Goal: Task Accomplishment & Management: Manage account settings

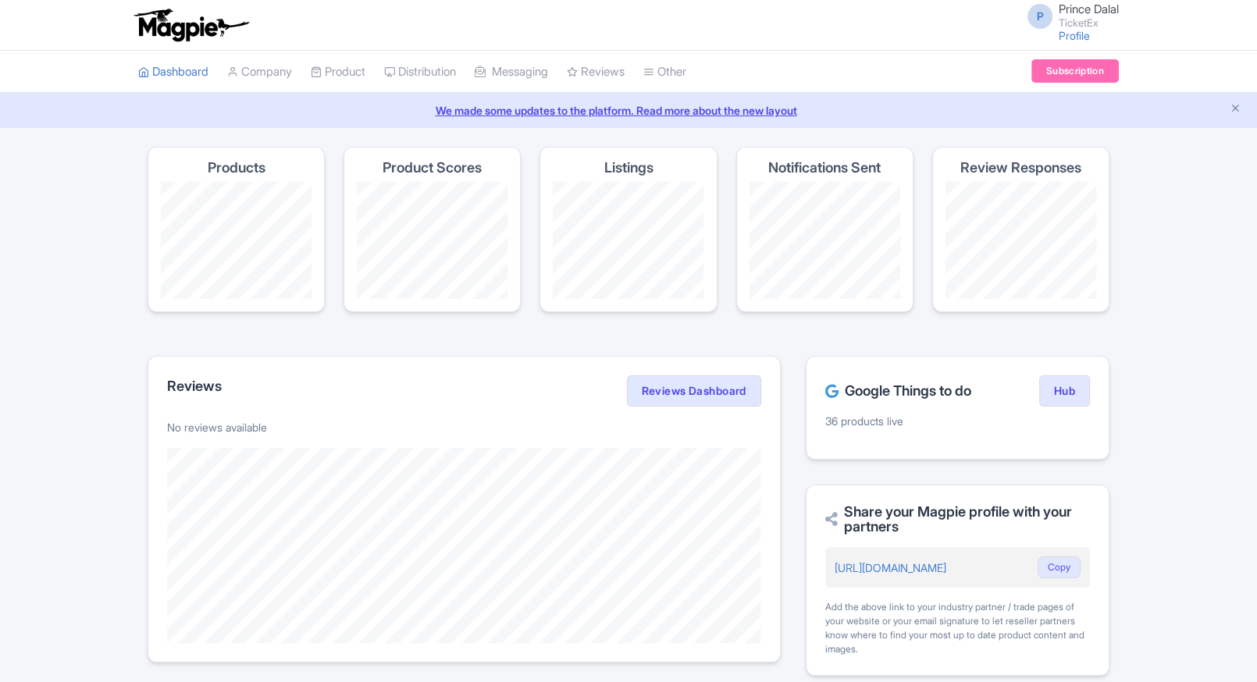
click at [0, 0] on link "My Products" at bounding box center [0, 0] width 0 height 0
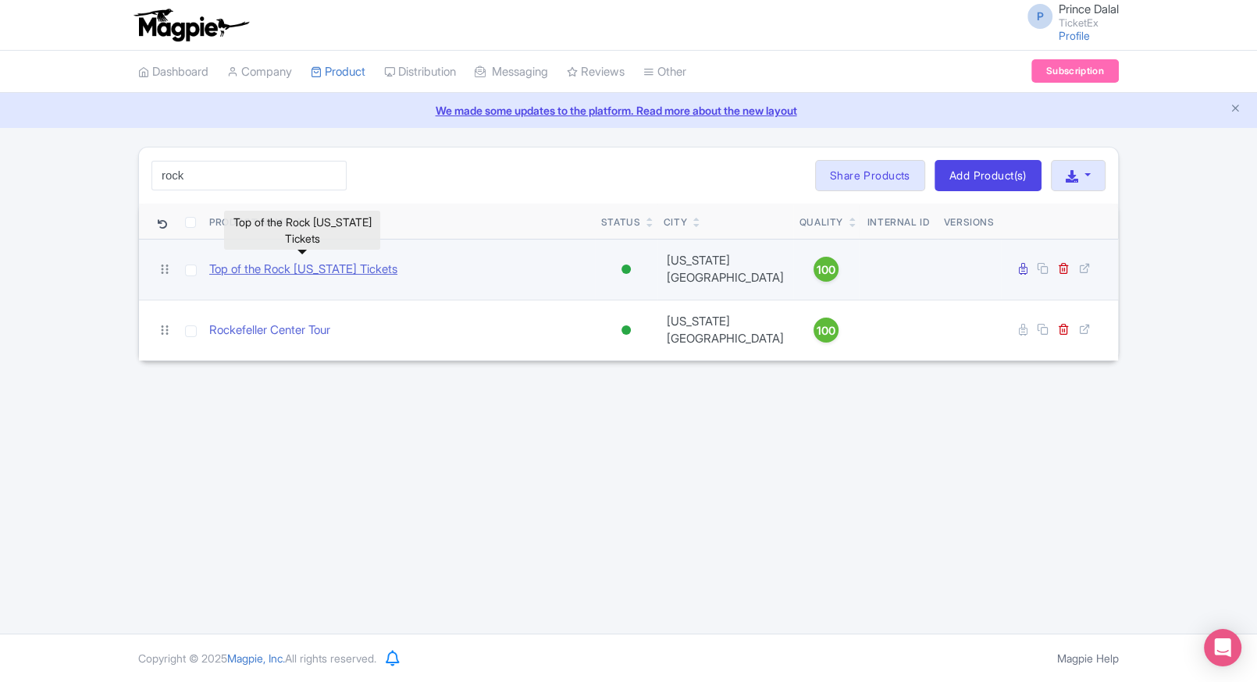
type input "rock"
click at [247, 262] on link "Top of the Rock [US_STATE] Tickets" at bounding box center [303, 270] width 188 height 18
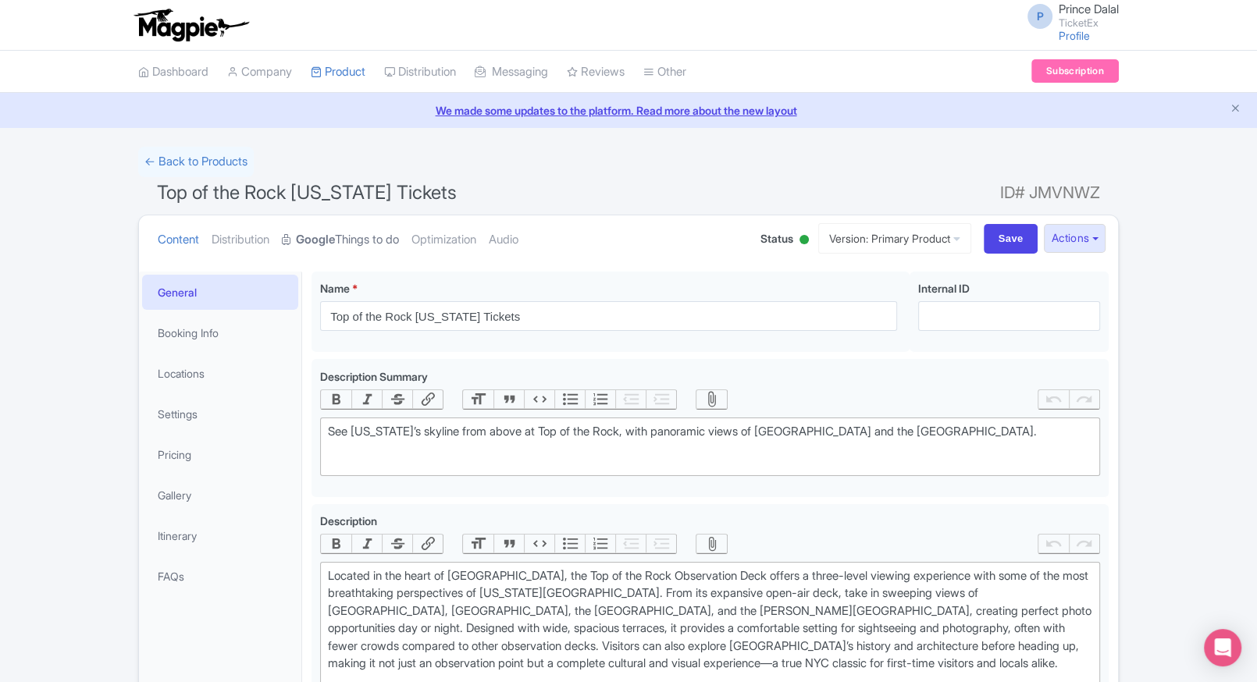
click at [337, 259] on link "Google Things to do" at bounding box center [340, 239] width 117 height 49
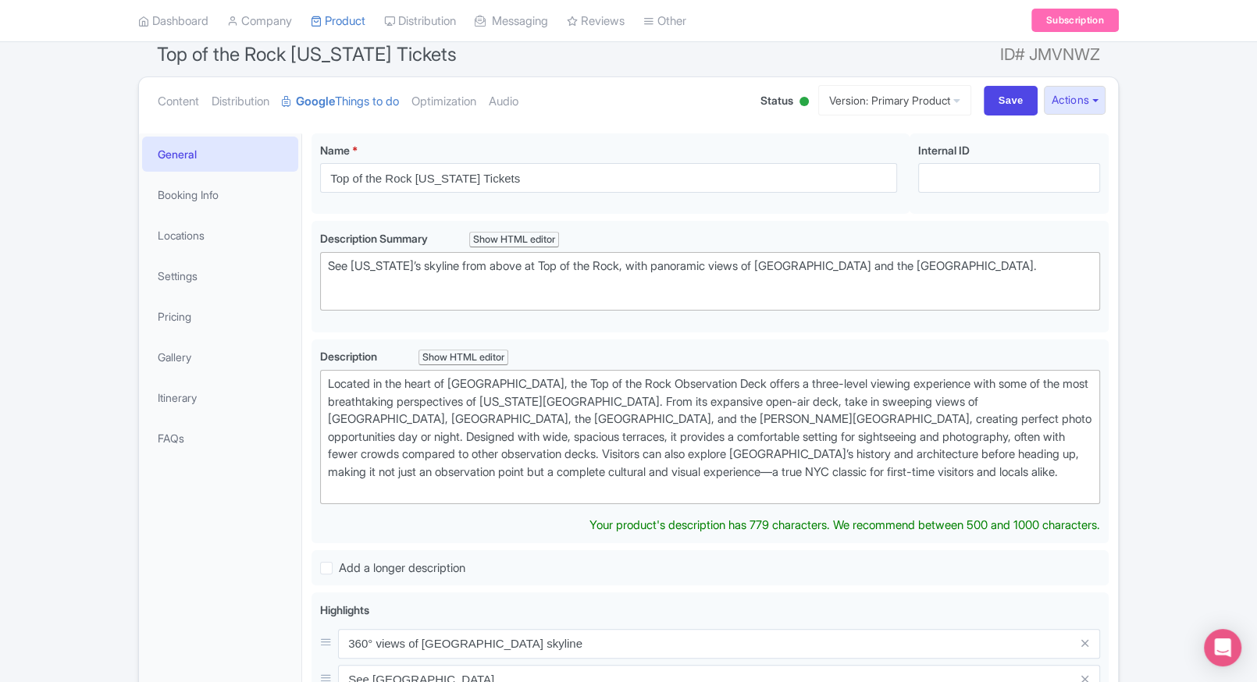
scroll to position [95, 0]
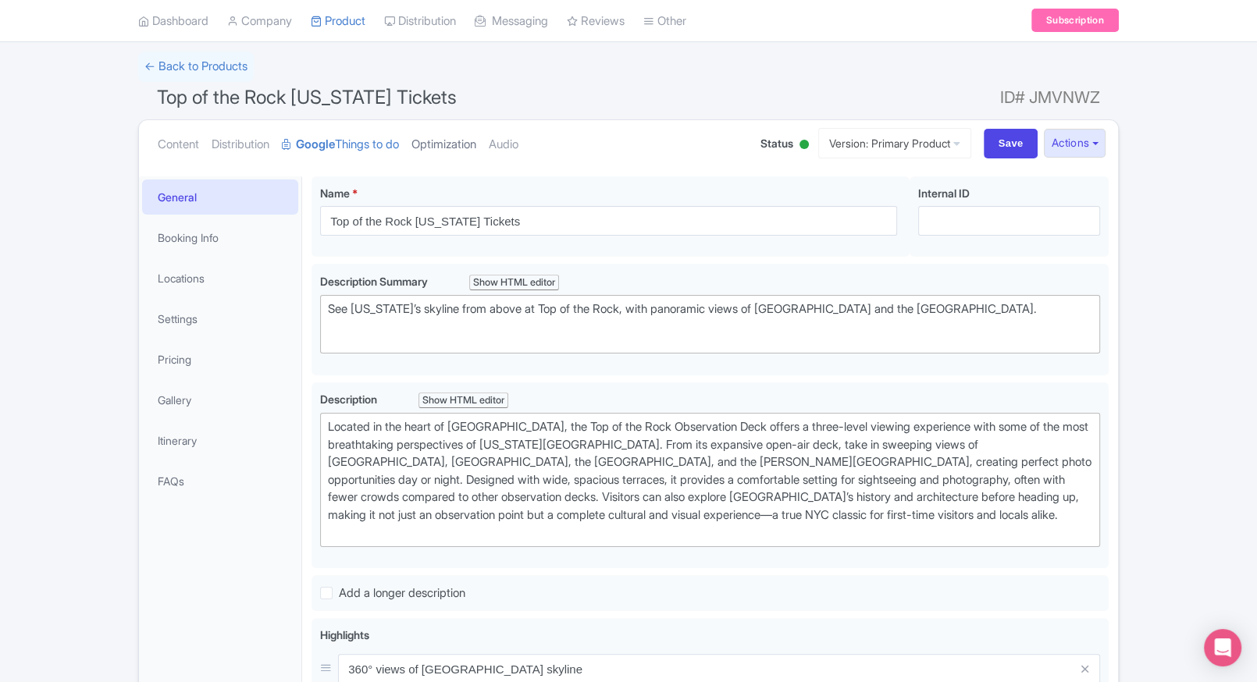
click at [439, 134] on link "Optimization" at bounding box center [443, 144] width 65 height 49
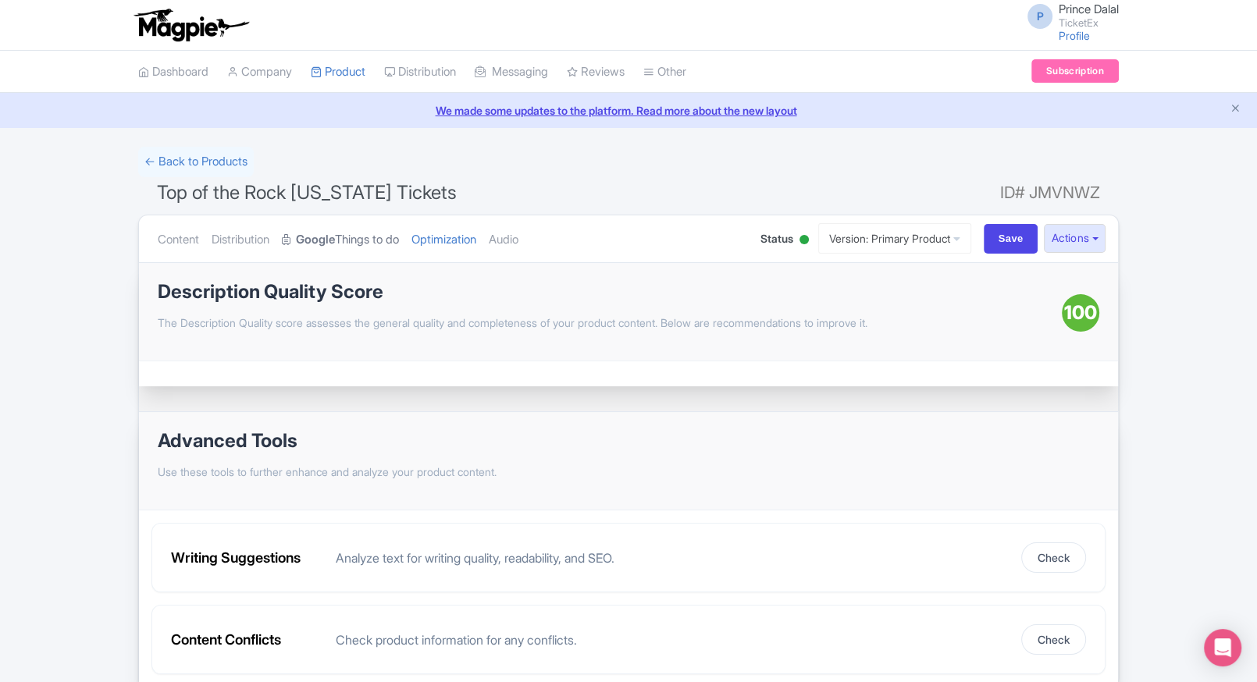
click at [335, 233] on strong "Google" at bounding box center [315, 240] width 39 height 18
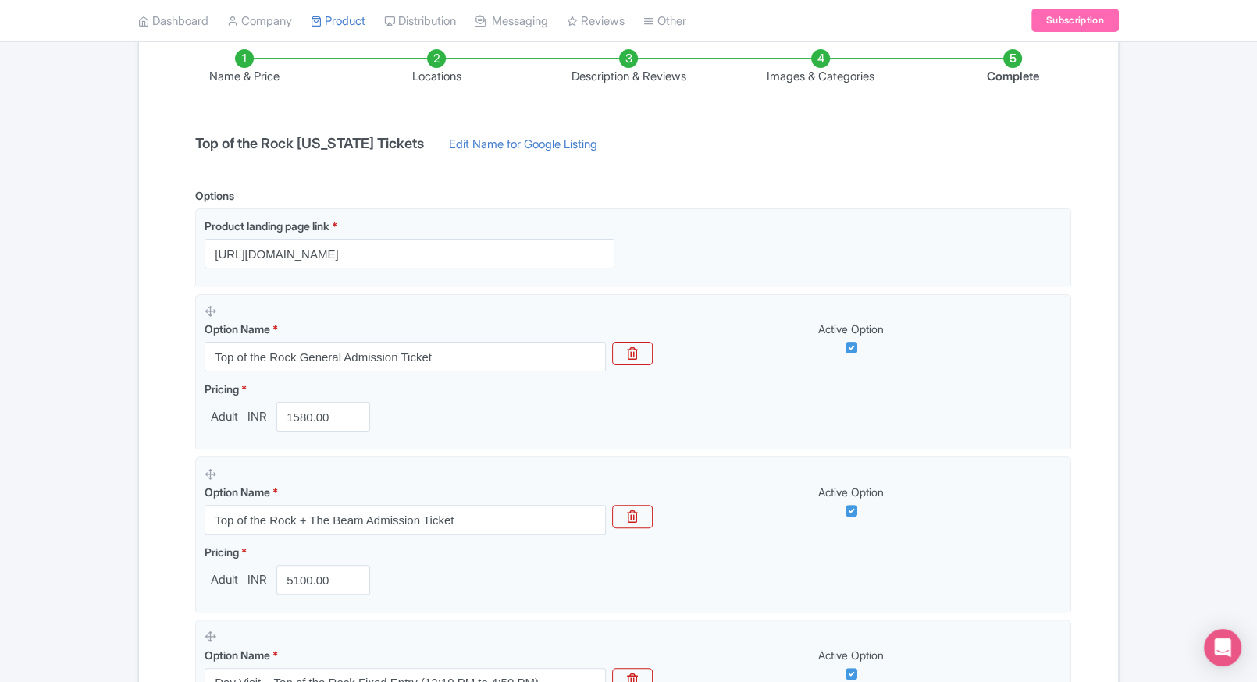
scroll to position [274, 0]
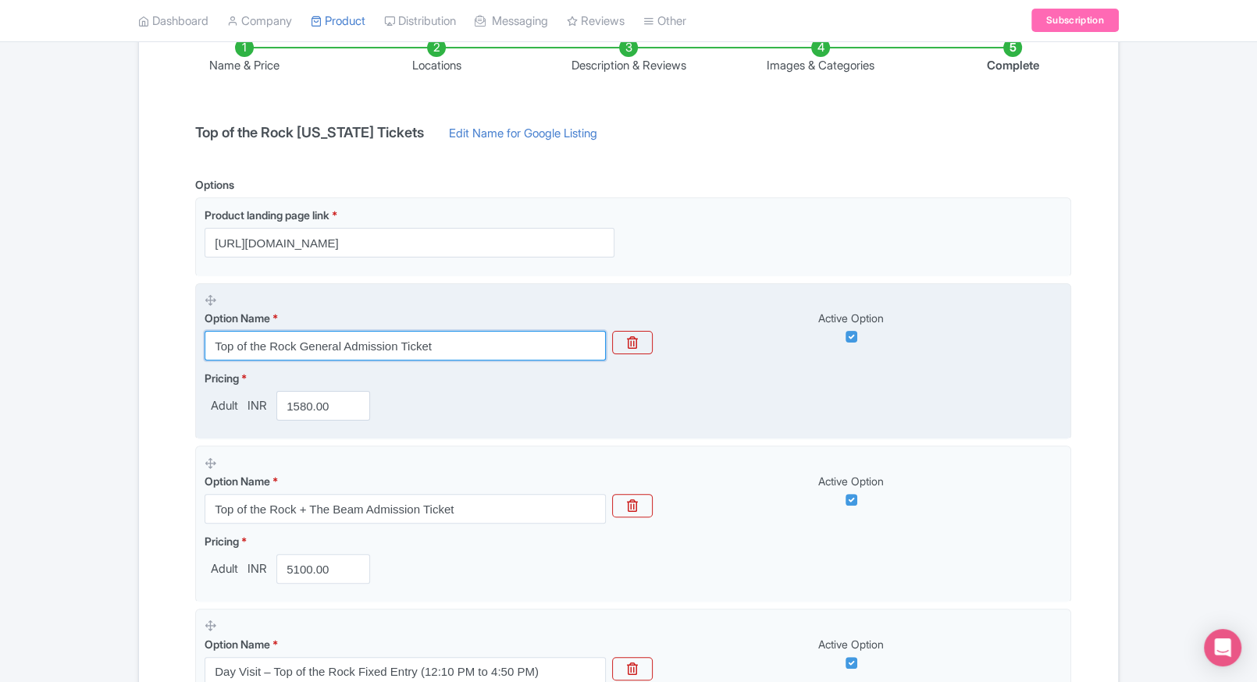
click at [389, 343] on input "Top of the Rock General Admission Ticket" at bounding box center [405, 346] width 401 height 30
paste input "Morning"
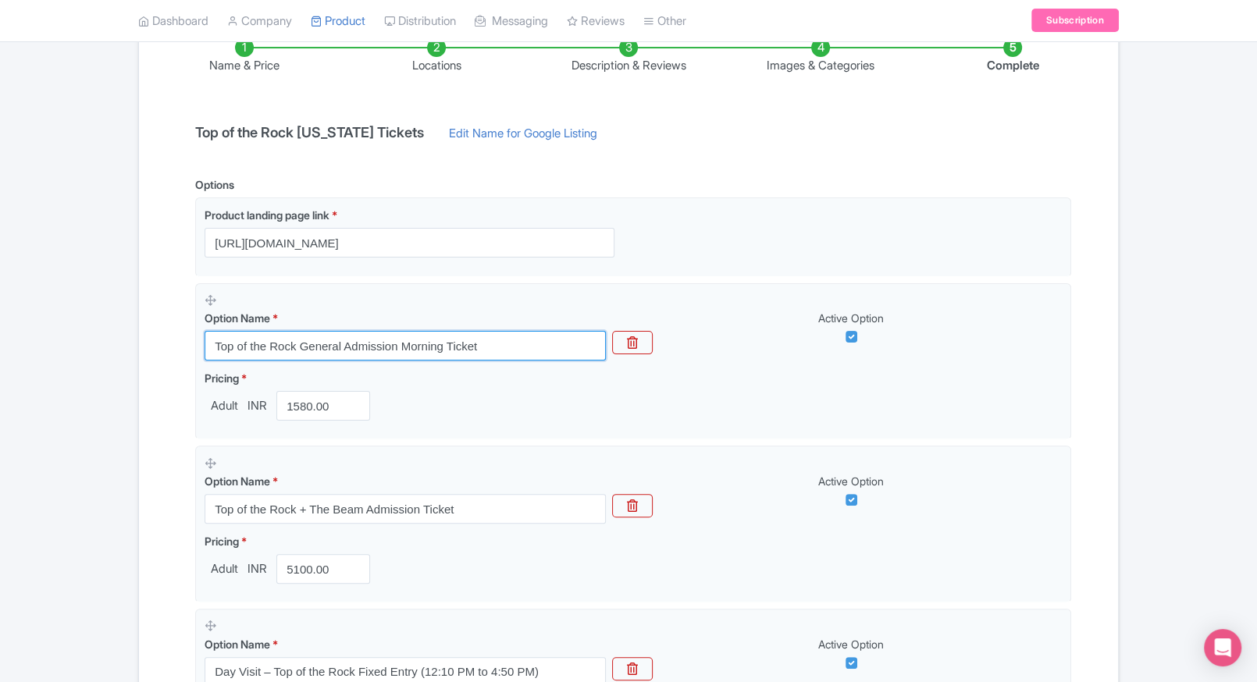
type input "Top of the Rock General Admission Morning Ticket"
click at [150, 387] on div "Name & Price Locations Description & Reviews Images & Categories Complete Top o…" at bounding box center [628, 619] width 960 height 1224
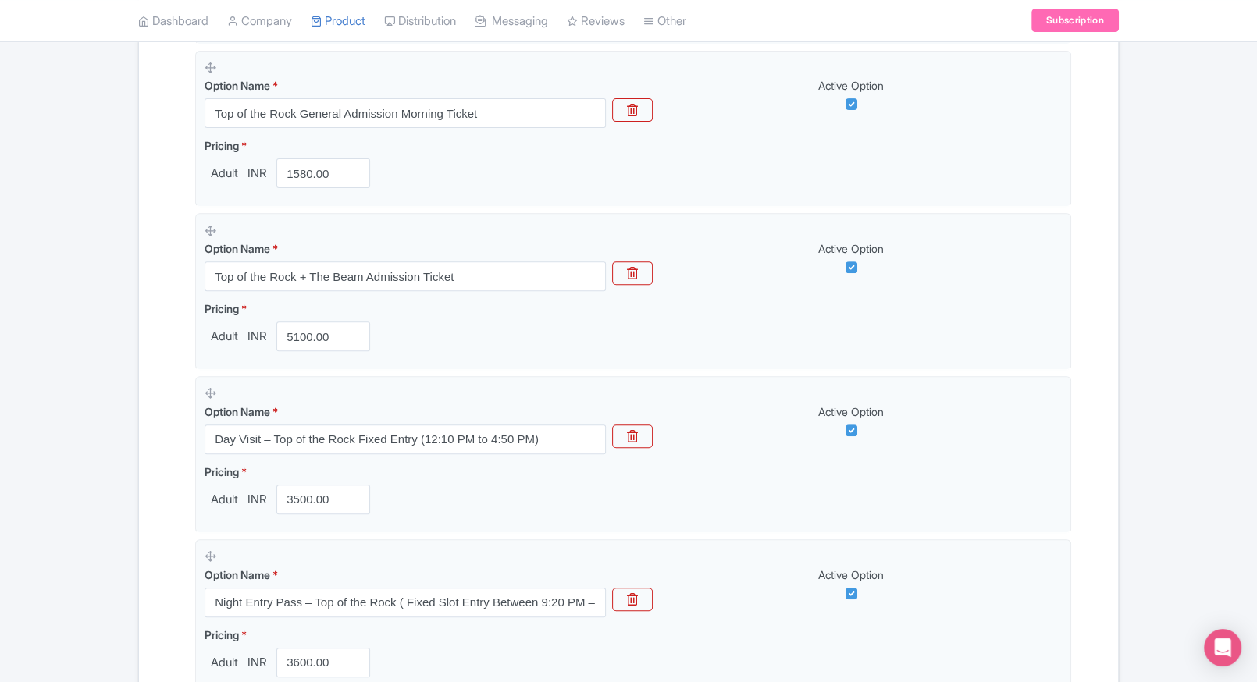
scroll to position [513, 0]
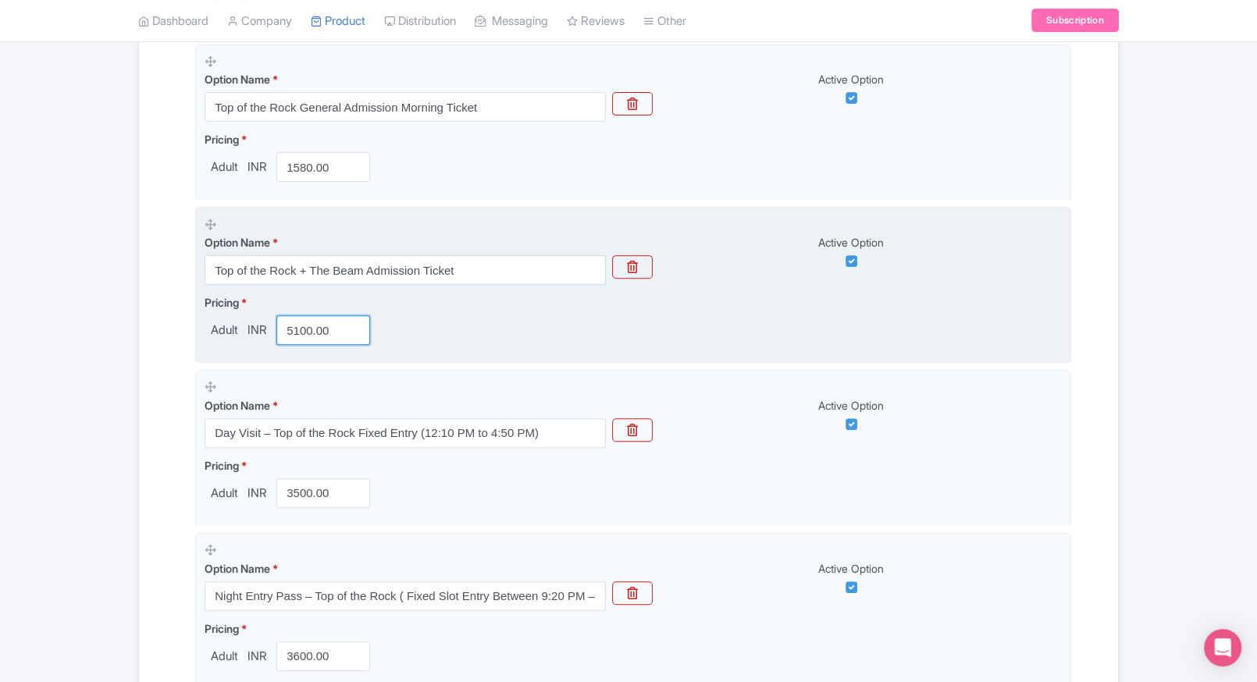
click at [298, 323] on input "5100.00" at bounding box center [323, 330] width 94 height 30
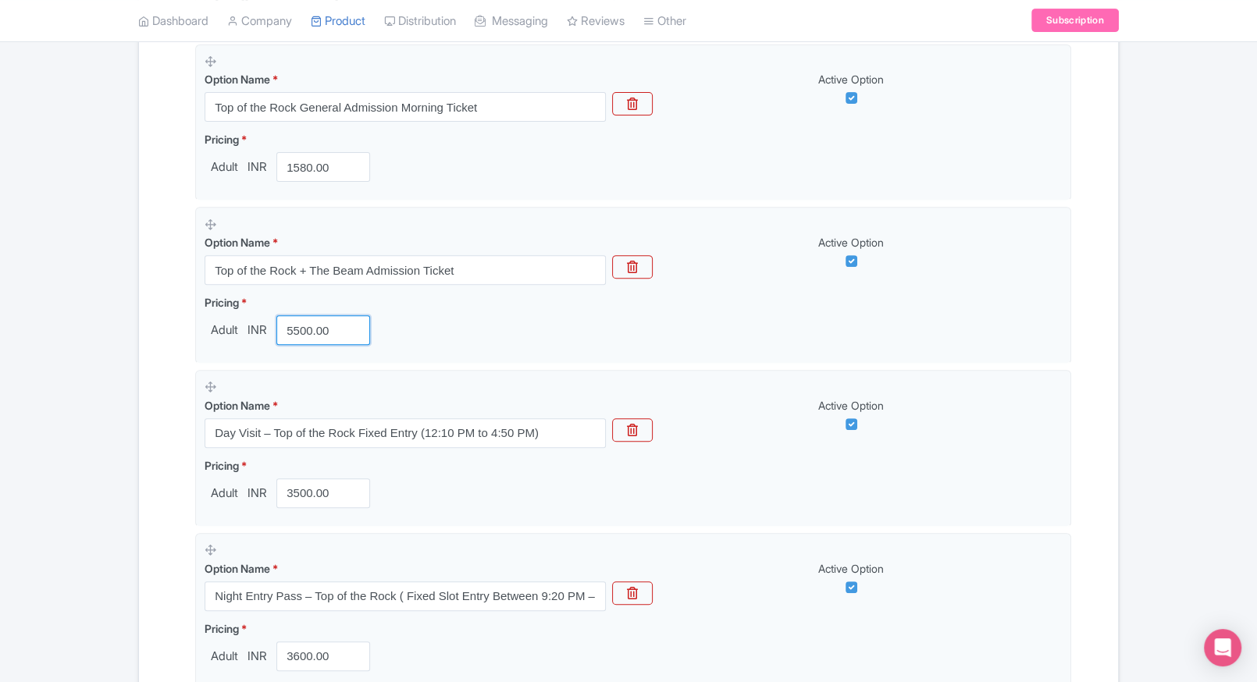
type input "5500.00"
click at [144, 378] on div "Name & Price Locations Description & Reviews Images & Categories Complete Top o…" at bounding box center [628, 380] width 979 height 1224
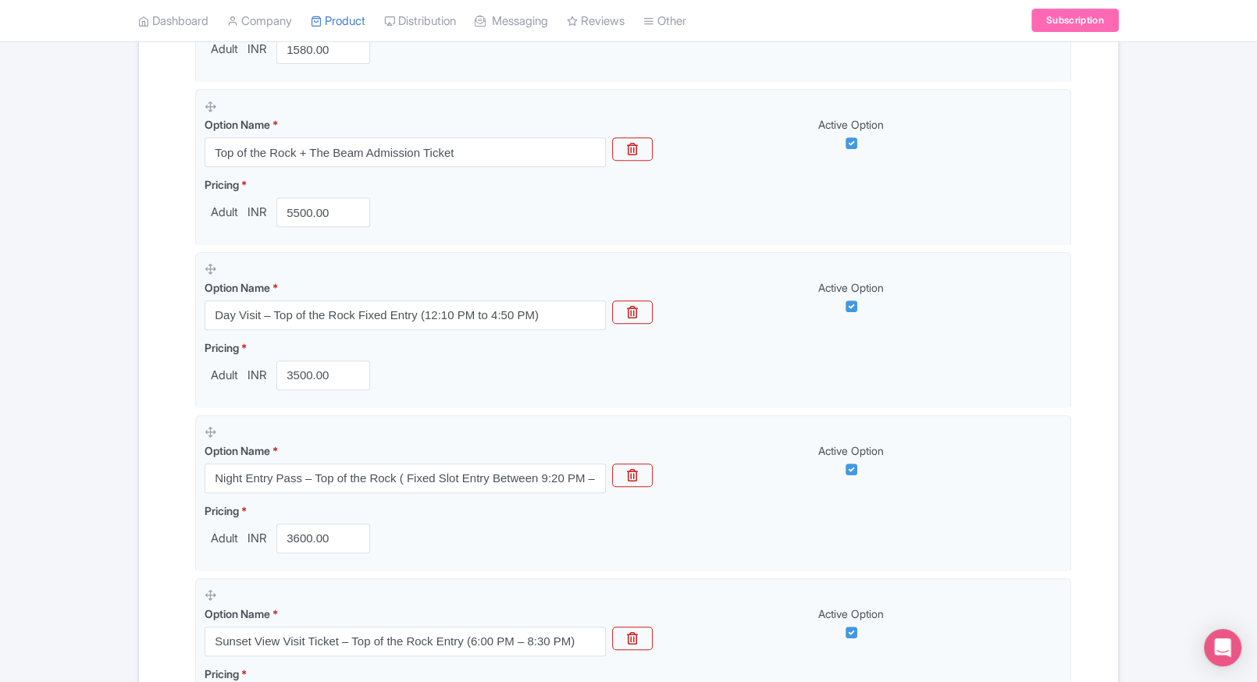
scroll to position [631, 0]
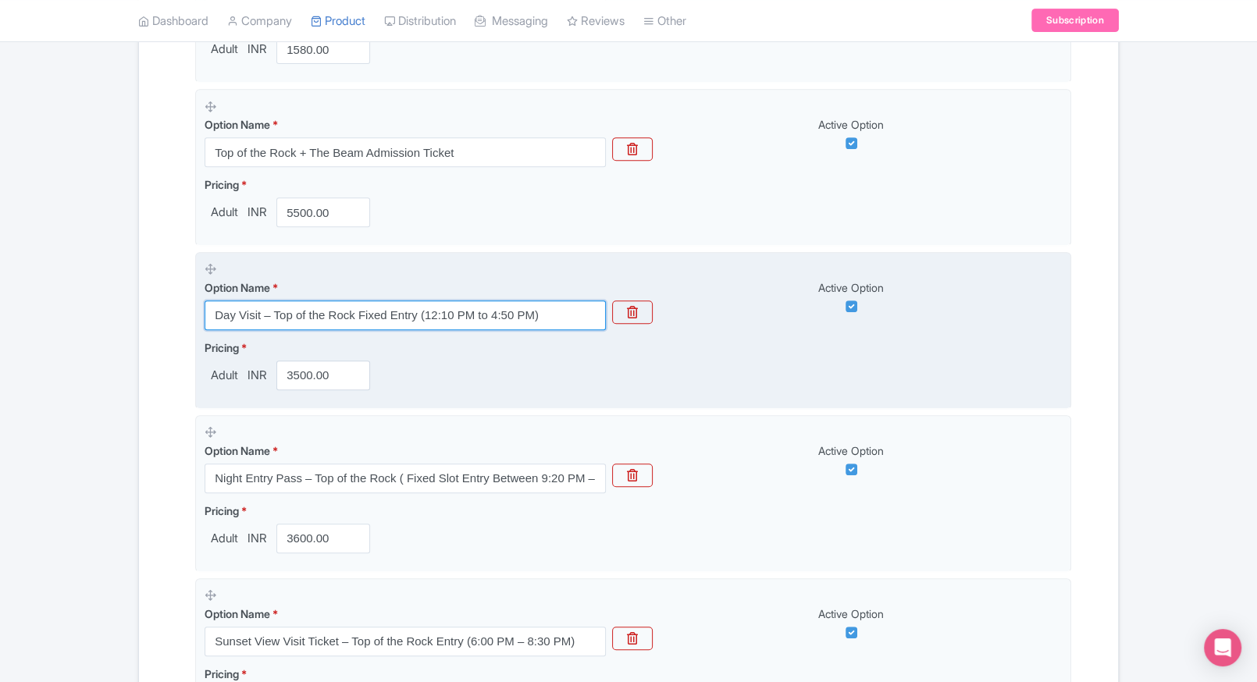
click at [326, 325] on input "Day Visit – Top of the Rock Fixed Entry (12:10 PM to 4:50 PM)" at bounding box center [405, 316] width 401 height 30
paste input "Late Night Entry Pass – Top of the Rock ( Fixed Slot Entry Between 9:30 PM – 10"
type input "Late Night Entry Pass – Top of the Rock ( Fixed Slot Entry Between 9:30 PM – 10…"
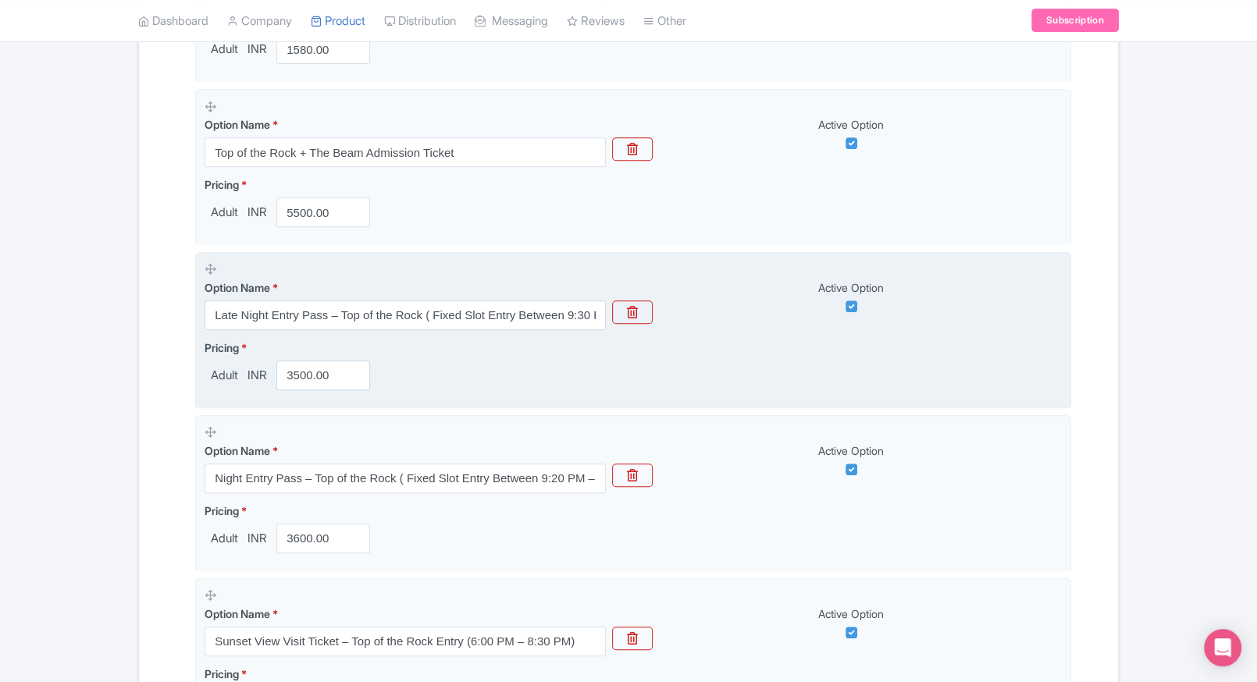
click at [311, 394] on fieldset "Option Name * Late Night Entry Pass – Top of the Rock ( Fixed Slot Entry Betwee…" at bounding box center [633, 330] width 876 height 157
click at [306, 384] on input "3500.00" at bounding box center [323, 376] width 94 height 30
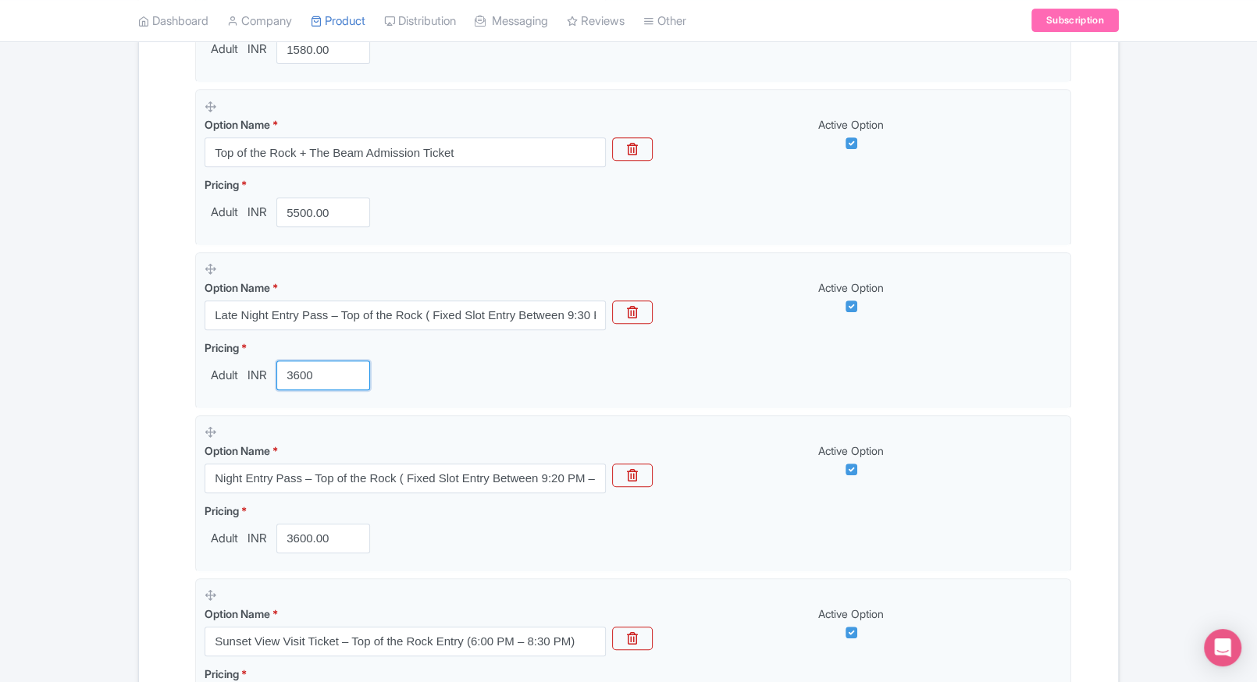
type input "3600"
click at [125, 418] on div "← Back to Products Top of the Rock New York Tickets ID# JMVNWZ Content Distribu…" at bounding box center [628, 200] width 1257 height 1368
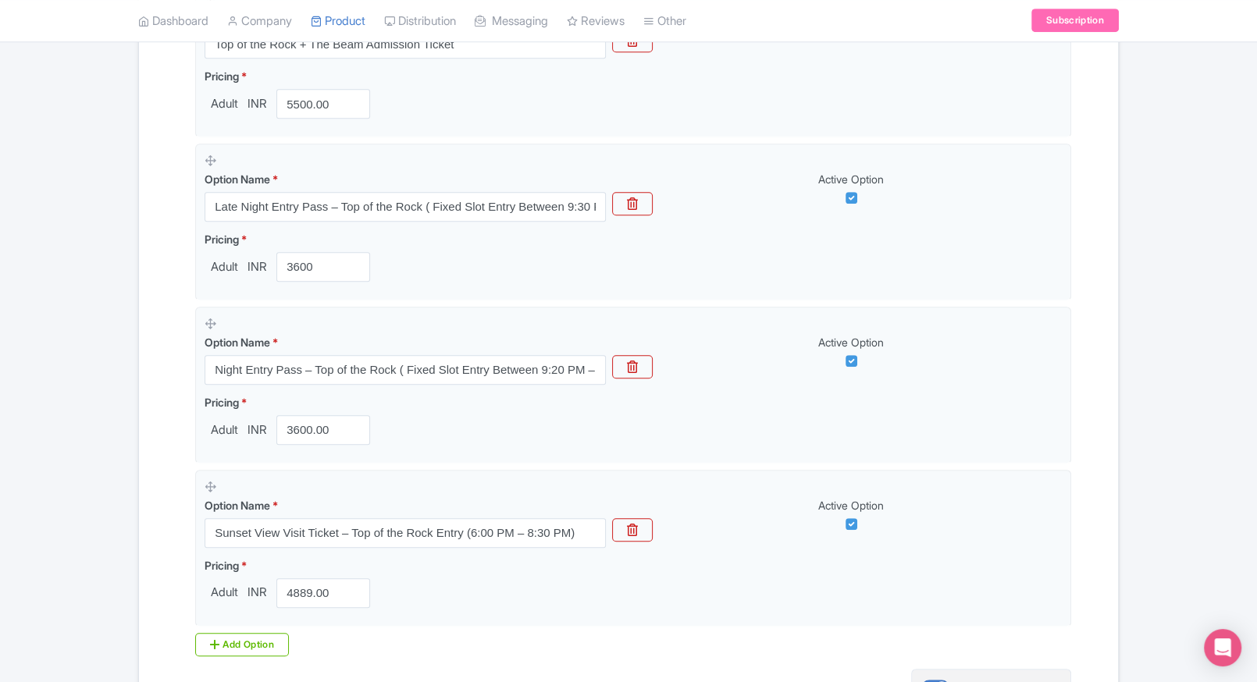
scroll to position [766, 0]
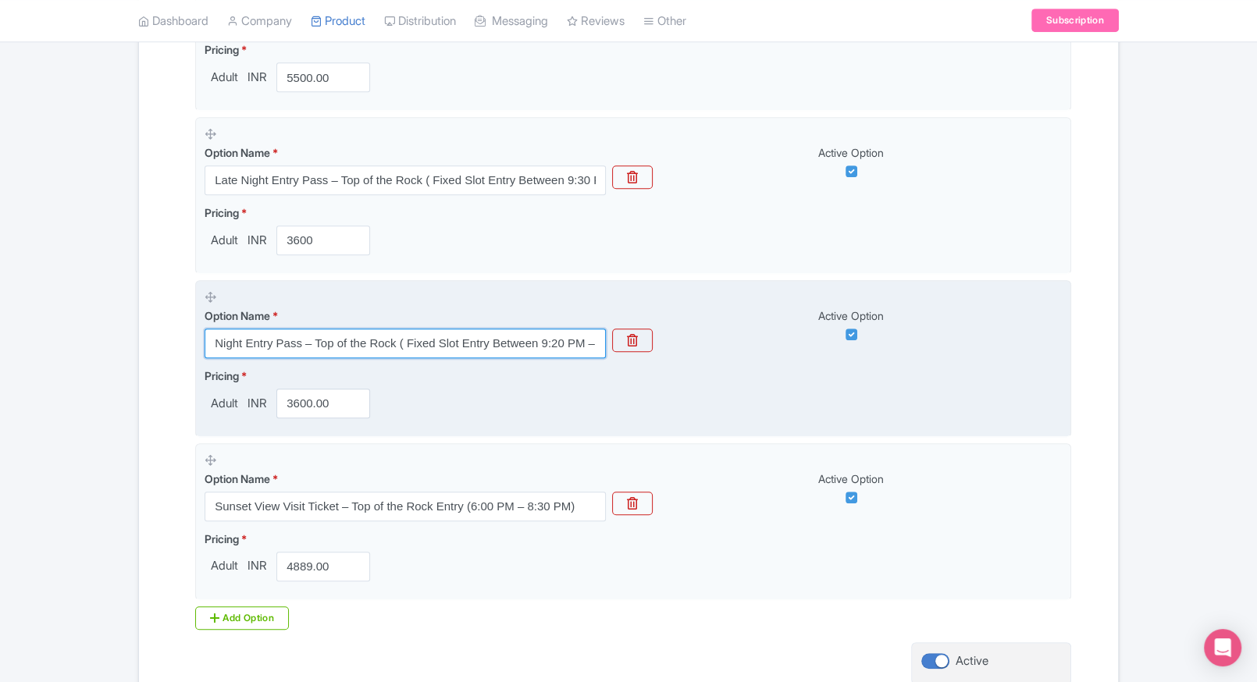
click at [325, 356] on input "Night Entry Pass – Top of the Rock ( Fixed Slot Entry Between 9:20 PM – 10:50 P…" at bounding box center [405, 344] width 401 height 30
paste input "Sunset View Visit Ticket – Top of the Rock Entry (6:00 PM – 8:3"
type input "Sunset View Visit Ticket – Top of the Rock Entry (6:00 PM – 8:30 PM)"
click at [303, 396] on input "3600.00" at bounding box center [323, 404] width 94 height 30
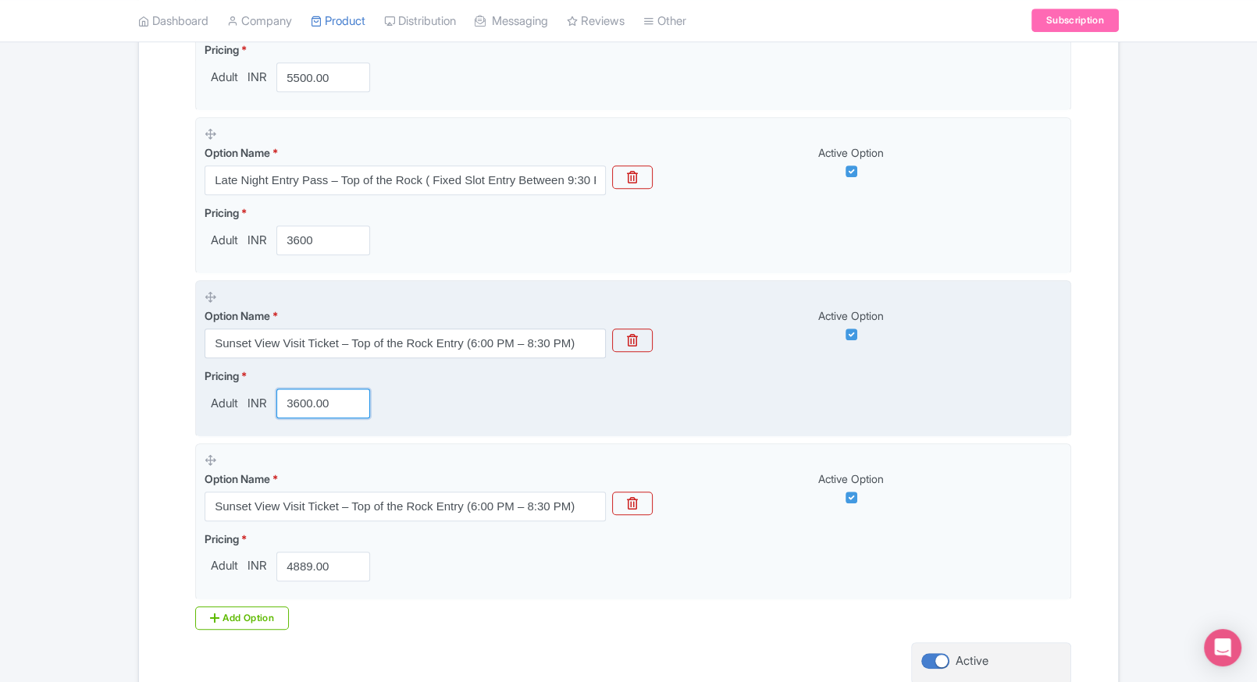
click at [303, 396] on input "3600.00" at bounding box center [323, 404] width 94 height 30
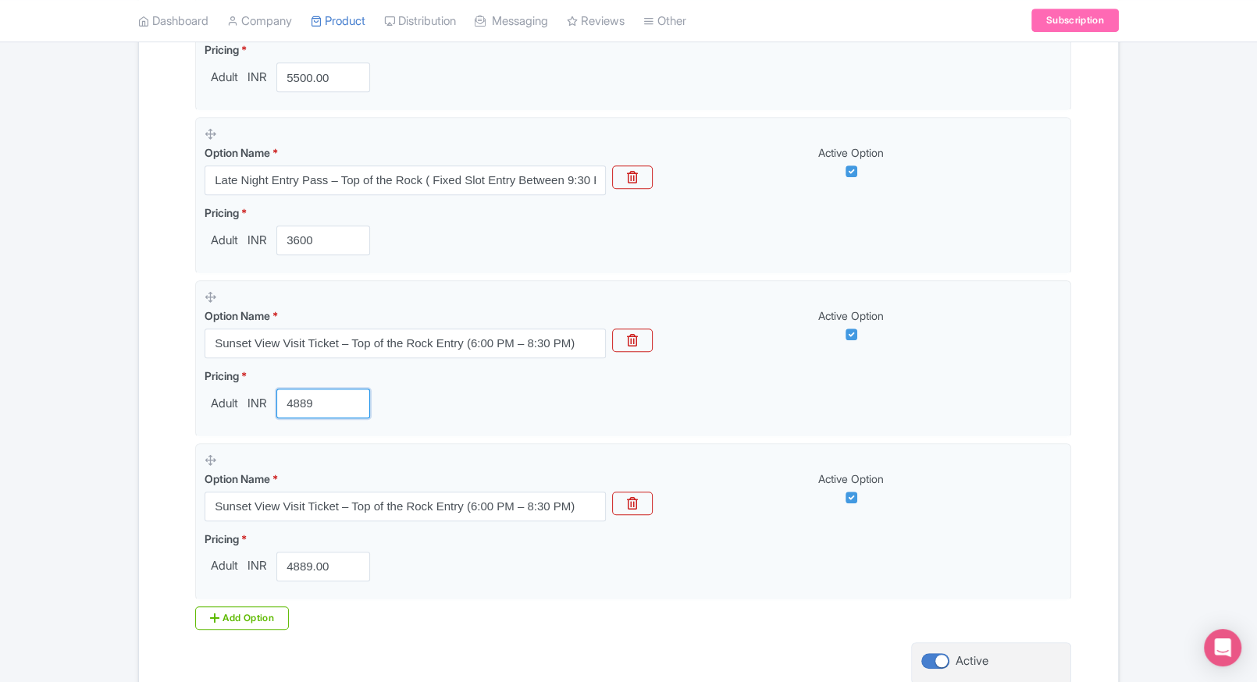
type input "4889"
click at [171, 446] on div "Name & Price Locations Description & Reviews Images & Categories Complete Top o…" at bounding box center [628, 127] width 960 height 1224
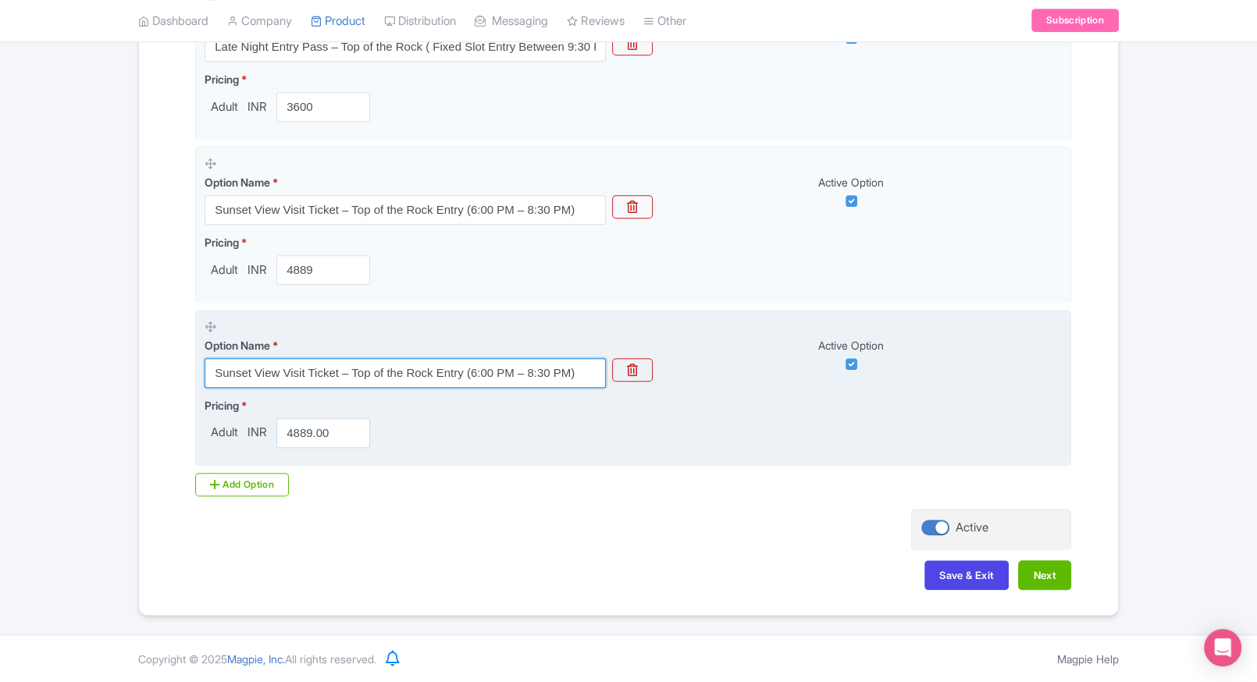
click at [438, 366] on input "Sunset View Visit Ticket – Top of the Rock Entry (6:00 PM – 8:30 PM)" at bounding box center [405, 373] width 401 height 30
paste input "Top of the Rock General Admission Night Ticket"
type input "Top of the Rock General Admission Night Ticket"
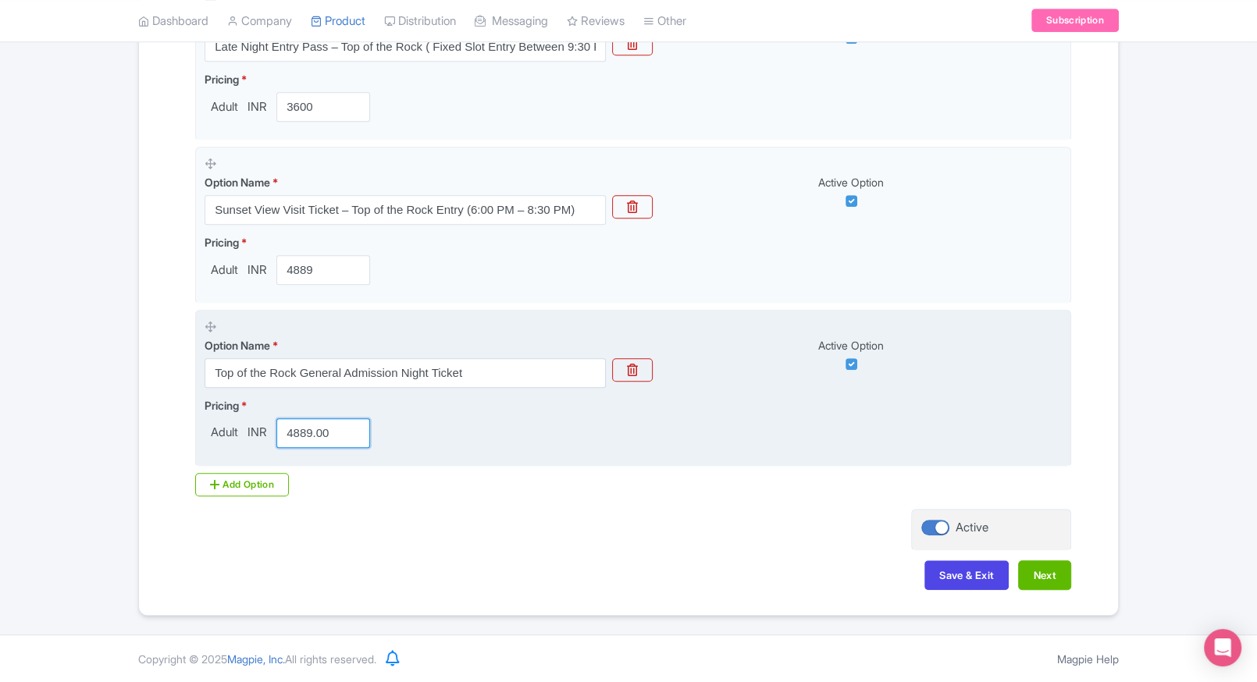
click at [311, 430] on input "4889.00" at bounding box center [323, 433] width 94 height 30
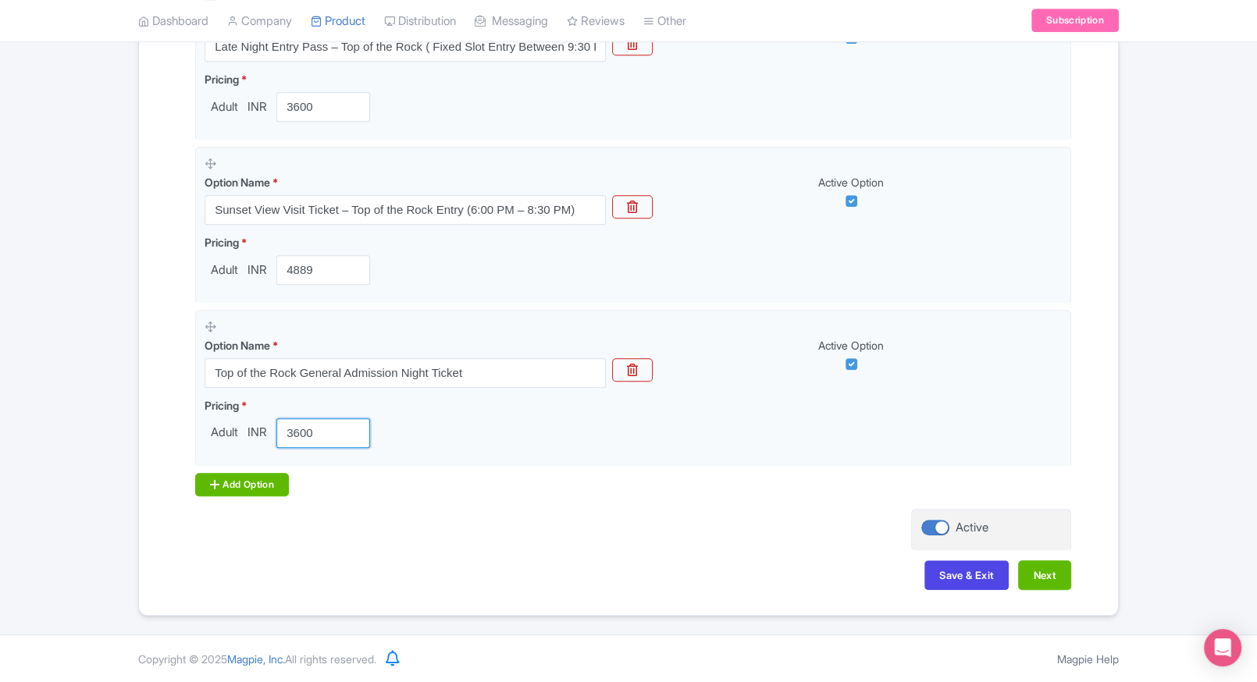
type input "3600"
click at [233, 478] on div "Add Option" at bounding box center [242, 484] width 94 height 23
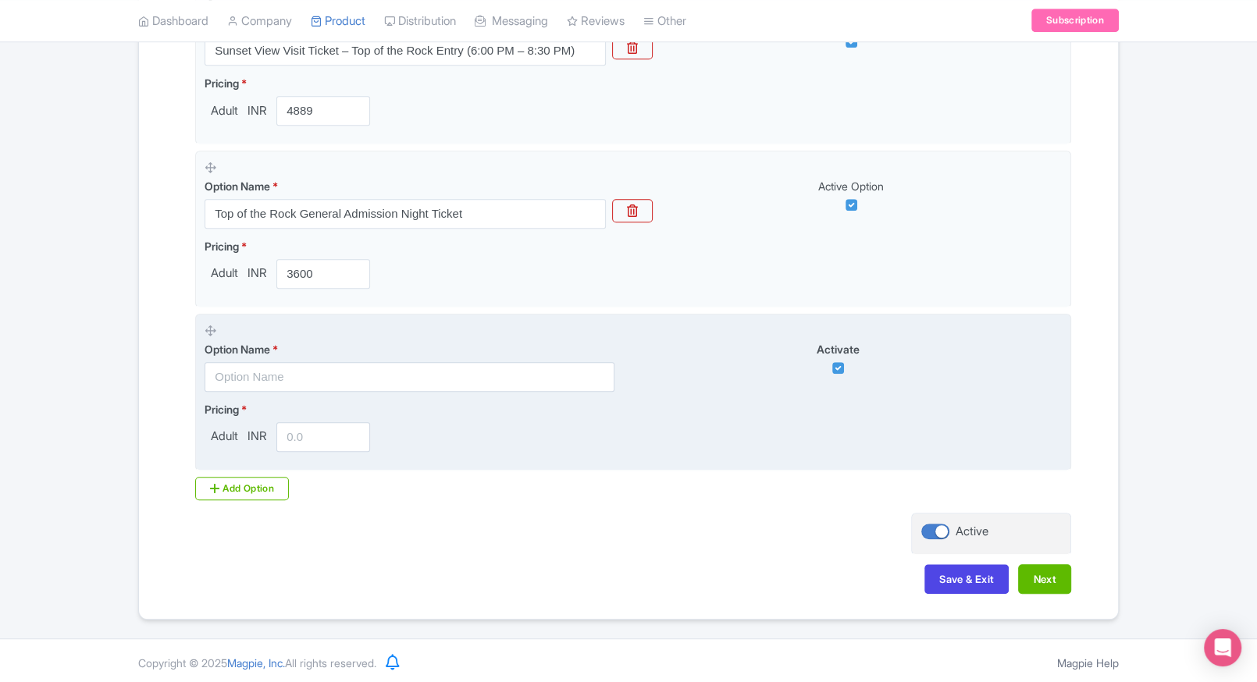
scroll to position [1062, 0]
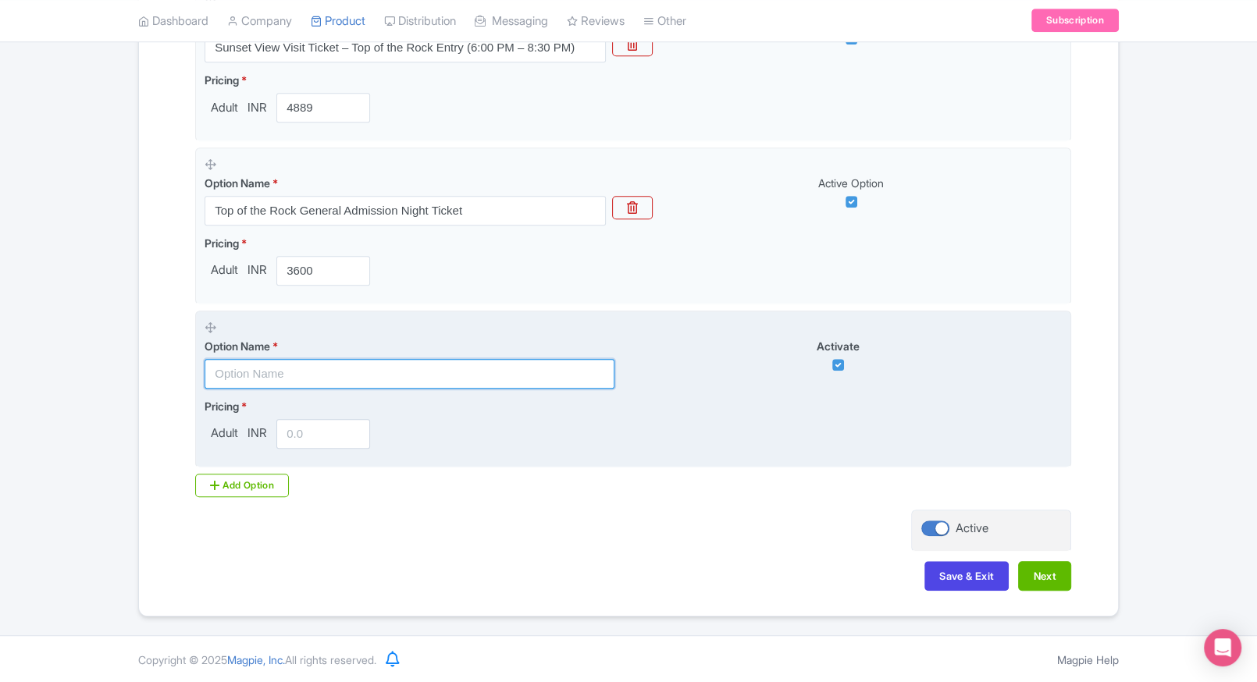
click at [265, 365] on input "text" at bounding box center [410, 374] width 410 height 30
paste input "Top of the Rock General Admission Afternoon Hours Ticket"
type input "Top of the Rock General Admission Afternoon Hours Ticket"
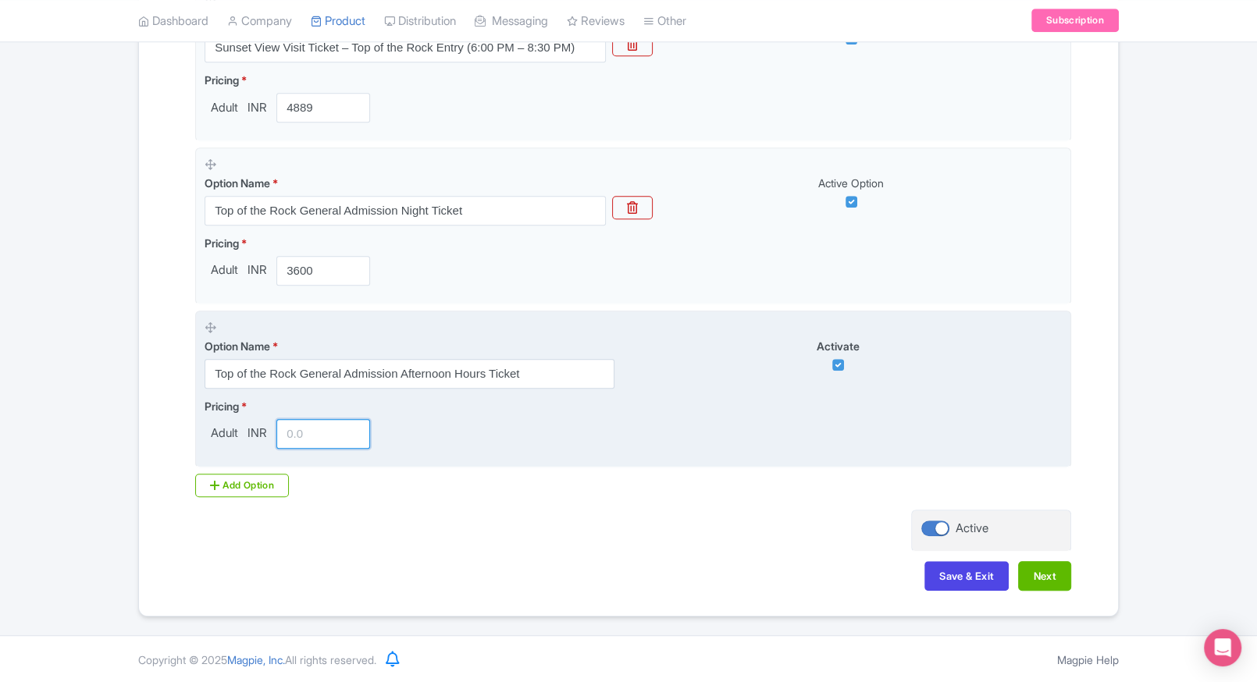
click at [299, 421] on input "number" at bounding box center [323, 434] width 94 height 30
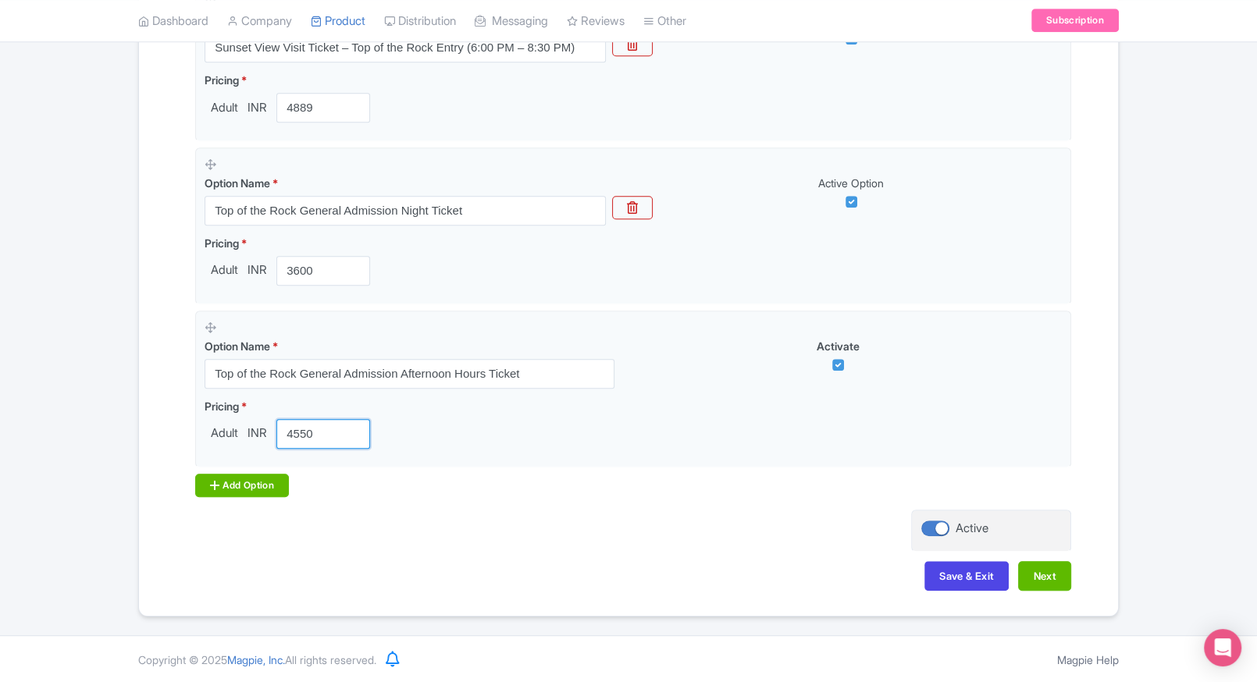
type input "4550"
click at [233, 489] on div "Add Option" at bounding box center [242, 485] width 94 height 23
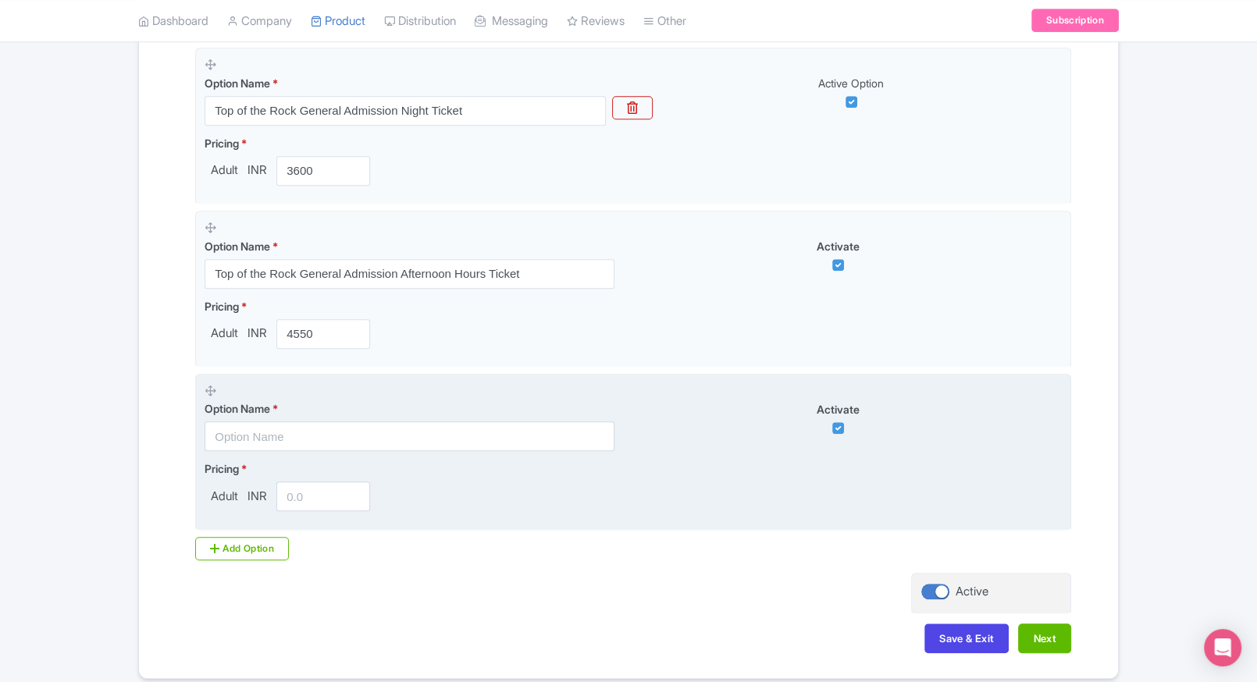
scroll to position [1162, 0]
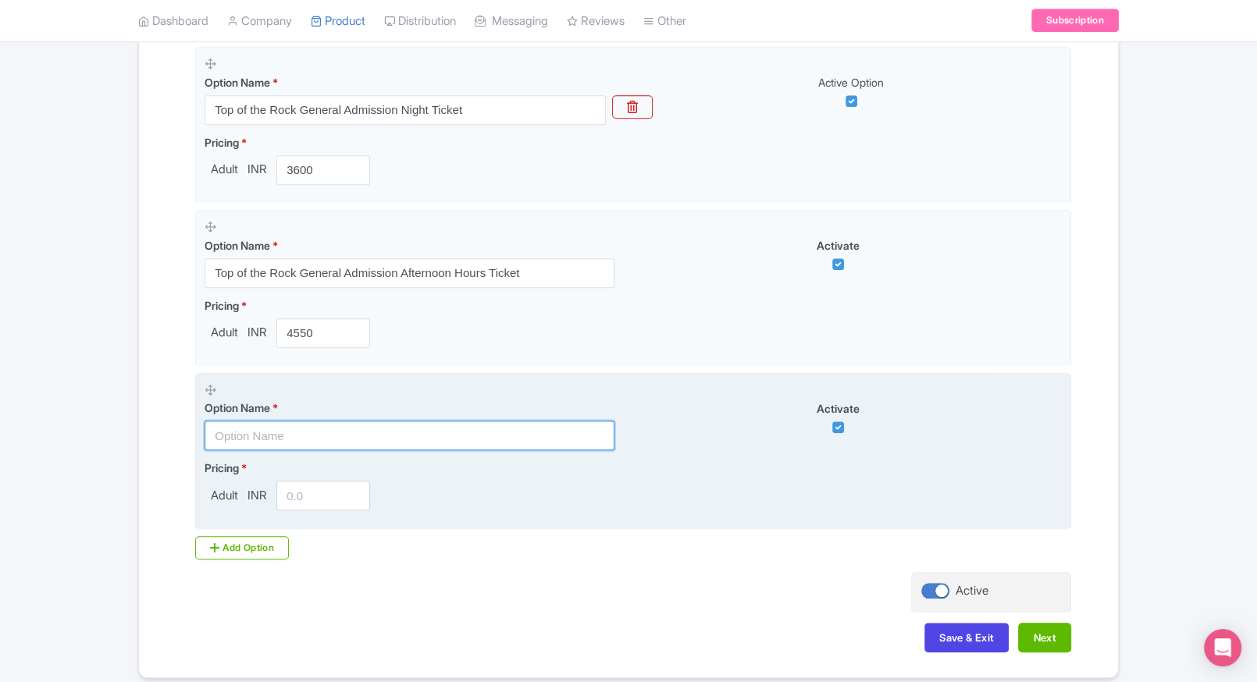
click at [308, 438] on input "text" at bounding box center [410, 436] width 410 height 30
paste input "Top of the Rock with The Beam General Admission Ticket( Sunset Hours)"
type input "Top of the Rock with The Beam General Admission Ticket( Sunset Hours)"
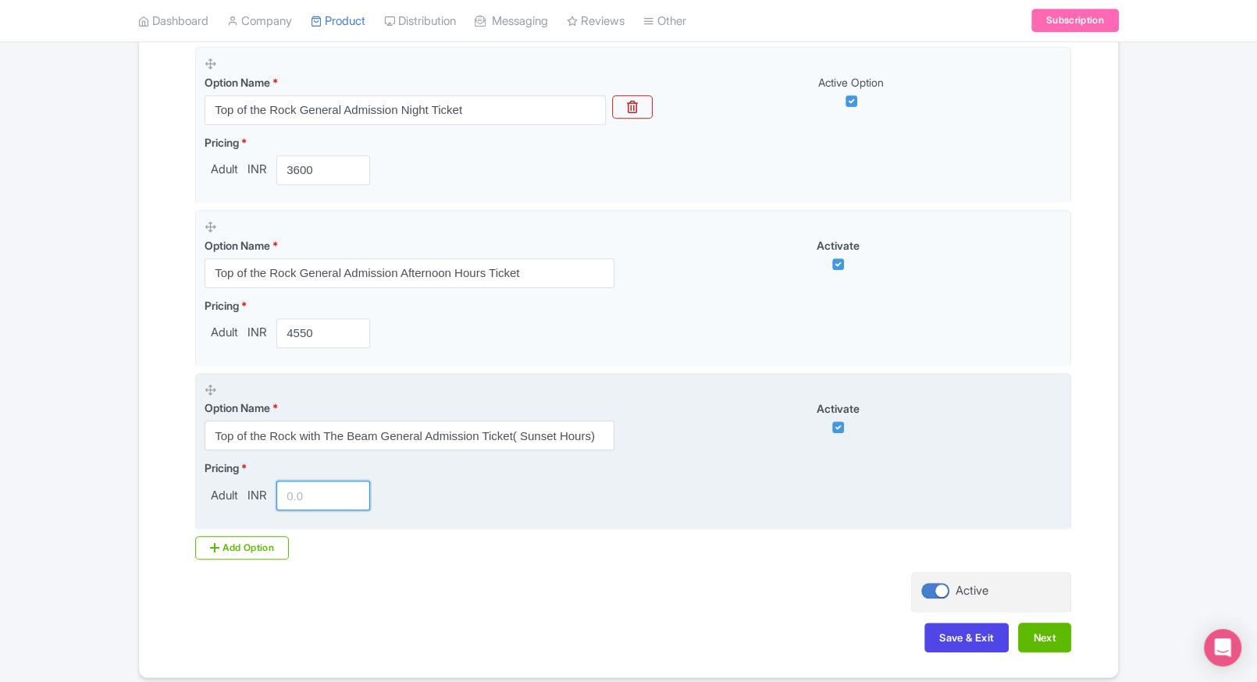
click at [299, 492] on input "number" at bounding box center [323, 496] width 94 height 30
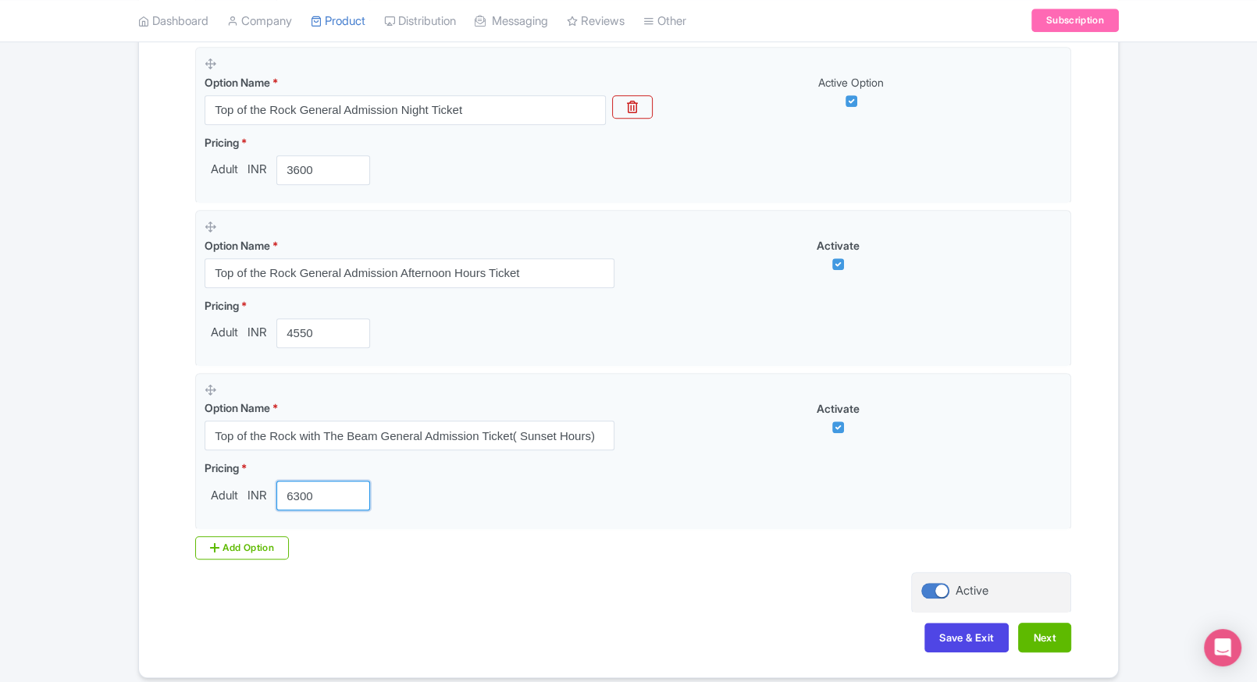
type input "6300"
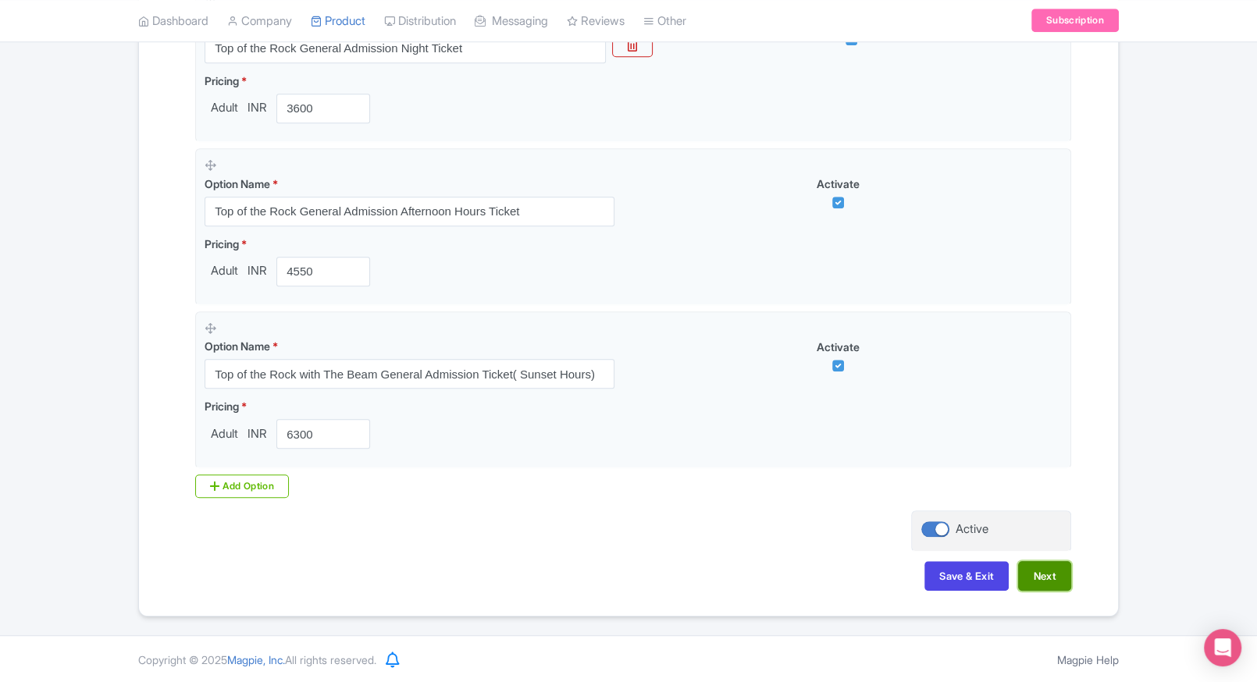
click at [1063, 579] on button "Next" at bounding box center [1044, 576] width 53 height 30
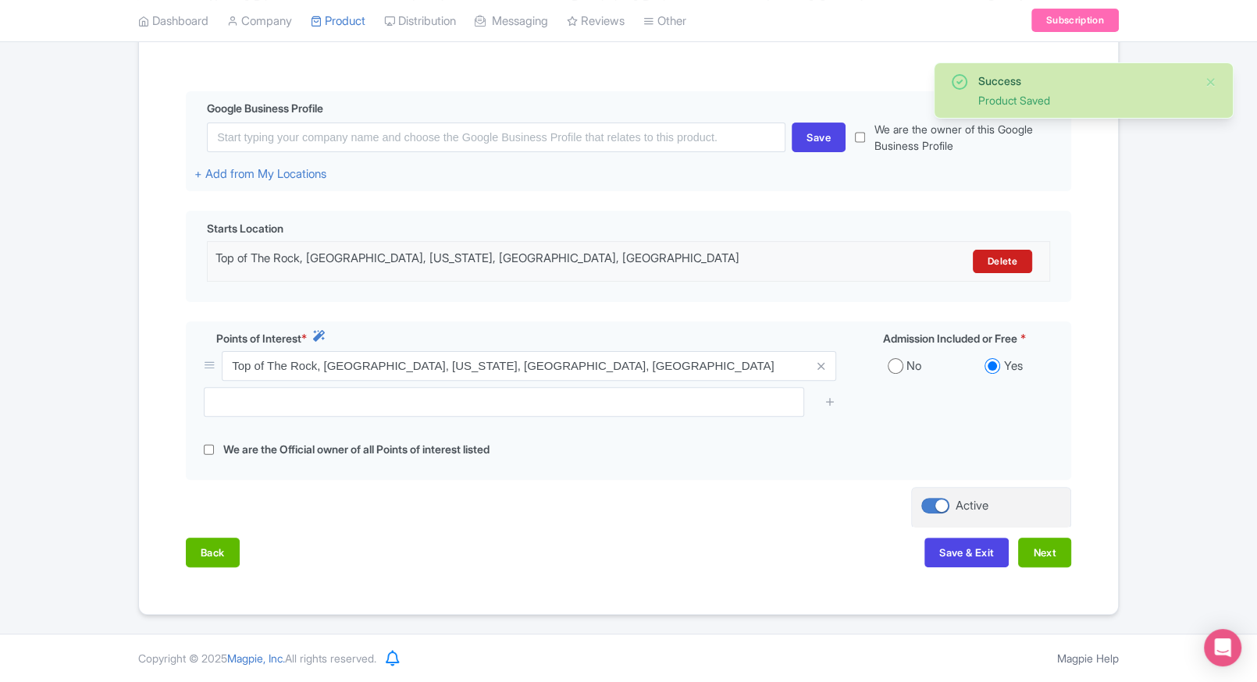
scroll to position [335, 0]
click at [1060, 544] on button "Next" at bounding box center [1044, 553] width 53 height 30
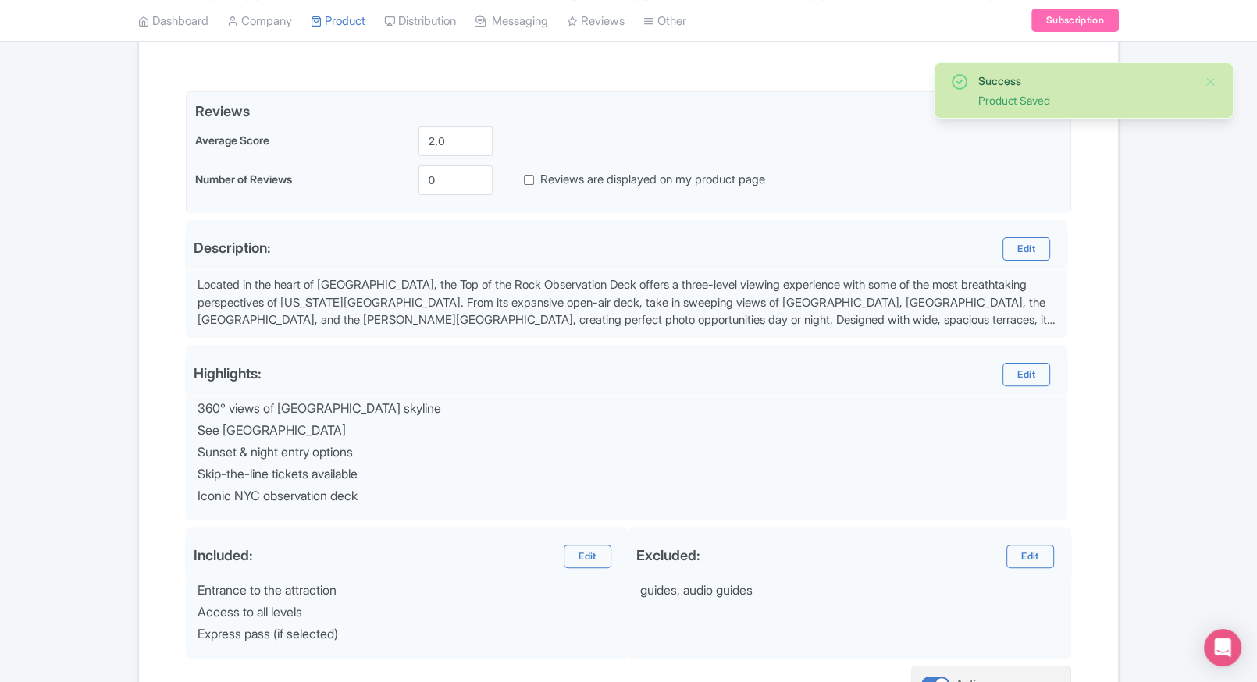
scroll to position [490, 0]
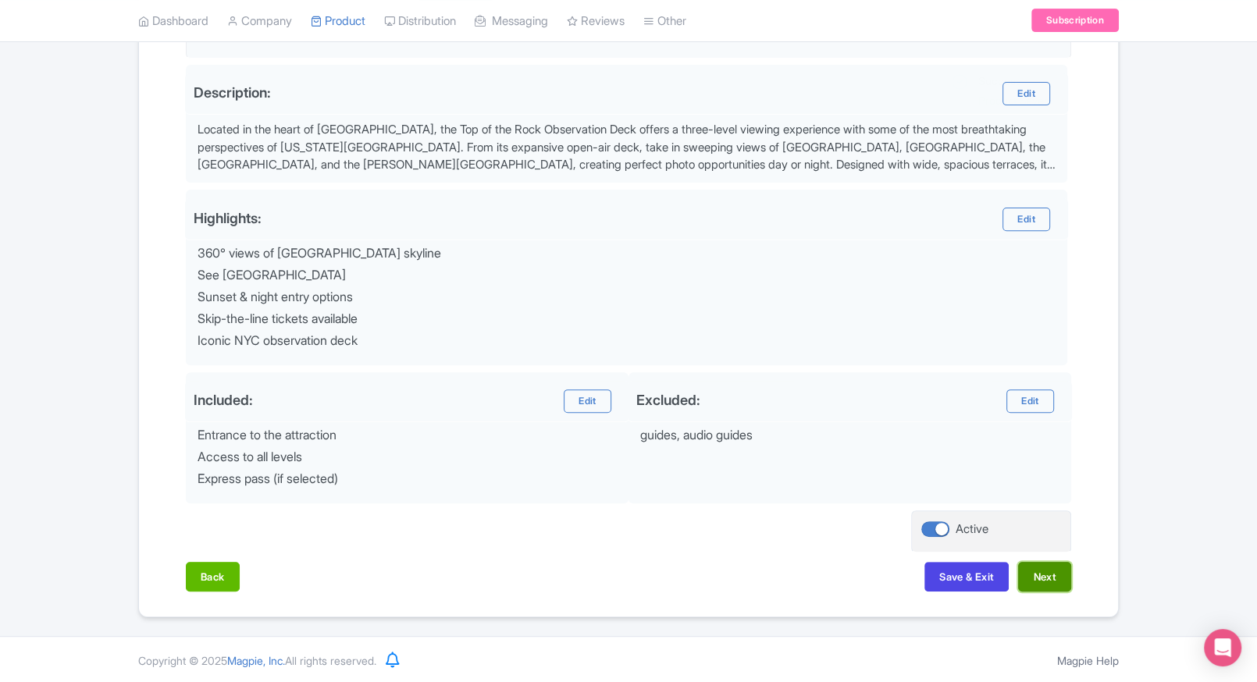
click at [1026, 571] on button "Next" at bounding box center [1044, 577] width 53 height 30
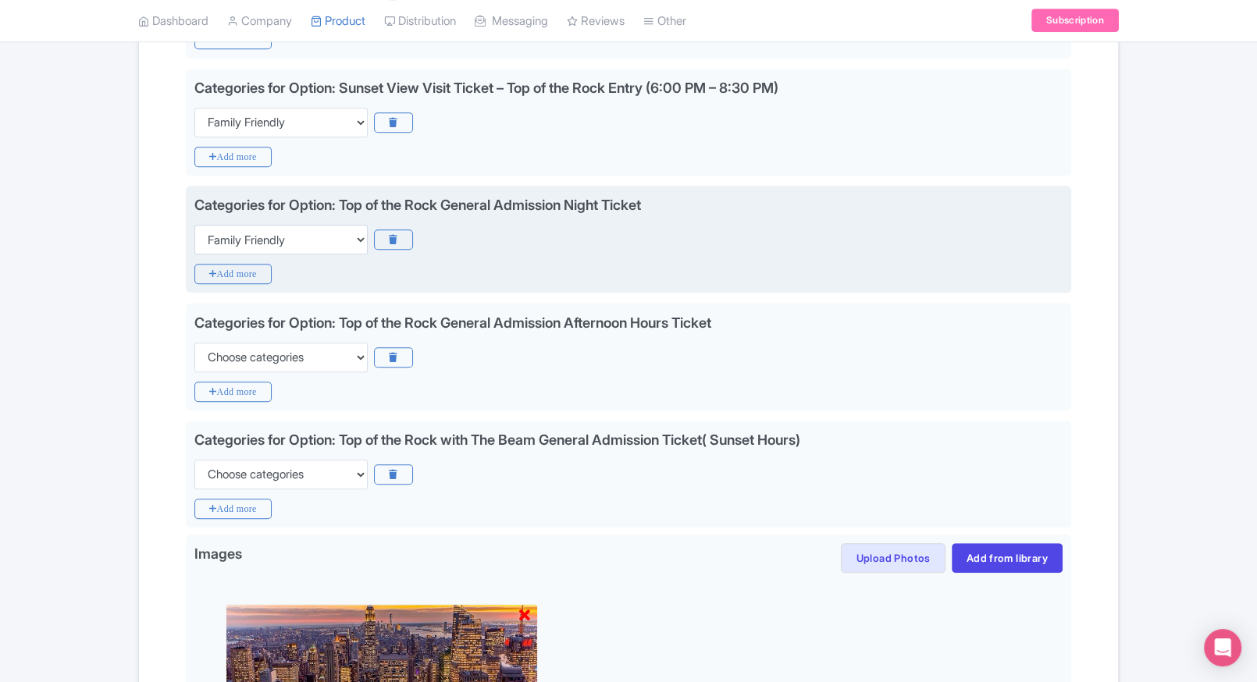
scroll to position [711, 0]
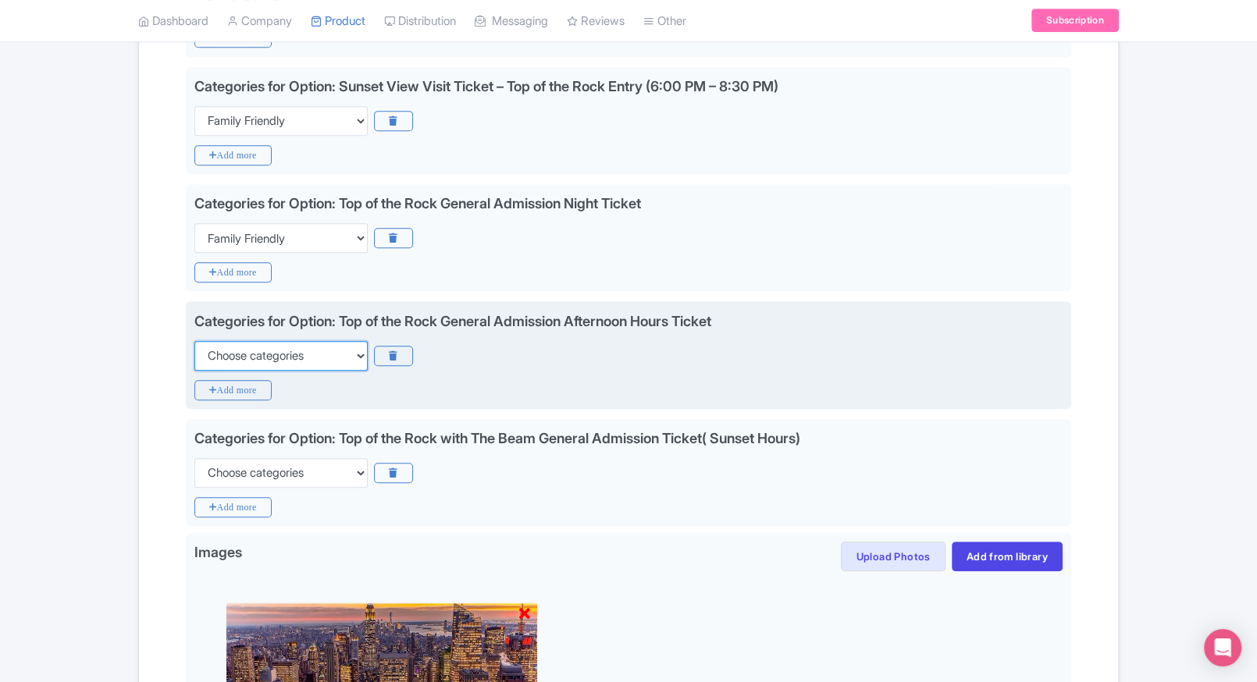
click at [269, 344] on select "Choose categories Adults Only Animals Audio Guide Beaches Bike Tours Boat Tours…" at bounding box center [280, 356] width 173 height 30
select select "family-friendly"
click at [194, 341] on select "Choose categories Adults Only Animals Audio Guide Beaches Bike Tours Boat Tours…" at bounding box center [280, 356] width 173 height 30
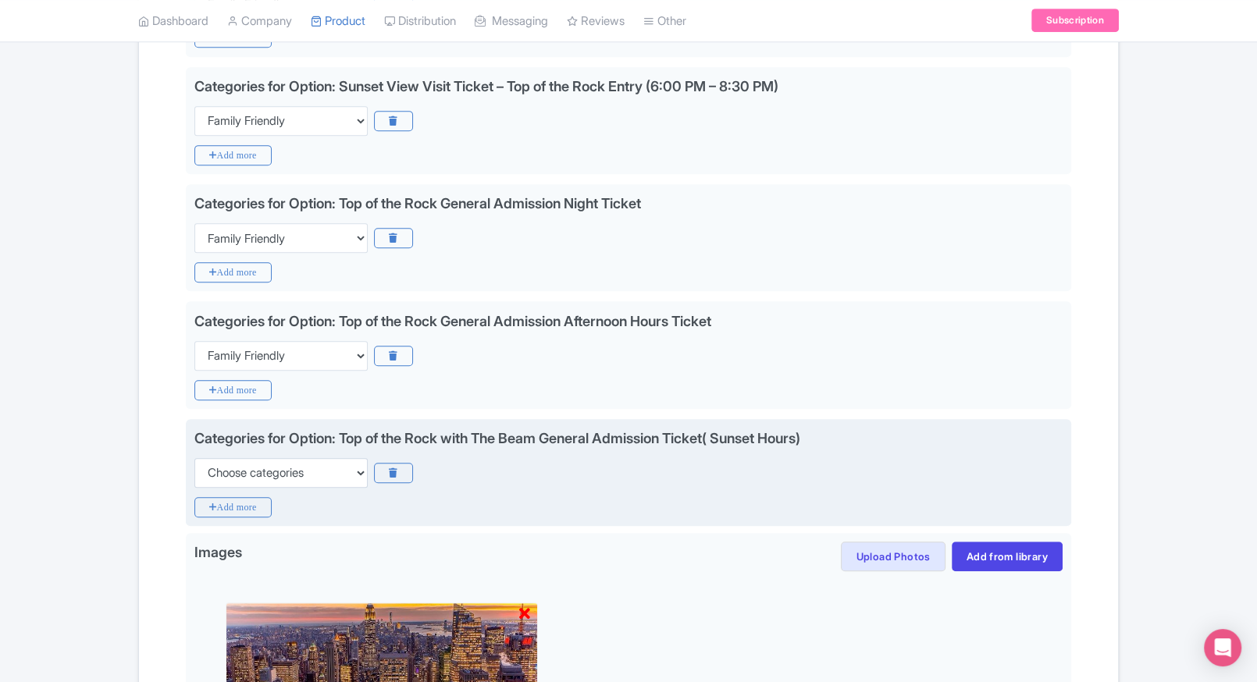
click at [262, 487] on div "Categories for Option: Top of the Rock with The Beam General Admission Ticket( …" at bounding box center [628, 473] width 885 height 108
click at [303, 464] on select "Choose categories Adults Only Animals Audio Guide Beaches Bike Tours Boat Tours…" at bounding box center [280, 473] width 173 height 30
select select "family-friendly"
click at [194, 458] on select "Choose categories Adults Only Animals Audio Guide Beaches Bike Tours Boat Tours…" at bounding box center [280, 473] width 173 height 30
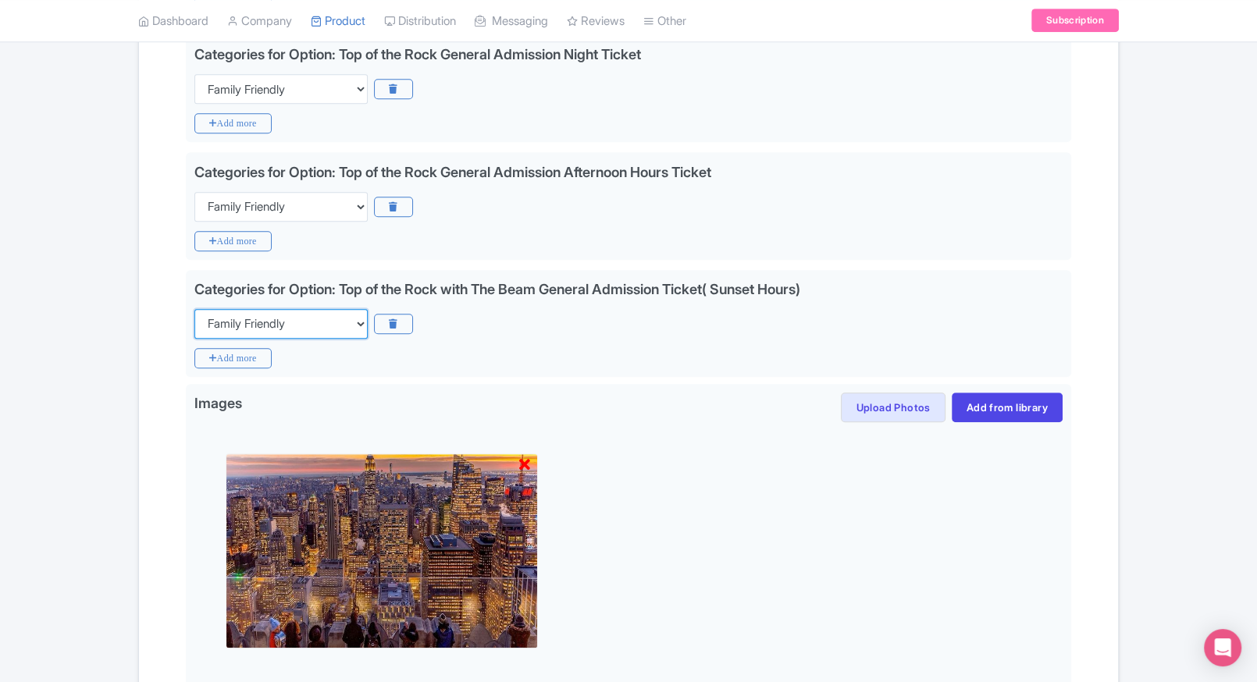
scroll to position [1044, 0]
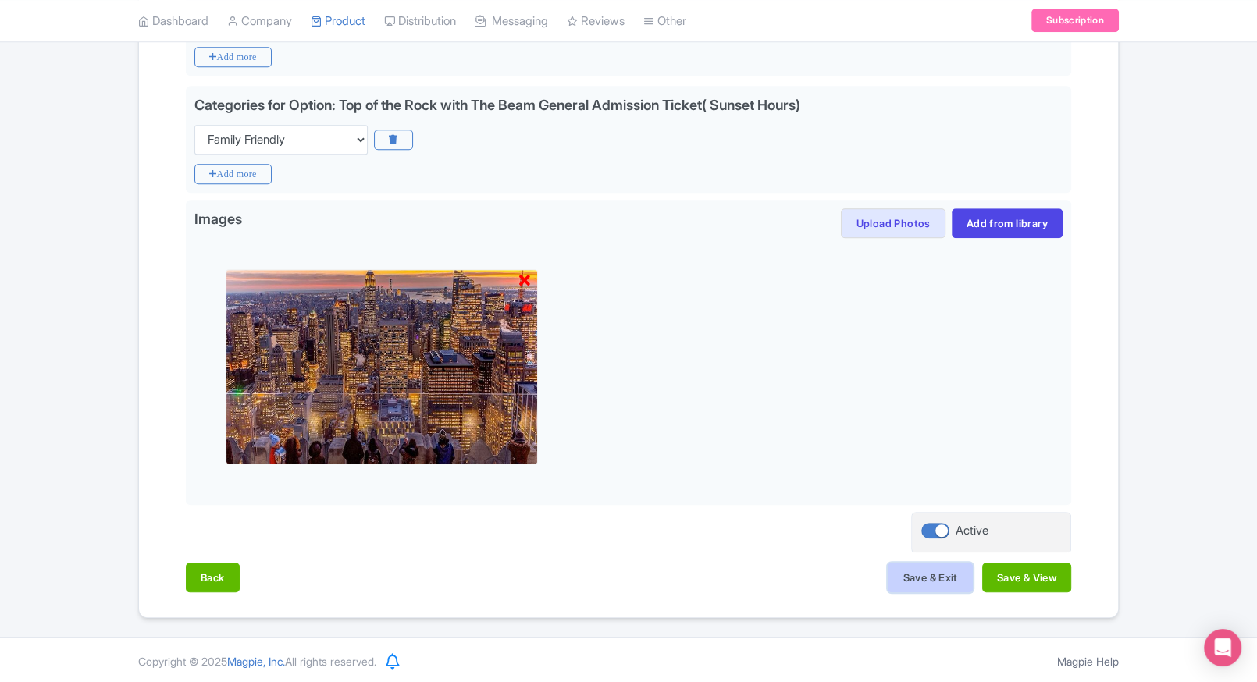
click at [888, 579] on button "Save & Exit" at bounding box center [929, 578] width 84 height 30
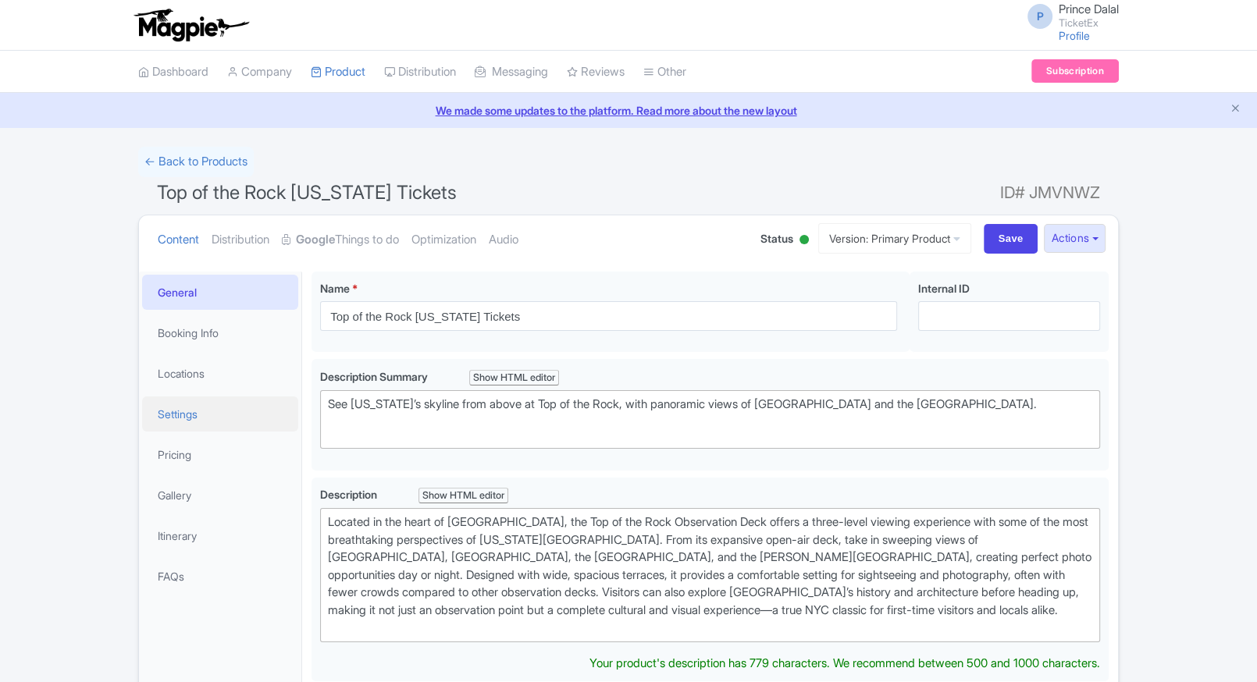
drag, startPoint x: 0, startPoint y: 0, endPoint x: 171, endPoint y: 421, distance: 454.1
click at [171, 421] on link "Settings" at bounding box center [220, 414] width 156 height 35
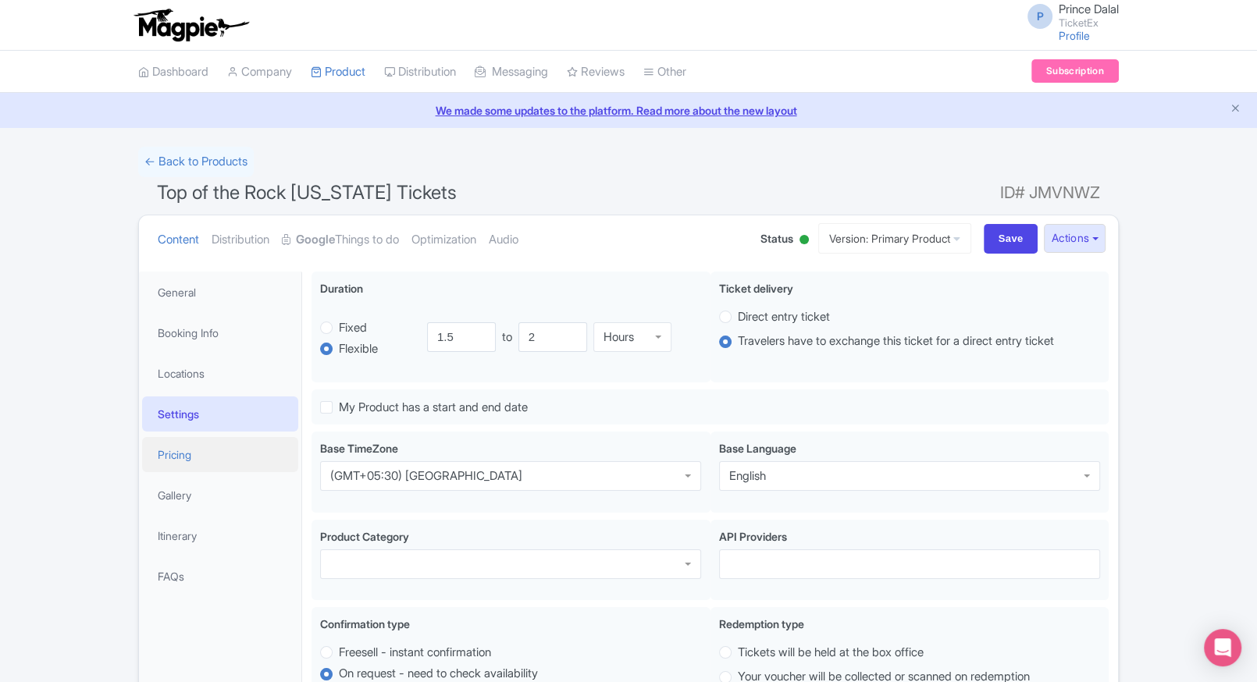
click at [182, 451] on link "Pricing" at bounding box center [220, 454] width 156 height 35
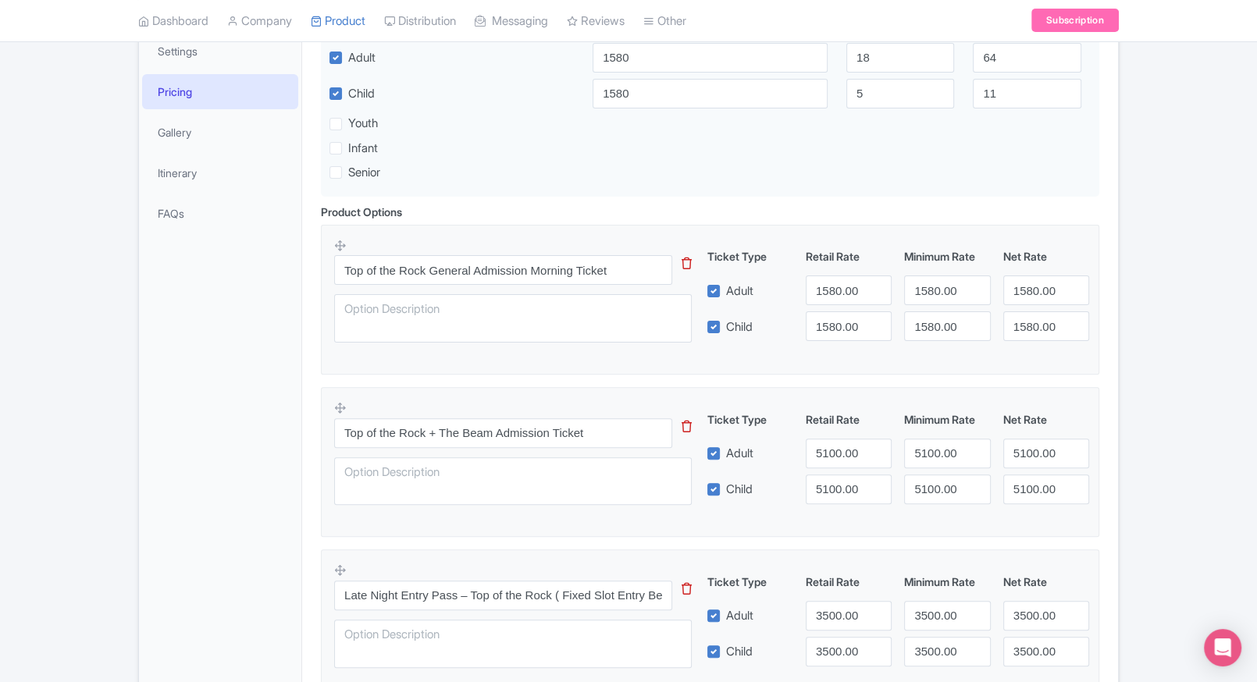
scroll to position [369, 0]
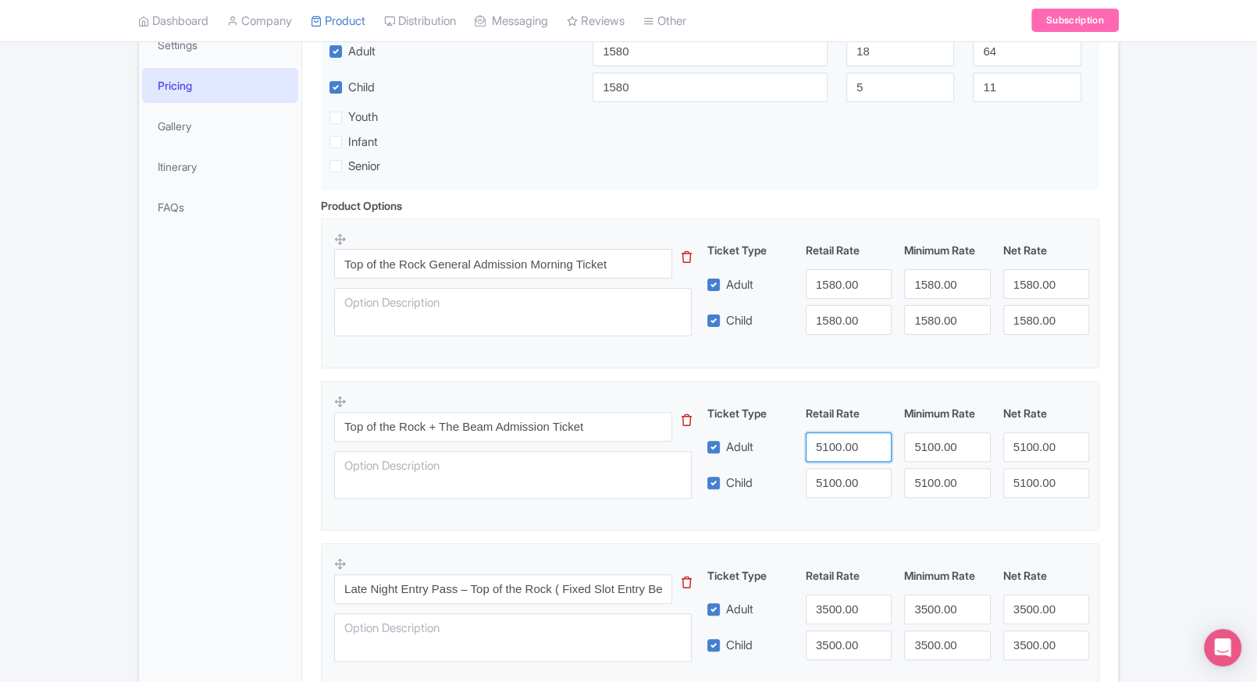
click at [834, 441] on input "5100.00" at bounding box center [849, 447] width 86 height 30
type input "5500"
click at [835, 478] on input "5100.00" at bounding box center [849, 483] width 86 height 30
paste input "5"
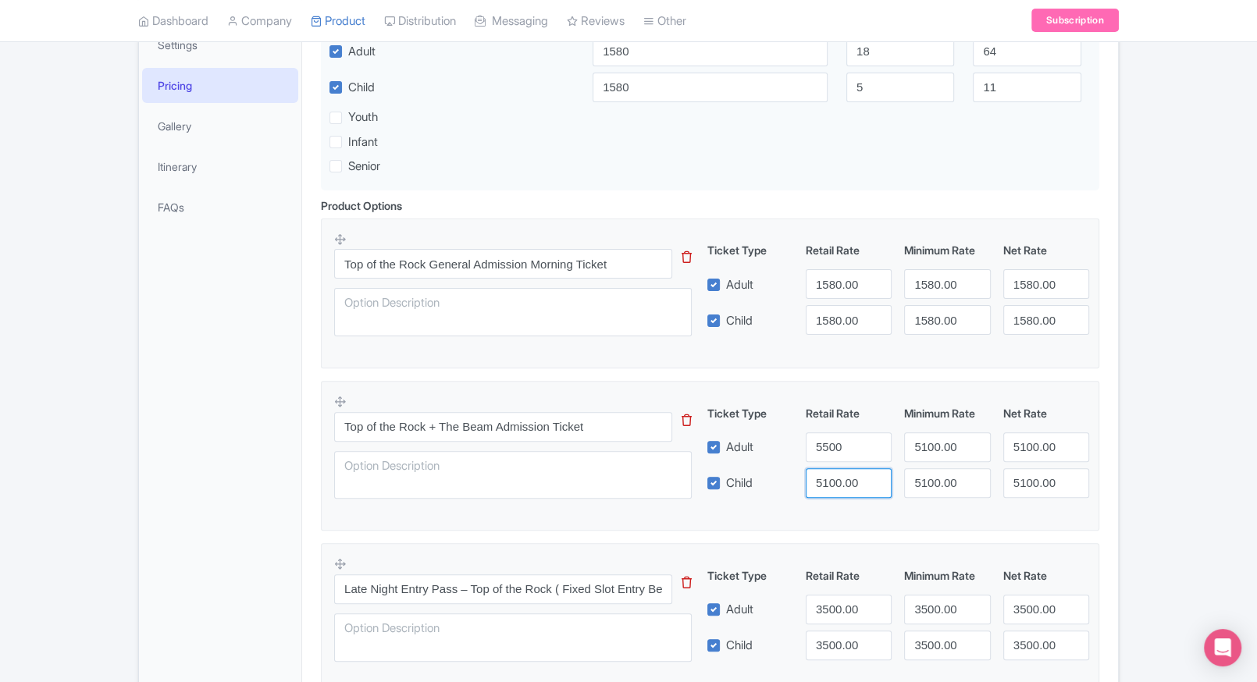
click at [835, 478] on input "5100.00" at bounding box center [849, 483] width 86 height 30
type input "5500"
click at [911, 457] on input "5100.00" at bounding box center [947, 447] width 86 height 30
paste input "5"
drag, startPoint x: 911, startPoint y: 457, endPoint x: 927, endPoint y: 489, distance: 36.0
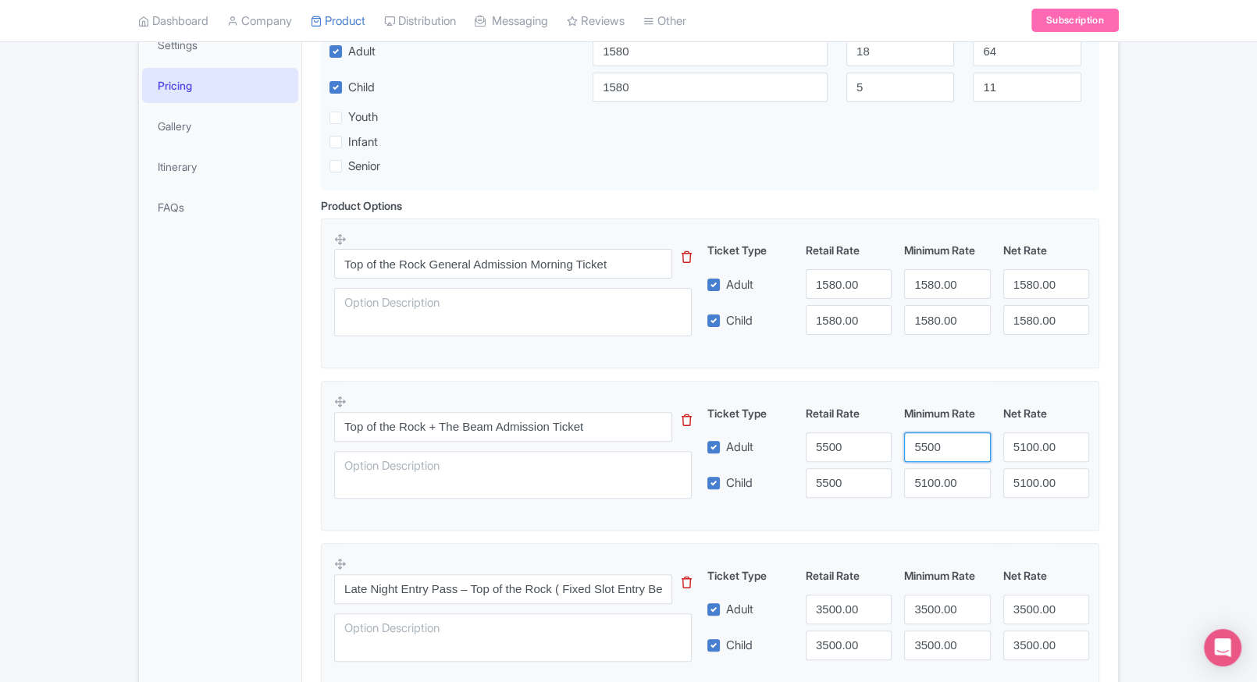
click at [927, 489] on div "Ticket Type Retail Rate Minimum Rate Net Rate Adult 5500 5500 5100.00 Child 550…" at bounding box center [898, 451] width 376 height 93
type input "5500"
paste input "5500"
click at [927, 489] on input "51550000.00" at bounding box center [947, 483] width 86 height 30
paste input "5"
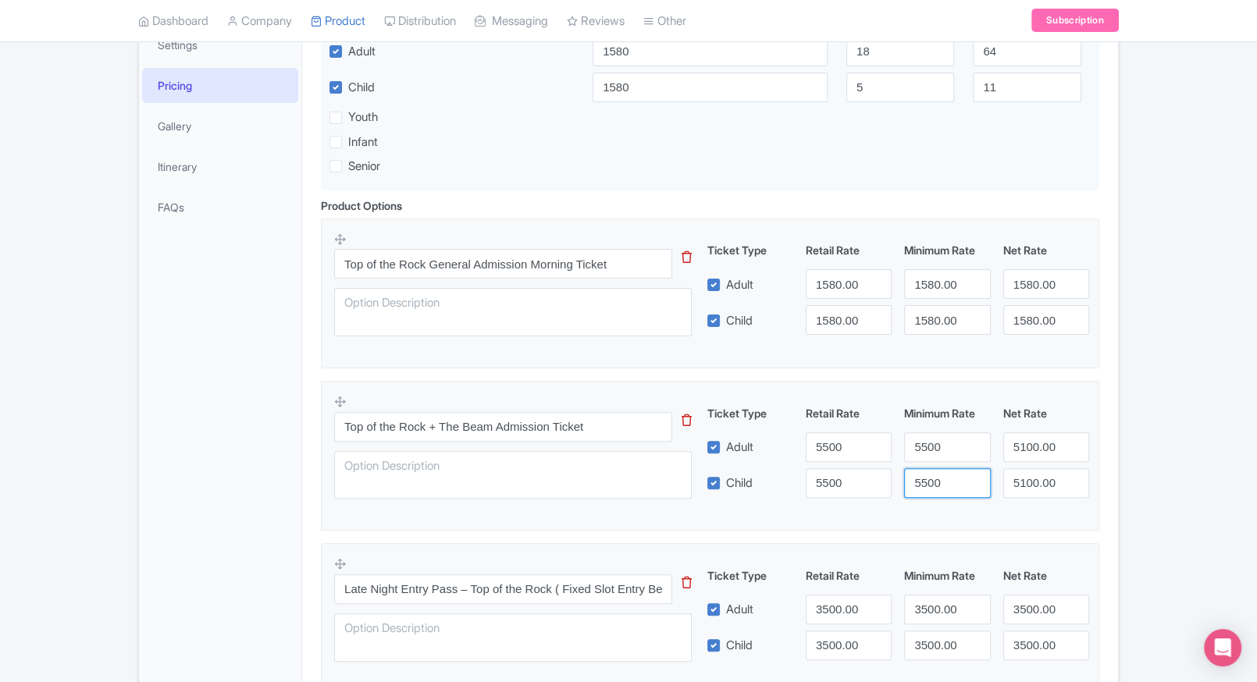
type input "5500"
click at [1033, 456] on input "5100.00" at bounding box center [1046, 447] width 86 height 30
paste input "5"
type input "5500"
click at [1030, 475] on input "5100.00" at bounding box center [1046, 483] width 86 height 30
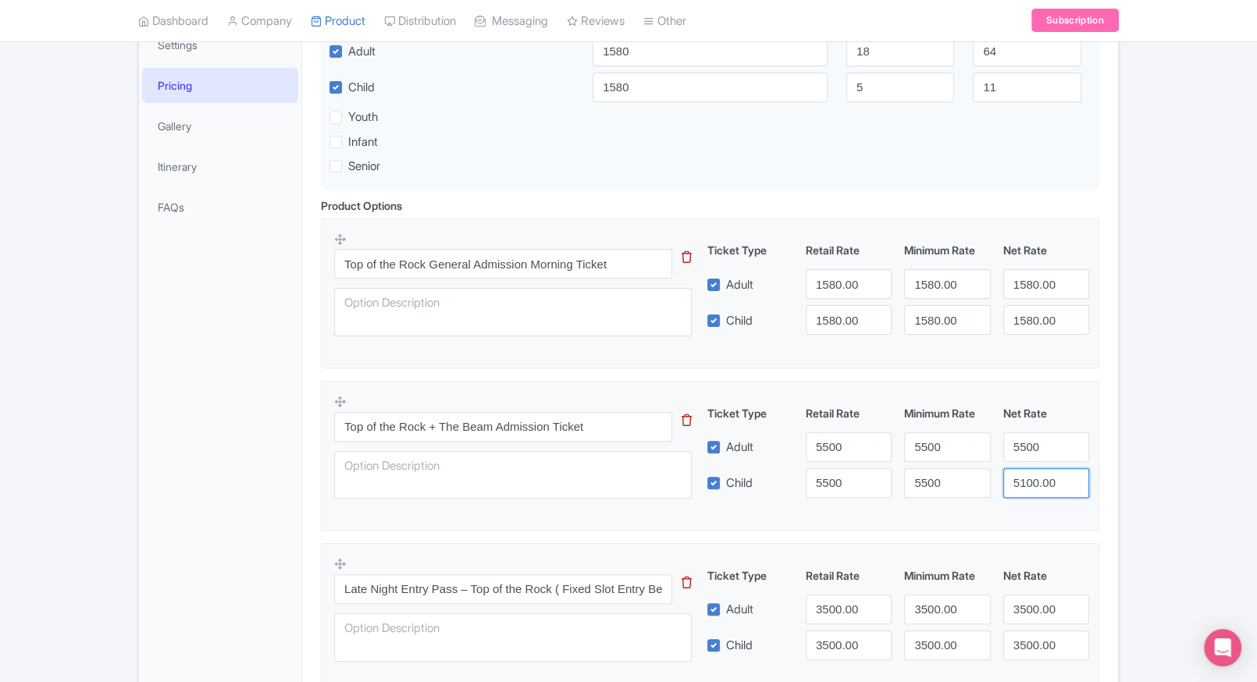
paste input "5"
type input "5500"
click at [1130, 474] on div "← Back to Products Top of the Rock New York Tickets ID# JMVNWZ Content Distribu…" at bounding box center [628, 615] width 1257 height 1674
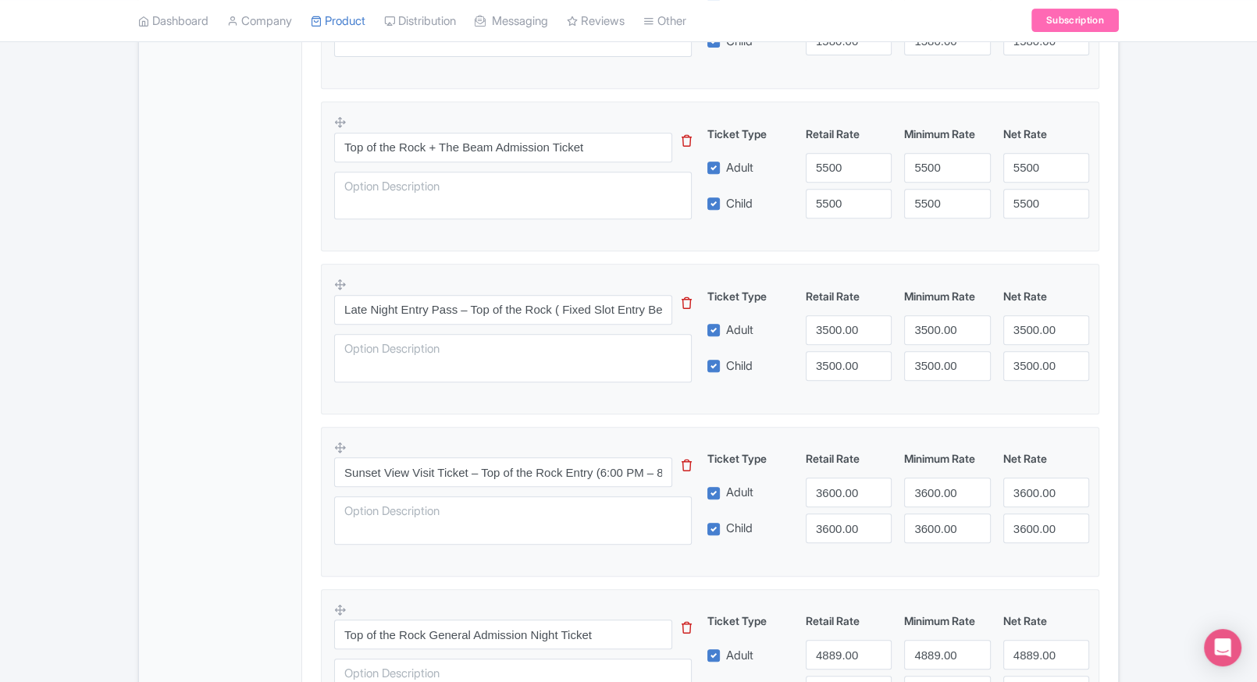
scroll to position [654, 0]
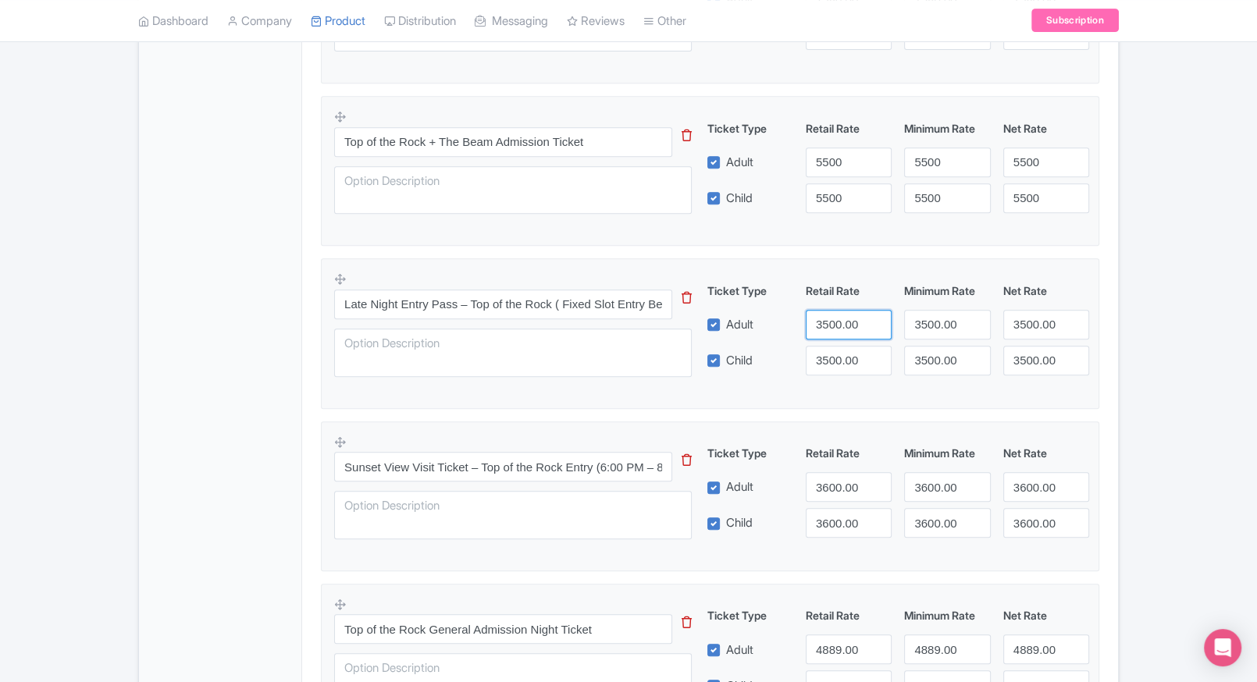
click at [821, 326] on input "3500.00" at bounding box center [849, 325] width 86 height 30
type input "3600"
paste input "3600"
click at [823, 348] on input "33600500.00" at bounding box center [849, 361] width 86 height 30
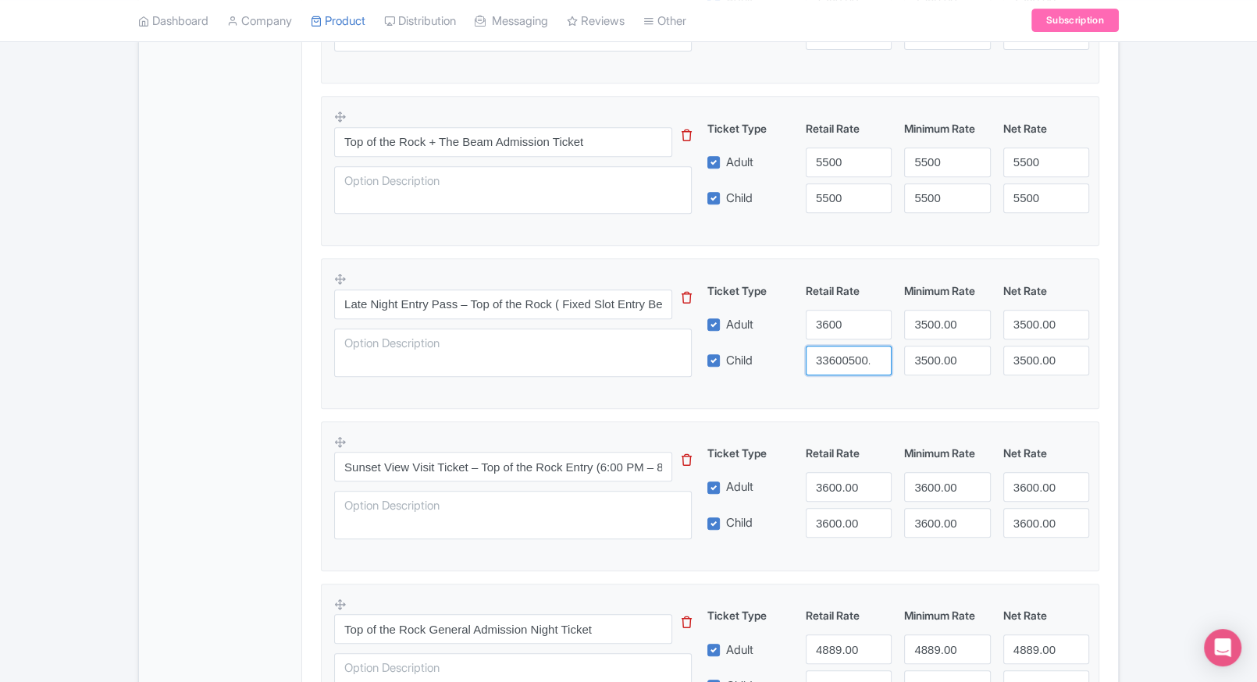
paste input "6"
type input "3600"
paste input "3600"
click at [959, 339] on input "3500.003600" at bounding box center [947, 325] width 86 height 30
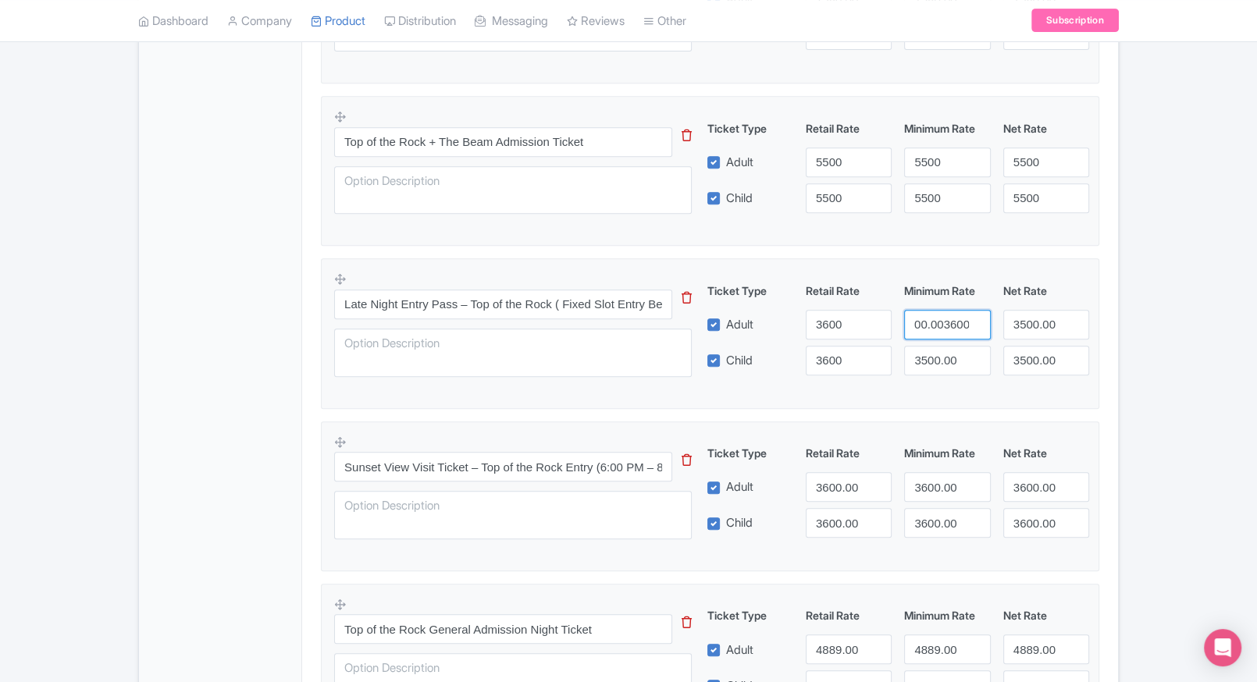
click at [934, 339] on input "3500.003600" at bounding box center [947, 325] width 86 height 30
paste input "number"
type input "3600"
paste input "6"
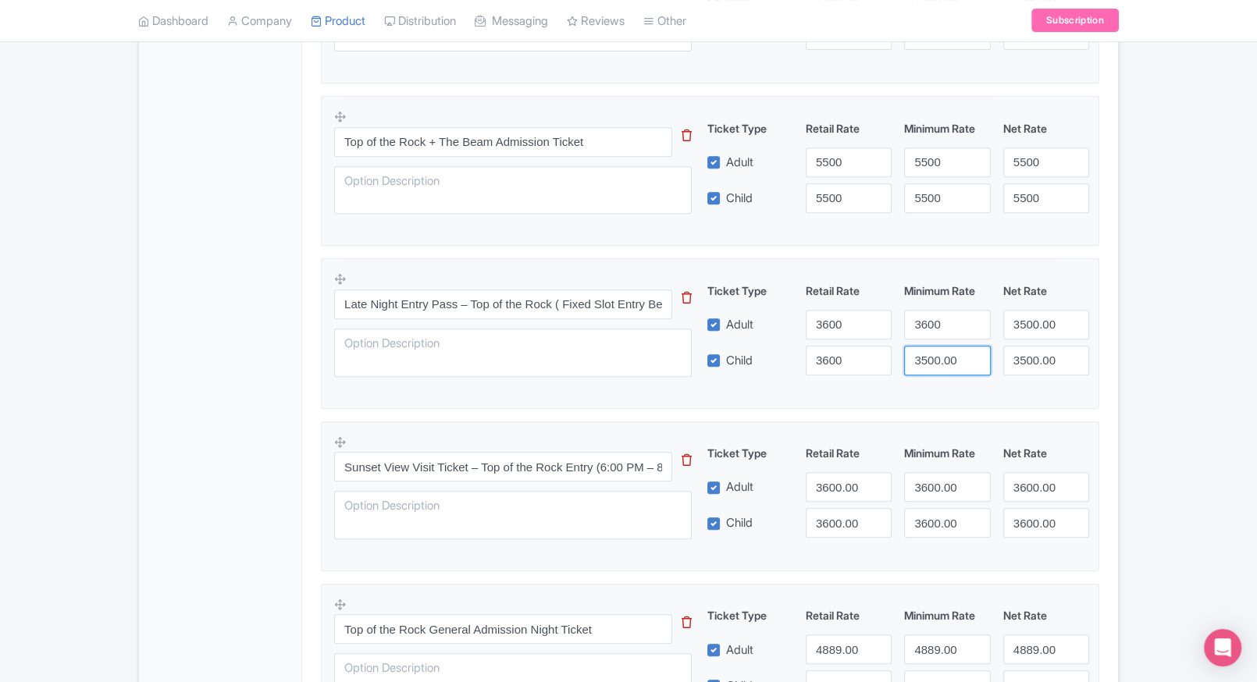
click at [933, 358] on input "3500.00" at bounding box center [947, 361] width 86 height 30
type input "3600"
click at [1015, 331] on input "3500.00" at bounding box center [1046, 325] width 86 height 30
paste input "6"
type input "3600"
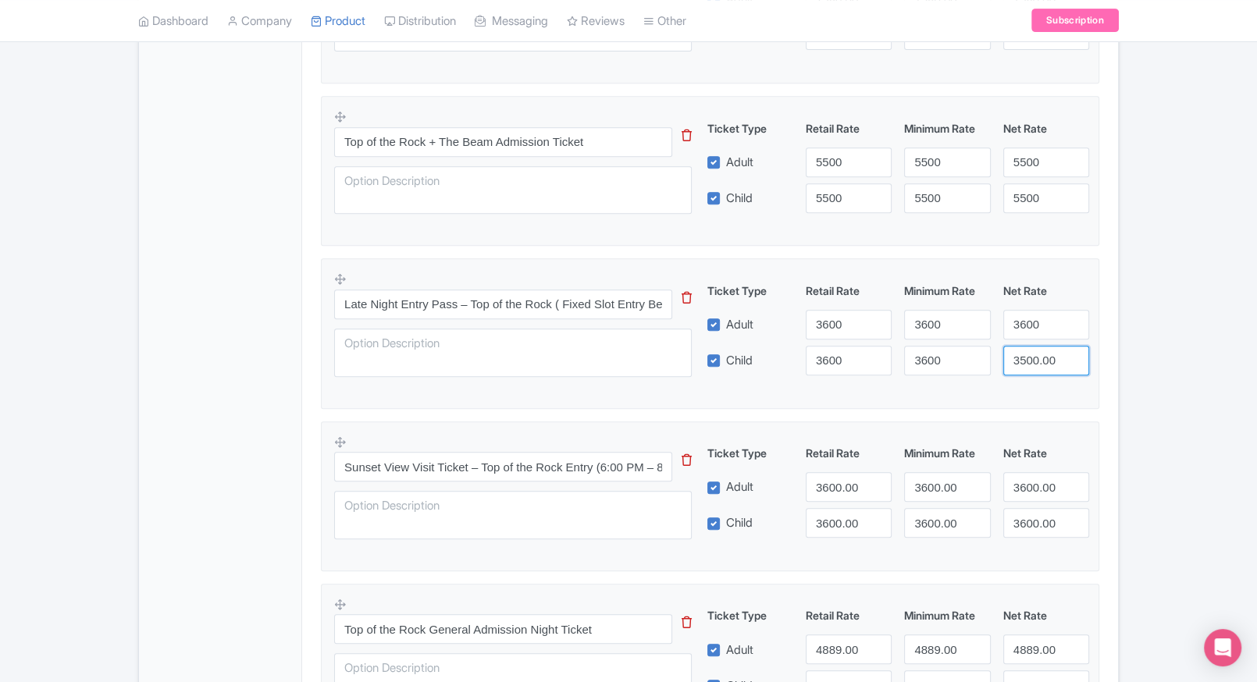
click at [1030, 359] on input "3500.00" at bounding box center [1046, 361] width 86 height 30
paste input "6"
type input "3600"
click at [1128, 356] on div "← Back to Products Top of the Rock New York Tickets ID# JMVNWZ Content Distribu…" at bounding box center [628, 330] width 1257 height 1674
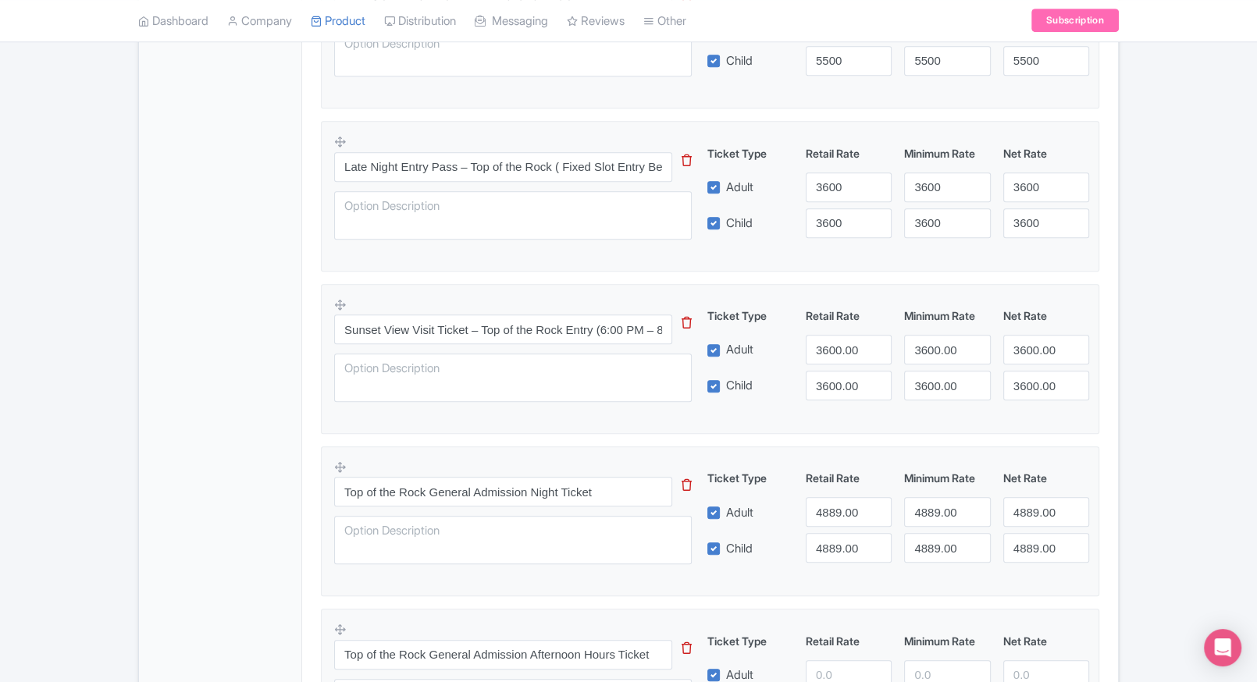
scroll to position [793, 0]
click at [843, 343] on input "3600.00" at bounding box center [849, 348] width 86 height 30
type input "4889"
click at [837, 370] on input "3600.00" at bounding box center [849, 384] width 86 height 30
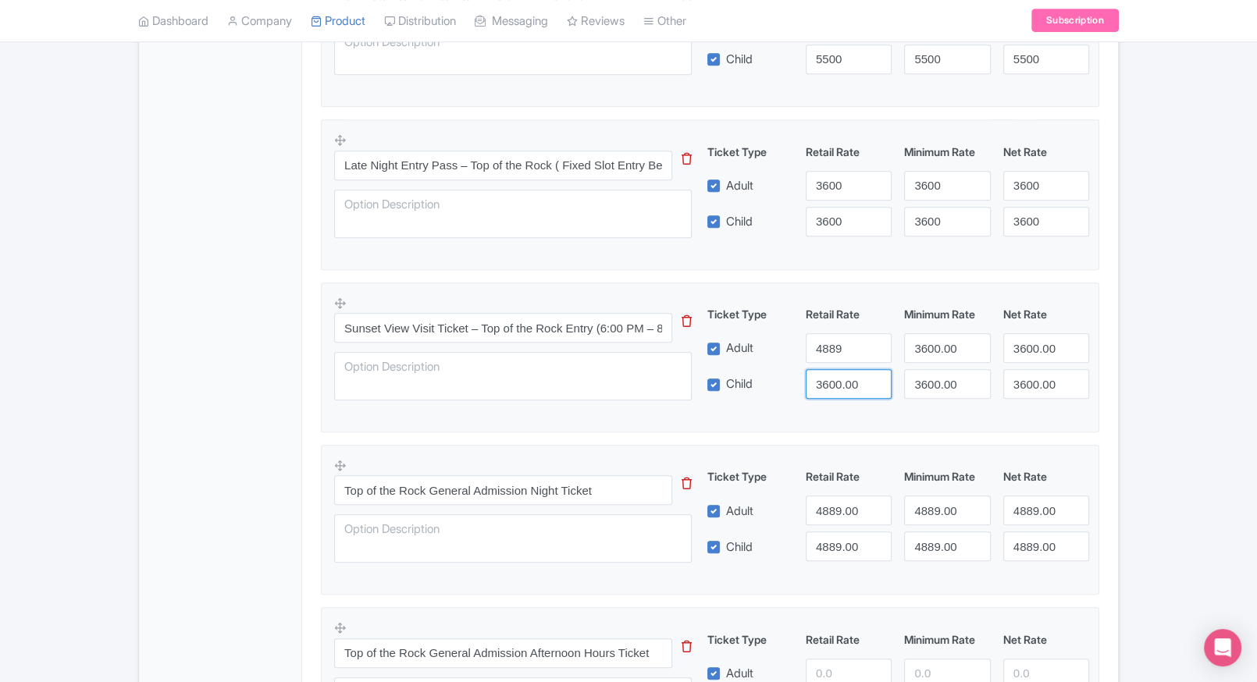
paste input "4889"
type input "4889"
click at [906, 342] on input "3600.00" at bounding box center [947, 348] width 86 height 30
paste input "4889"
type input "4889"
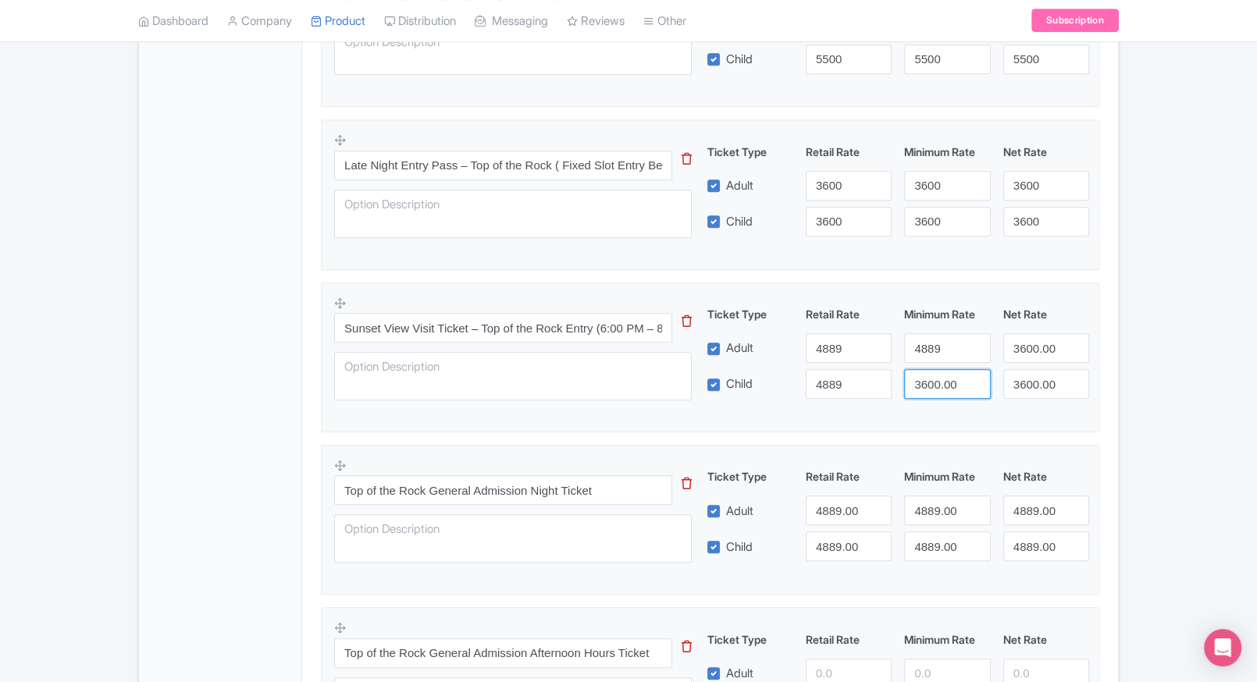
click at [931, 375] on input "3600.00" at bounding box center [947, 384] width 86 height 30
paste input "4889"
type input "4889"
click at [1024, 358] on input "3600.00" at bounding box center [1046, 348] width 86 height 30
paste input "4889"
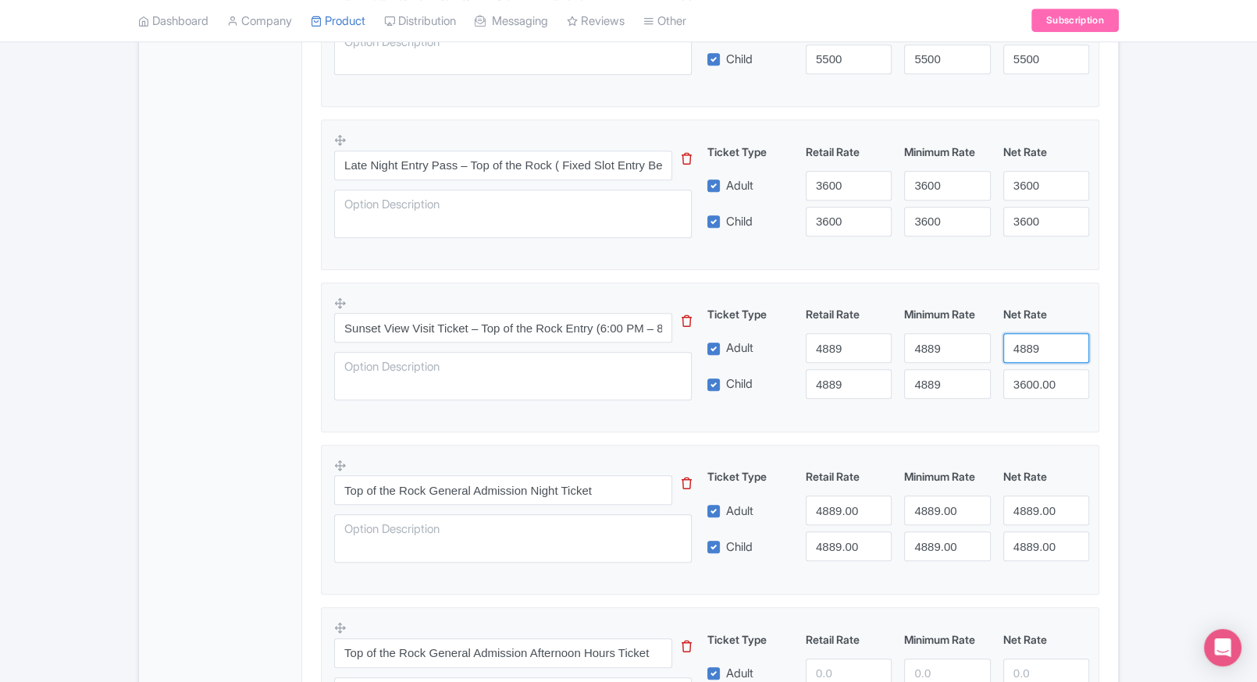
type input "4889"
click at [1026, 378] on input "3600.00" at bounding box center [1046, 384] width 86 height 30
paste input "4889"
type input "4889"
click at [1101, 370] on div "Product Options i Top of the Rock General Admission Morning Ticket This tip has…" at bounding box center [709, 365] width 797 height 1183
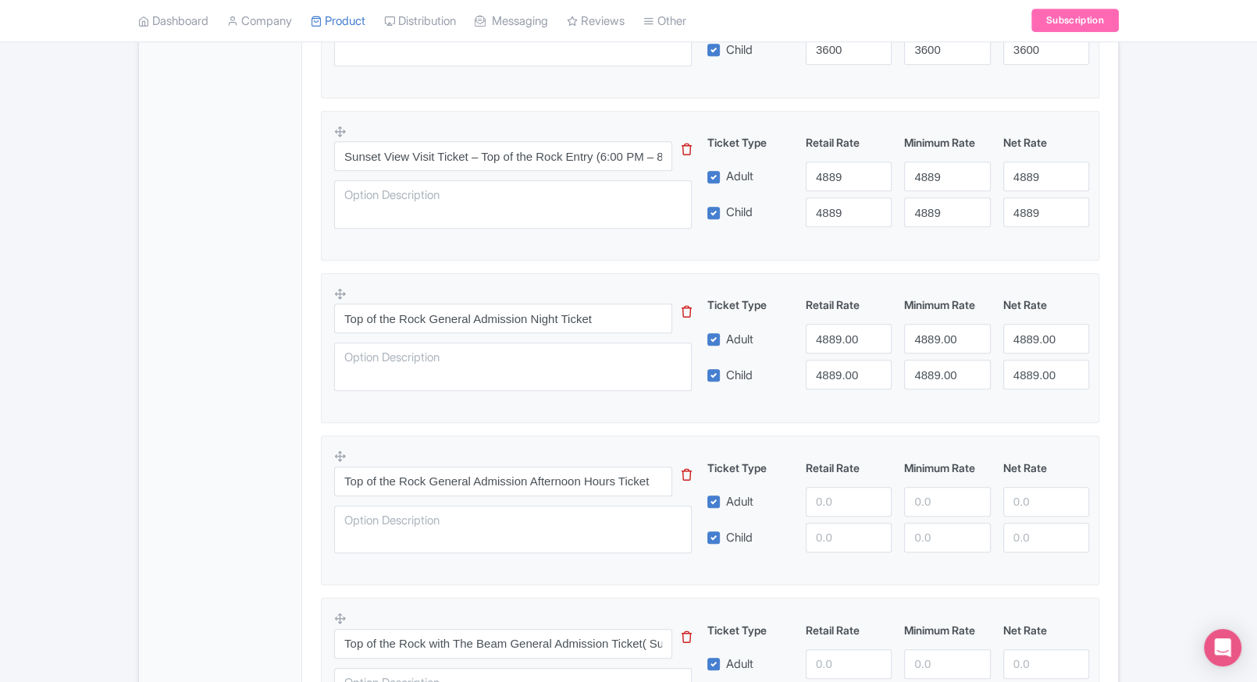
scroll to position [966, 0]
click at [831, 333] on input "4889.00" at bounding box center [849, 337] width 86 height 30
type input "2"
type input "3600"
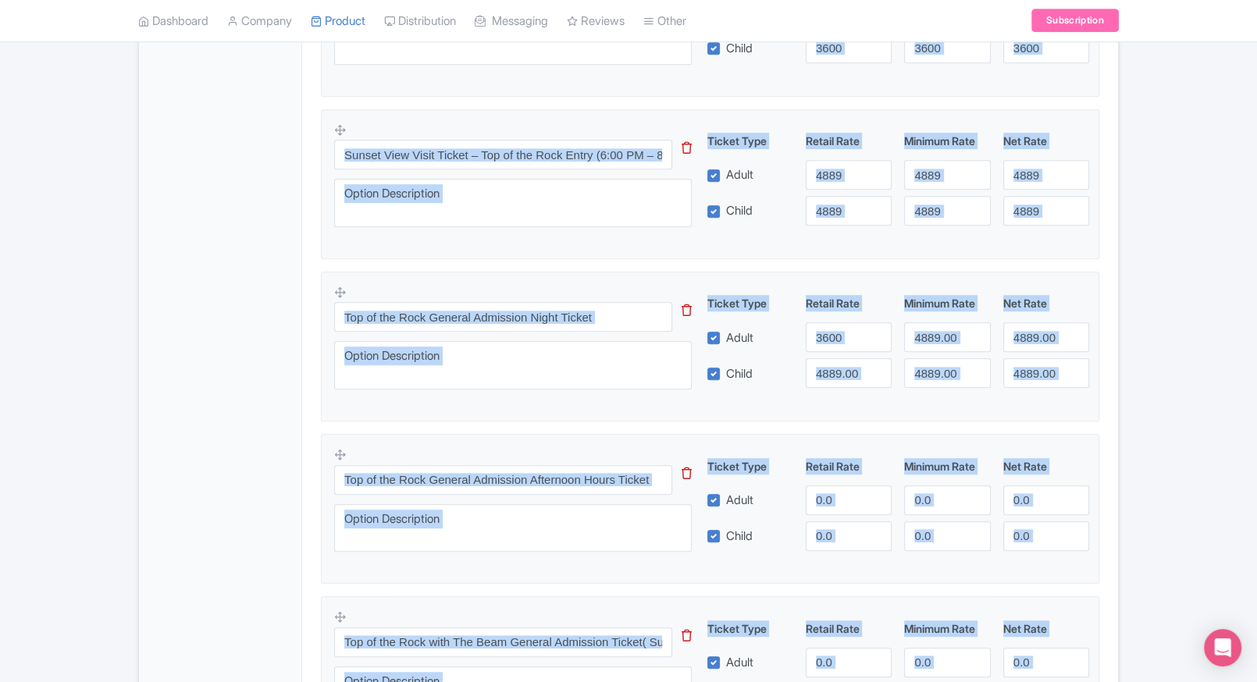
click at [836, 354] on div "Ticket Type Retail Rate Minimum Rate Net Rate Adult 3600 4889.00 4889.00 Child …" at bounding box center [898, 341] width 376 height 93
drag, startPoint x: 836, startPoint y: 354, endPoint x: 842, endPoint y: 370, distance: 16.8
click at [842, 370] on input "4889.00" at bounding box center [849, 373] width 86 height 30
click at [787, 385] on div "Child" at bounding box center [750, 373] width 98 height 30
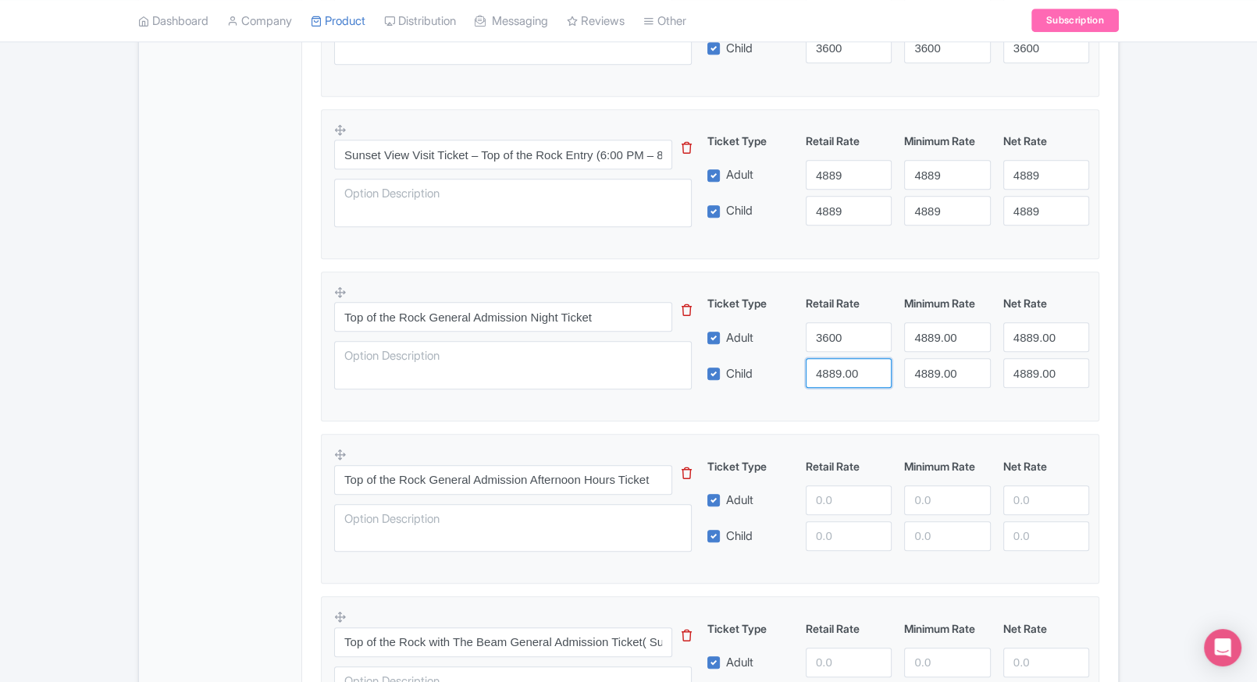
click at [838, 377] on input "4889.00" at bounding box center [849, 373] width 86 height 30
paste input "36"
drag, startPoint x: 889, startPoint y: 358, endPoint x: 927, endPoint y: 340, distance: 41.5
click at [927, 340] on div "Ticket Type Retail Rate Minimum Rate Net Rate Adult 3600 4889.00 4889.00 Child …" at bounding box center [898, 341] width 376 height 93
type input "3600"
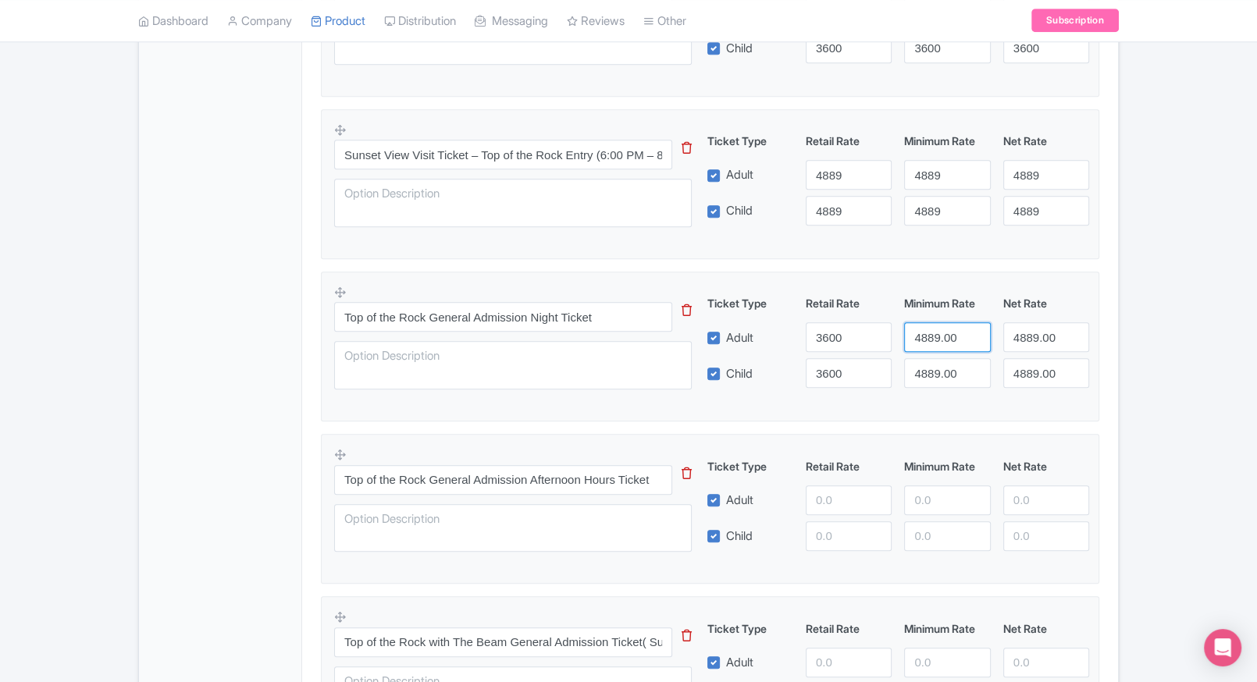
click at [927, 340] on input "4889.00" at bounding box center [947, 337] width 86 height 30
paste input "36"
type input "3600"
click at [937, 363] on input "4889.00" at bounding box center [947, 373] width 86 height 30
paste input "36"
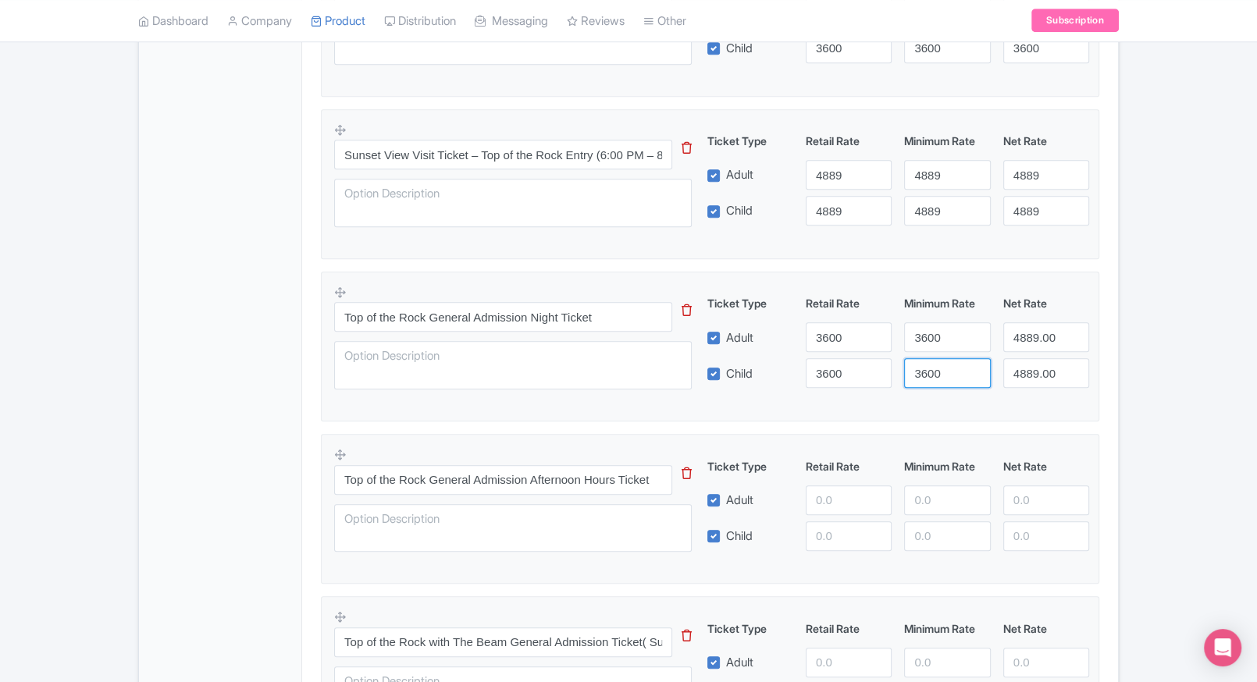
type input "3600"
click at [1011, 336] on input "4889.00" at bounding box center [1046, 337] width 86 height 30
paste input "36"
type input "3600"
click at [1030, 368] on input "4889.00" at bounding box center [1046, 373] width 86 height 30
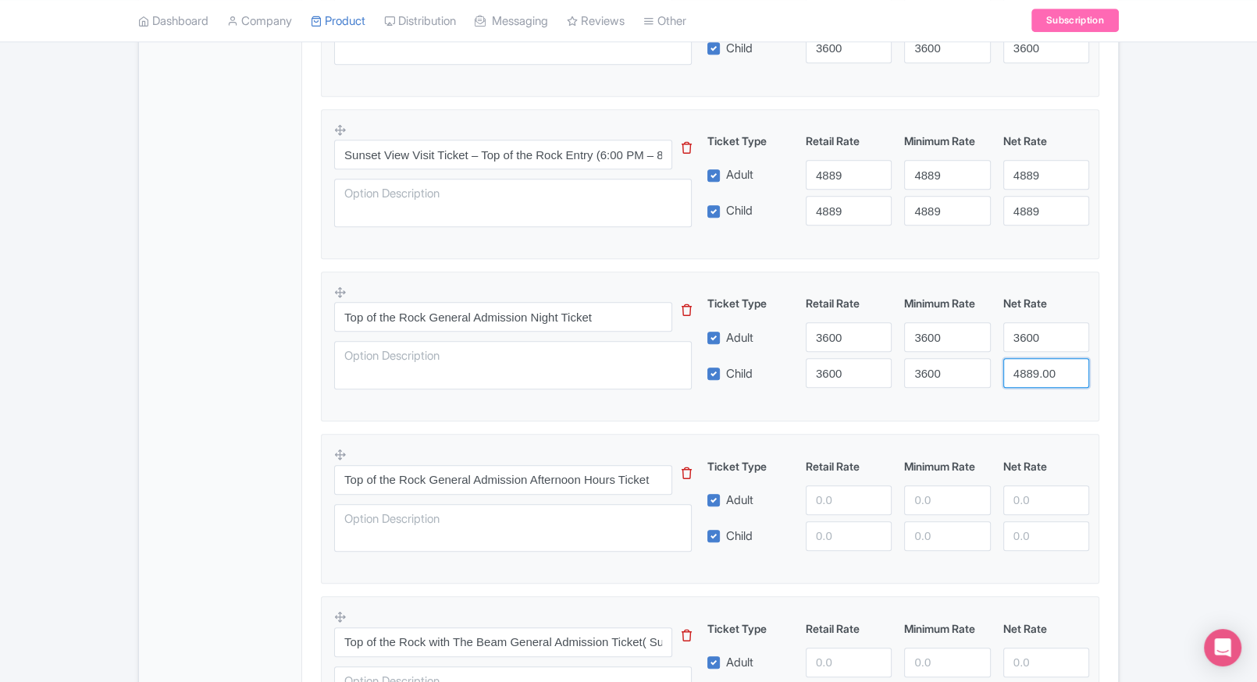
paste input "36"
type input "3600"
click at [1116, 380] on div "Top of the Rock New York Tickets Name * i Top of the Rock New York Tickets Your…" at bounding box center [710, 74] width 816 height 1557
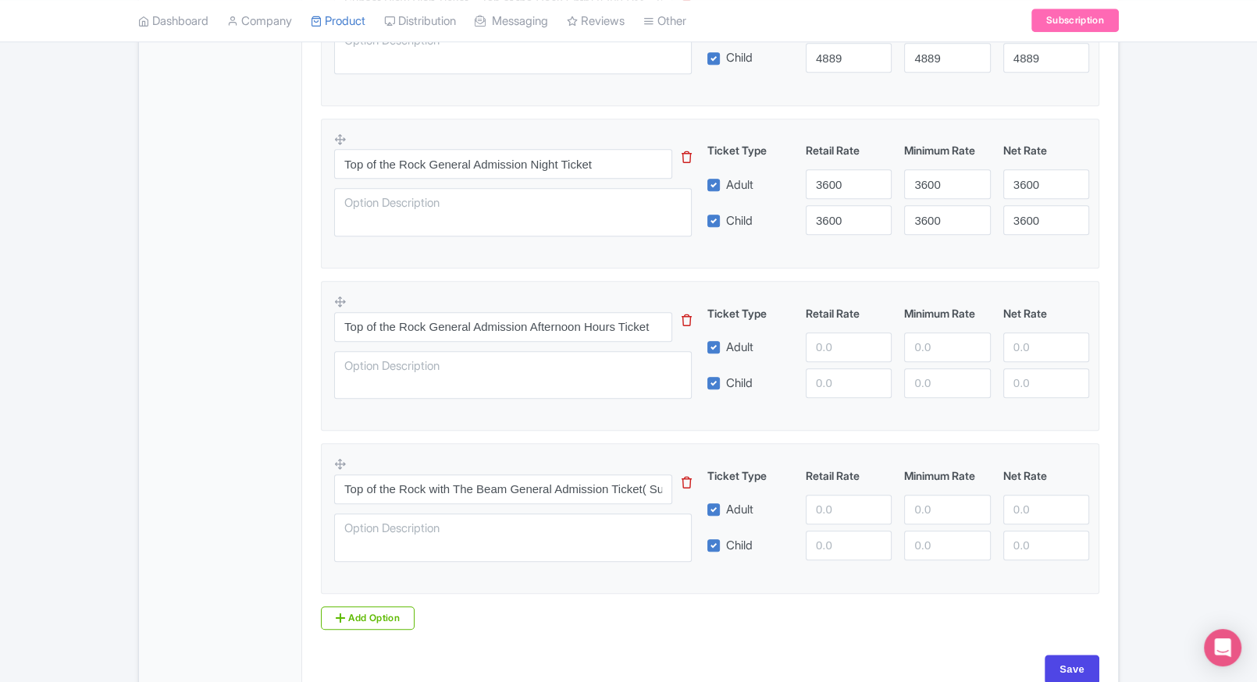
scroll to position [1121, 0]
click at [822, 350] on input "number" at bounding box center [849, 346] width 86 height 30
type input "4550"
paste input "4550"
click at [826, 382] on input "4550" at bounding box center [849, 382] width 86 height 30
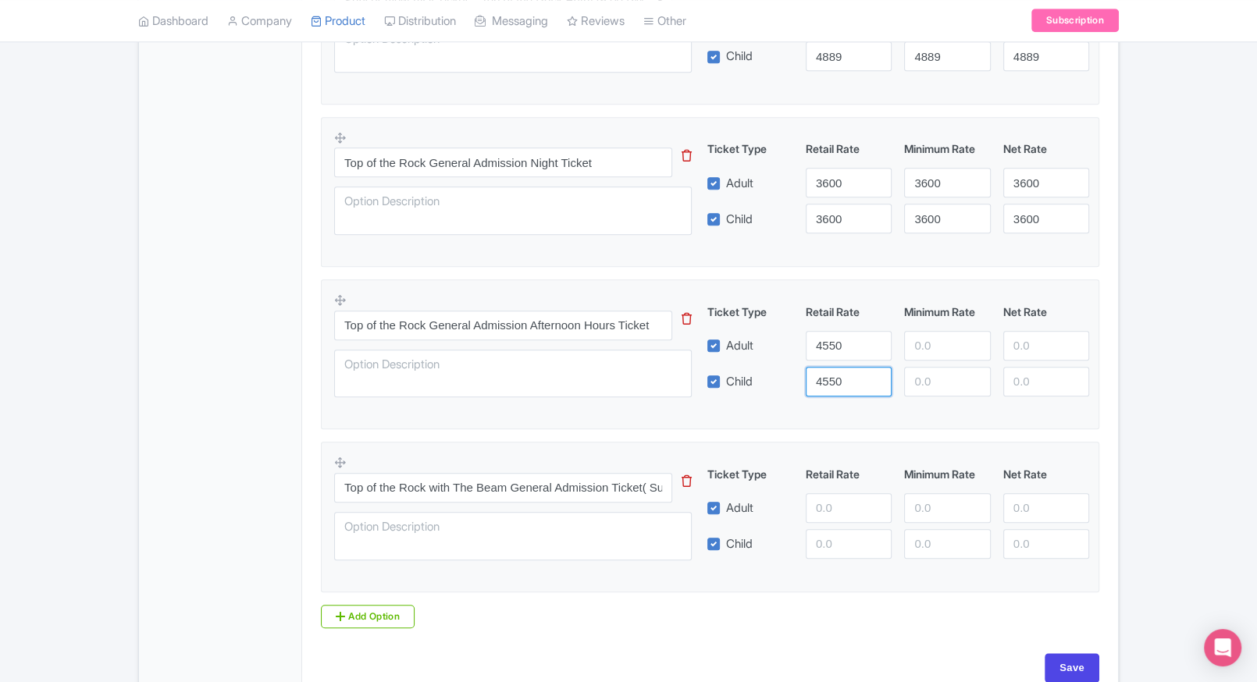
type input "4550"
paste input "4550"
click at [912, 354] on input "4550" at bounding box center [947, 346] width 86 height 30
type input "4550"
paste input "4550"
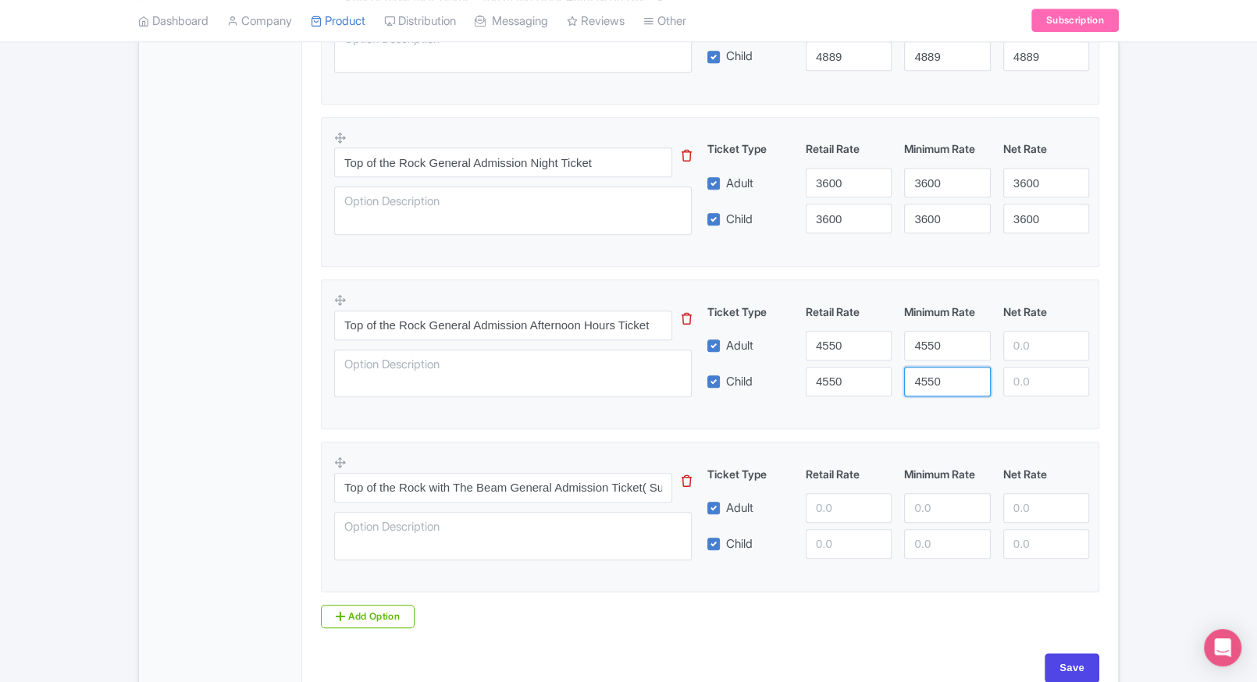
click at [930, 374] on input "4550" at bounding box center [947, 382] width 86 height 30
type input "4550"
paste input "4550"
drag, startPoint x: 1030, startPoint y: 347, endPoint x: 1031, endPoint y: 385, distance: 38.3
click at [1031, 385] on div "Ticket Type Retail Rate Minimum Rate Net Rate Adult 4550 4550 4550 Child 4550 4…" at bounding box center [898, 350] width 376 height 93
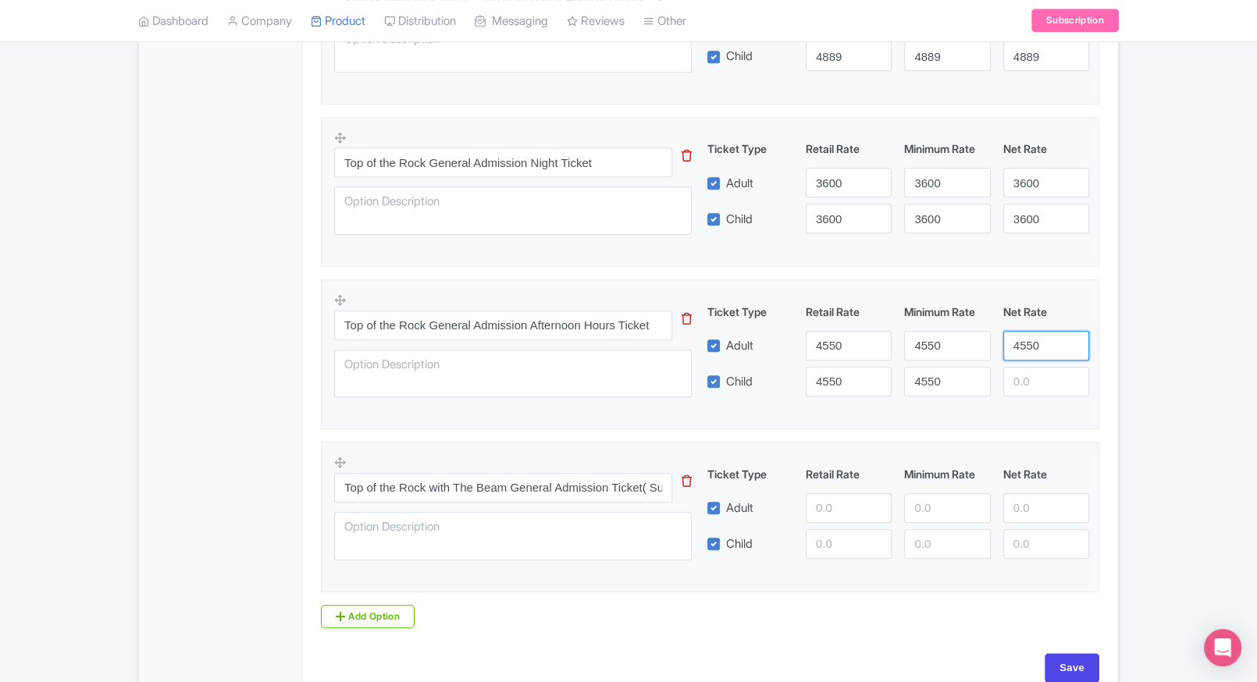
type input "4550"
paste input "4550"
drag, startPoint x: 1031, startPoint y: 385, endPoint x: 1111, endPoint y: 418, distance: 86.4
type input "4550"
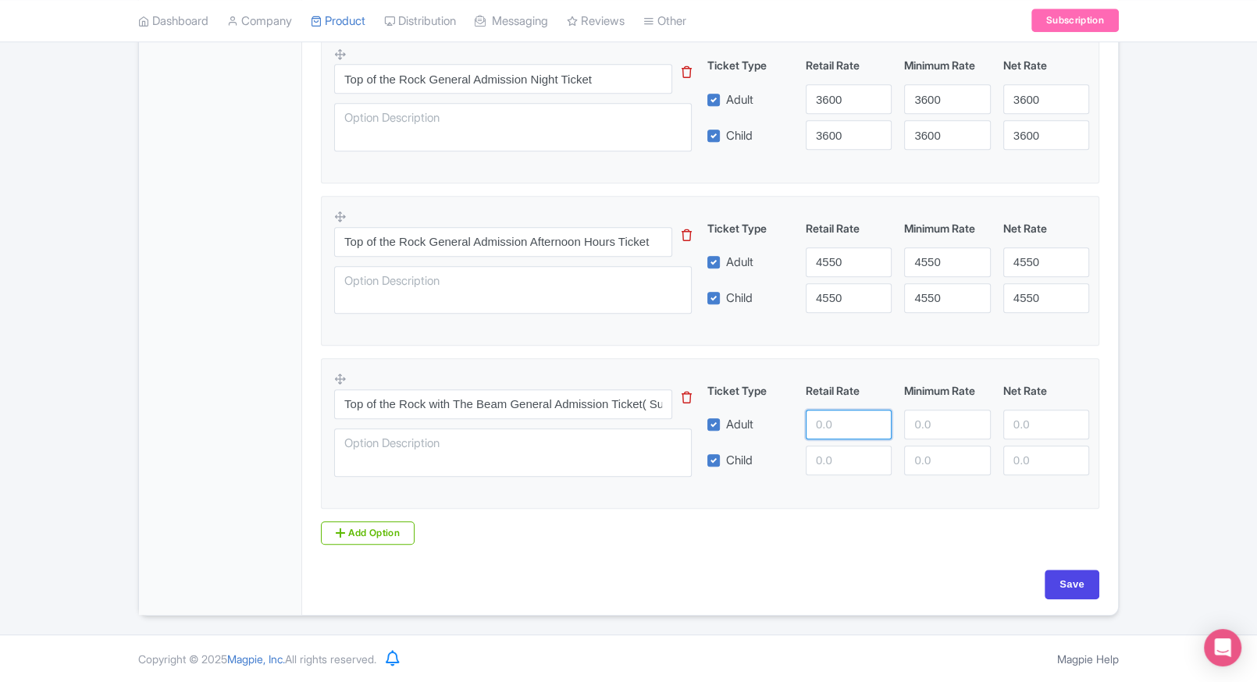
click at [815, 421] on input "number" at bounding box center [849, 425] width 86 height 30
type input "6300"
paste input "6300"
click at [825, 453] on input "6300" at bounding box center [849, 461] width 86 height 30
type input "6300"
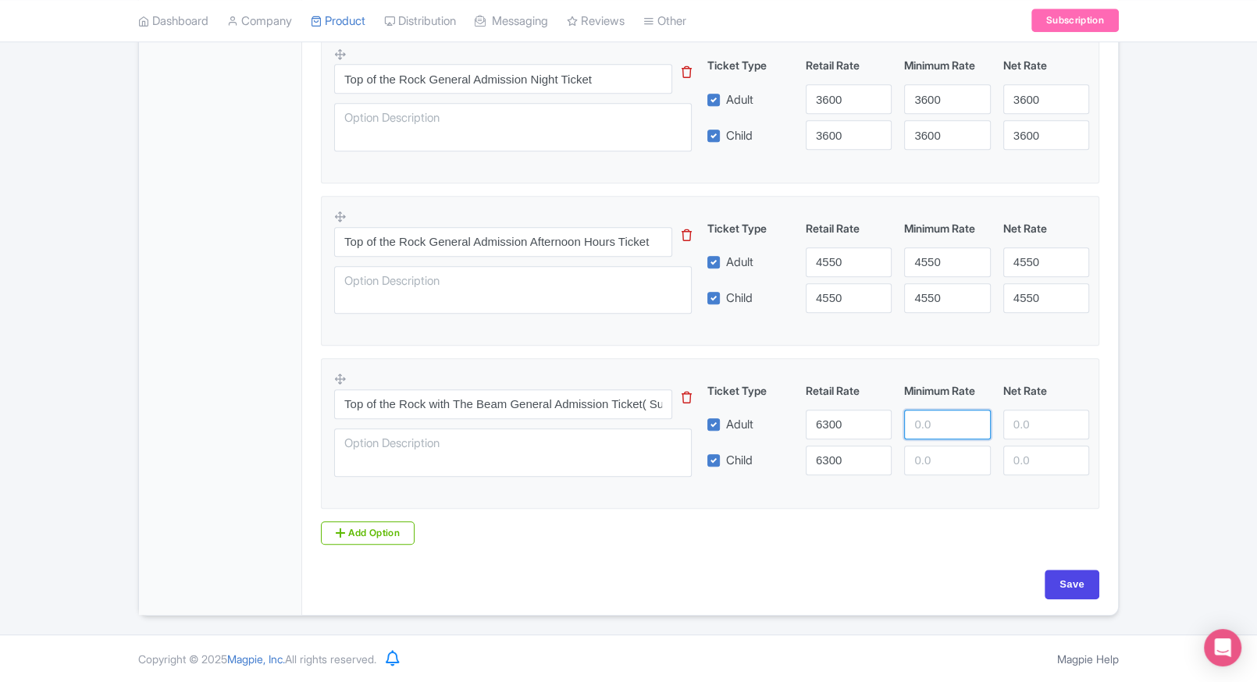
paste input "6300"
click at [930, 432] on input "6300" at bounding box center [947, 425] width 86 height 30
type input "6300"
paste
drag, startPoint x: 931, startPoint y: 454, endPoint x: 1012, endPoint y: 449, distance: 80.5
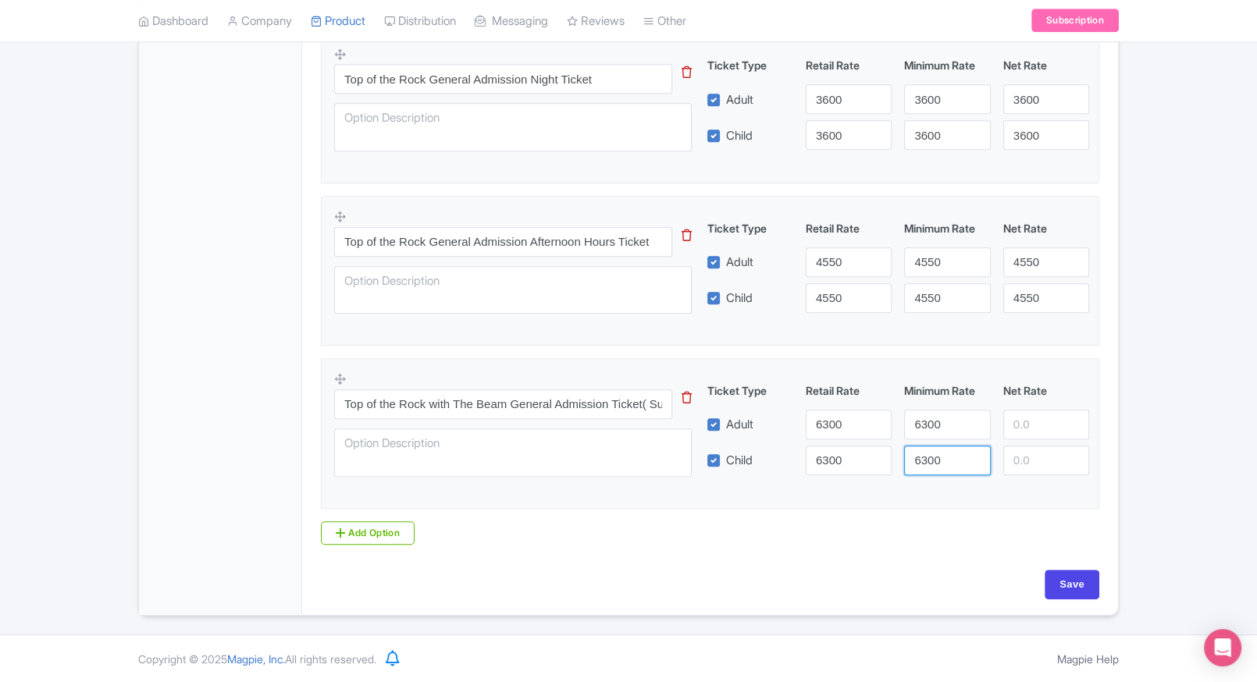
click at [1012, 449] on div "Child 6300 6300" at bounding box center [898, 461] width 395 height 30
type input "6300"
click at [1012, 449] on input "6300" at bounding box center [1046, 461] width 86 height 30
type input "6300"
click at [1019, 441] on div "Ticket Type Retail Rate Minimum Rate Net Rate Adult 6300 6300 Child 6300 6300 6…" at bounding box center [898, 428] width 376 height 93
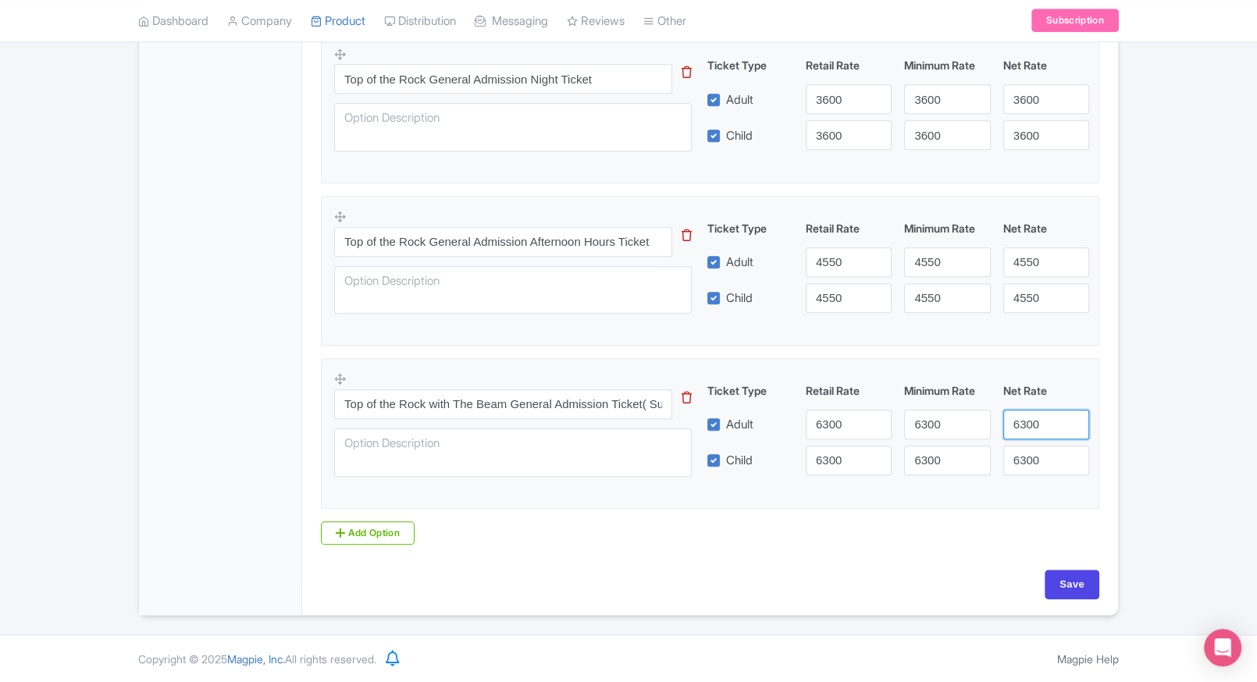
click at [1027, 434] on input "6300" at bounding box center [1046, 425] width 86 height 30
type input "6300"
click at [1072, 589] on input "Save" at bounding box center [1071, 585] width 55 height 30
type input "Saving..."
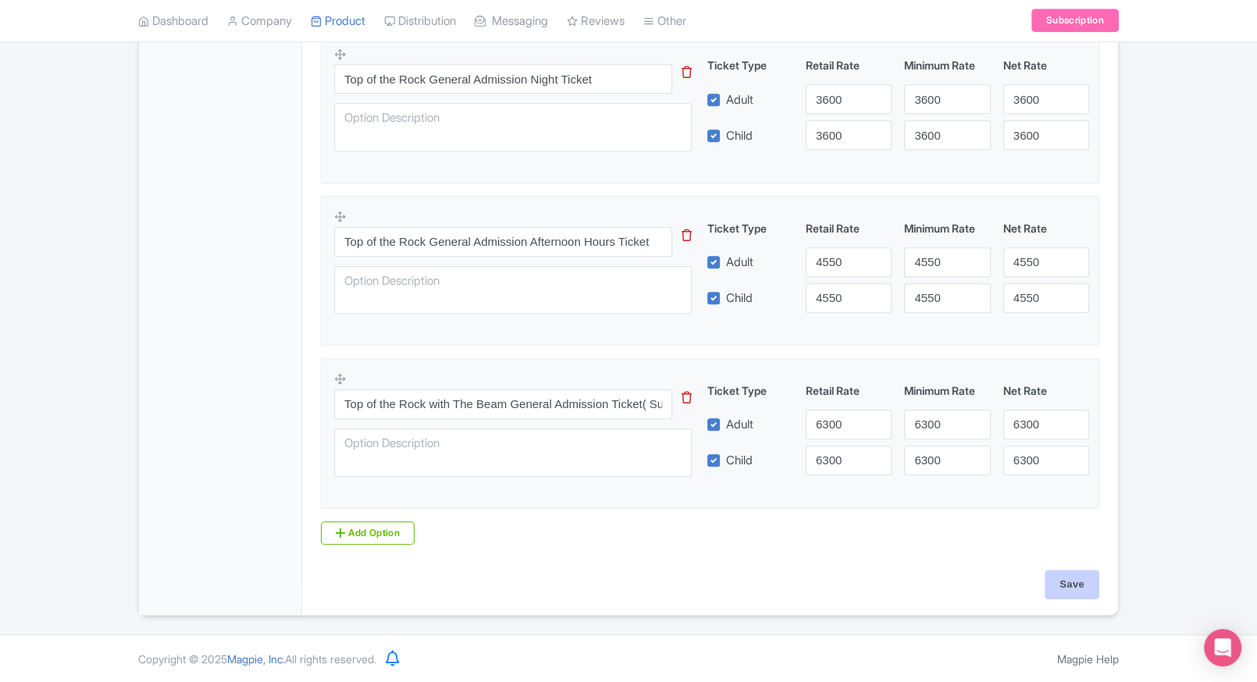
type input "Saving..."
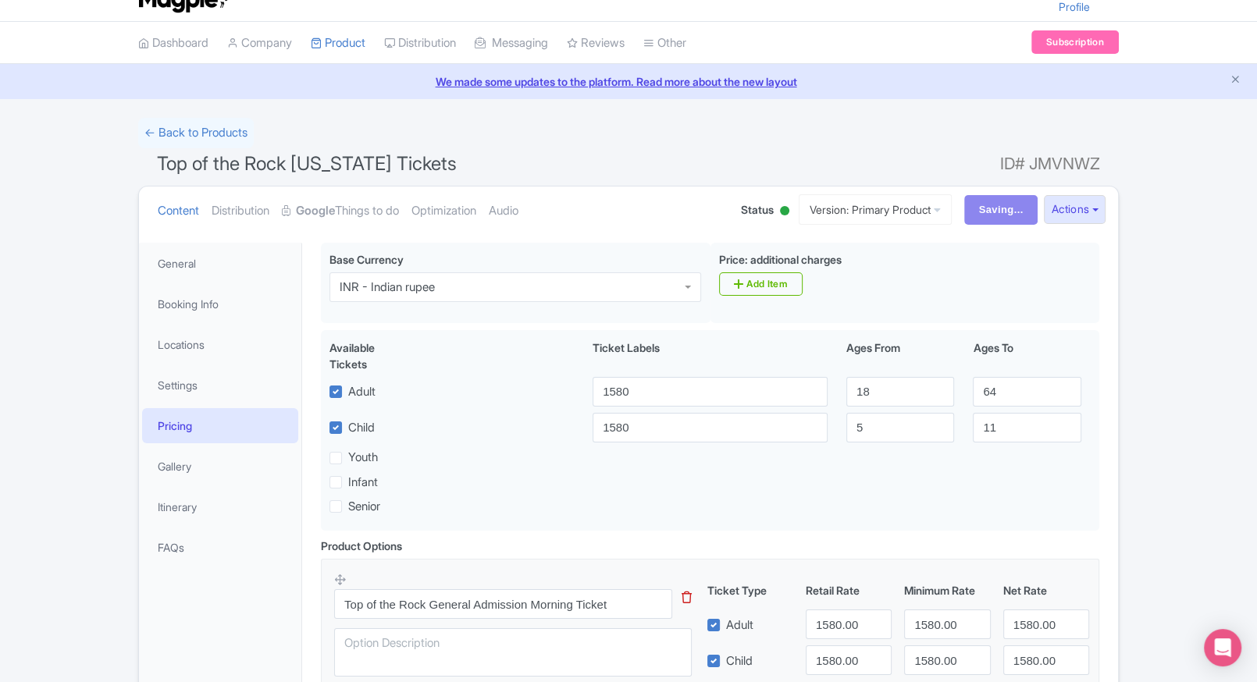
scroll to position [0, 0]
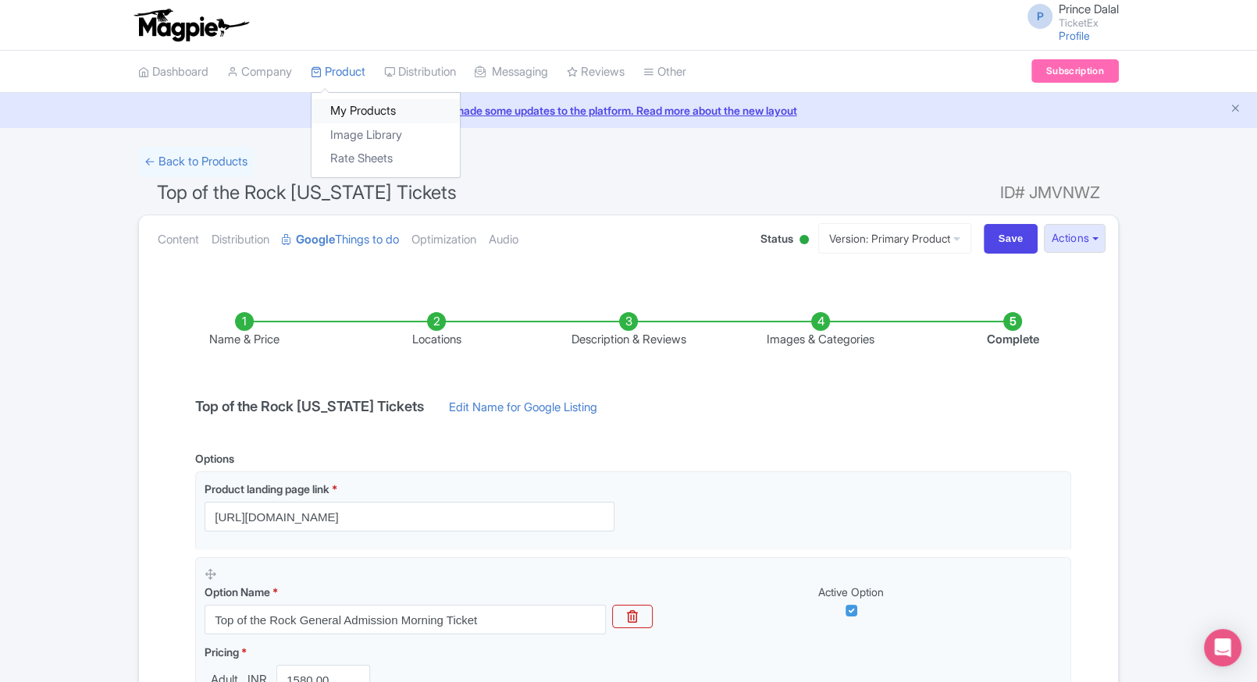
click at [341, 105] on link "My Products" at bounding box center [385, 111] width 148 height 24
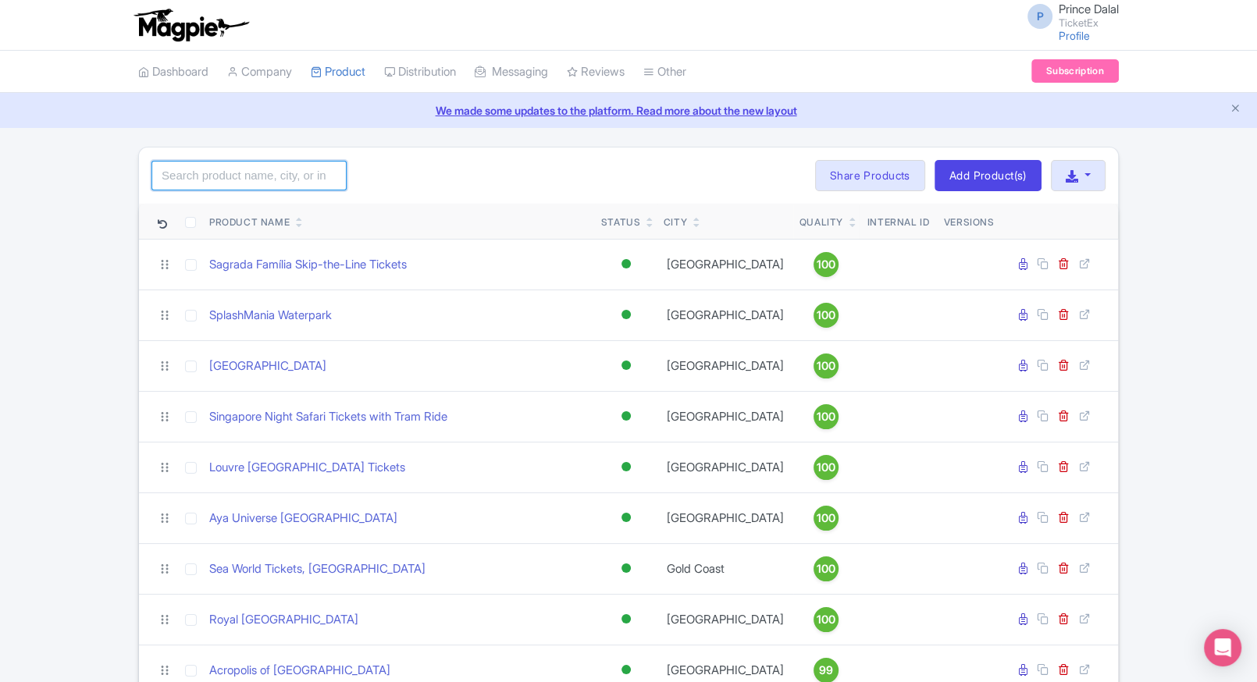
click at [200, 167] on input "search" at bounding box center [248, 176] width 195 height 30
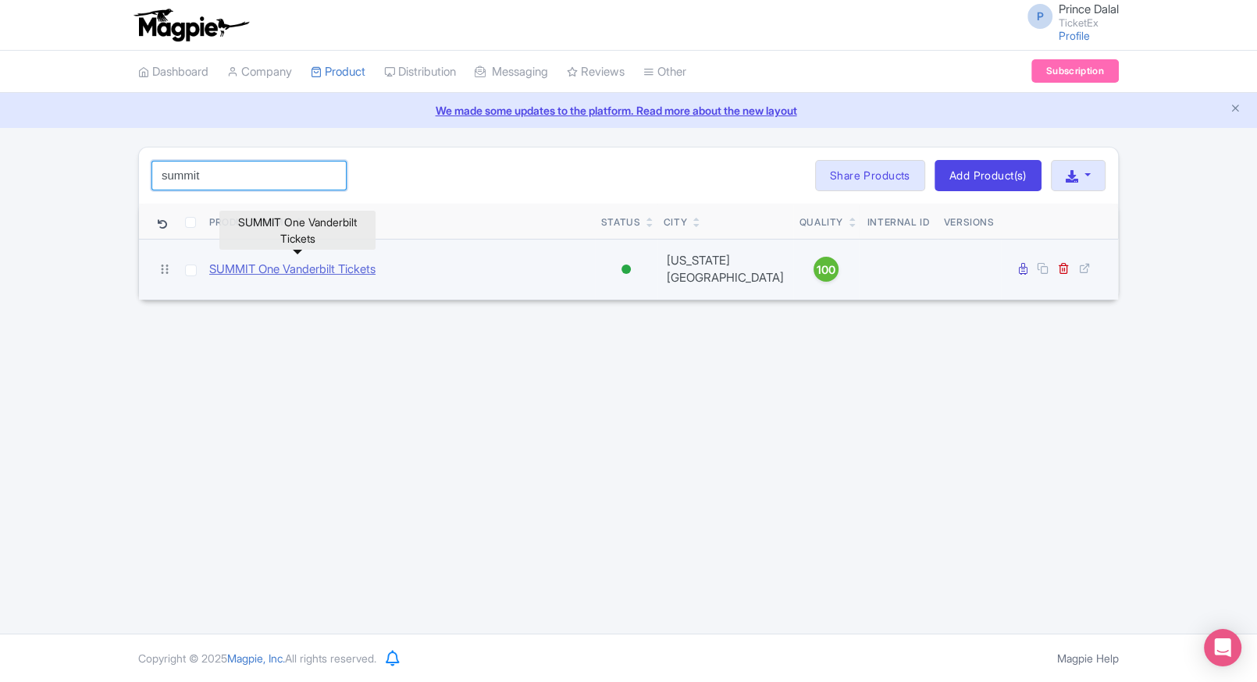
type input "summit"
click at [293, 263] on link "SUMMIT One Vanderbilt Tickets" at bounding box center [292, 270] width 166 height 18
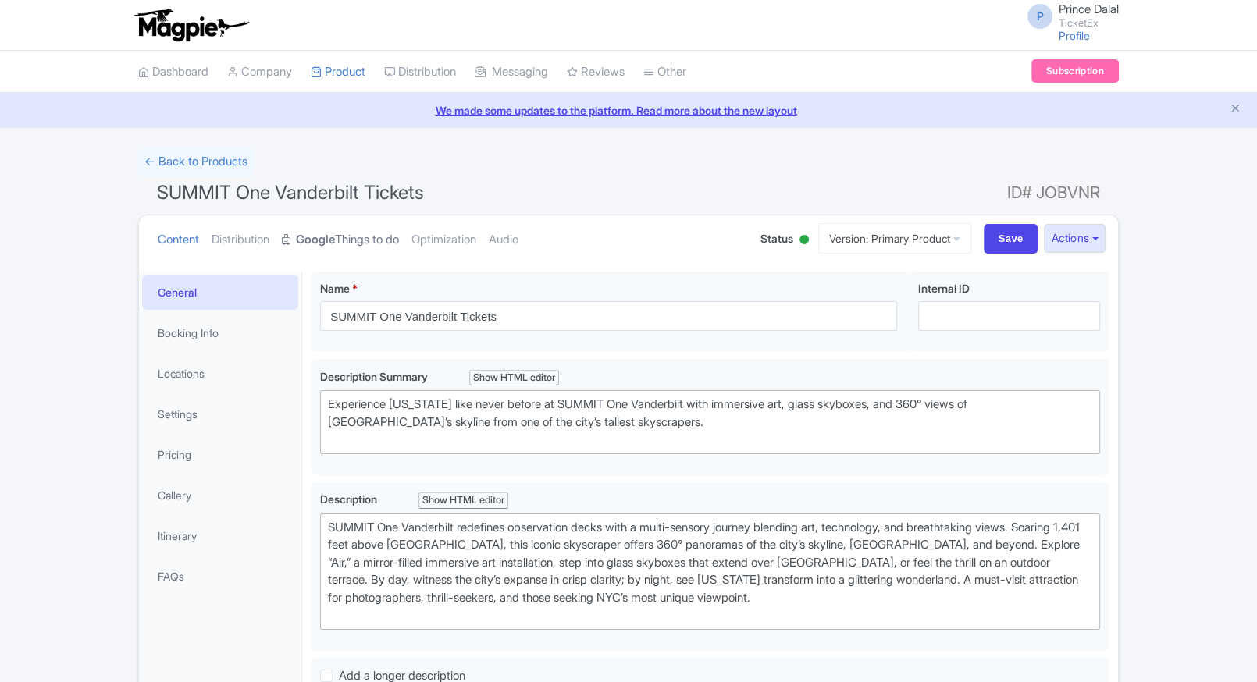
click at [307, 231] on strong "Google" at bounding box center [315, 240] width 39 height 18
